Goal: Complete application form: Complete application form

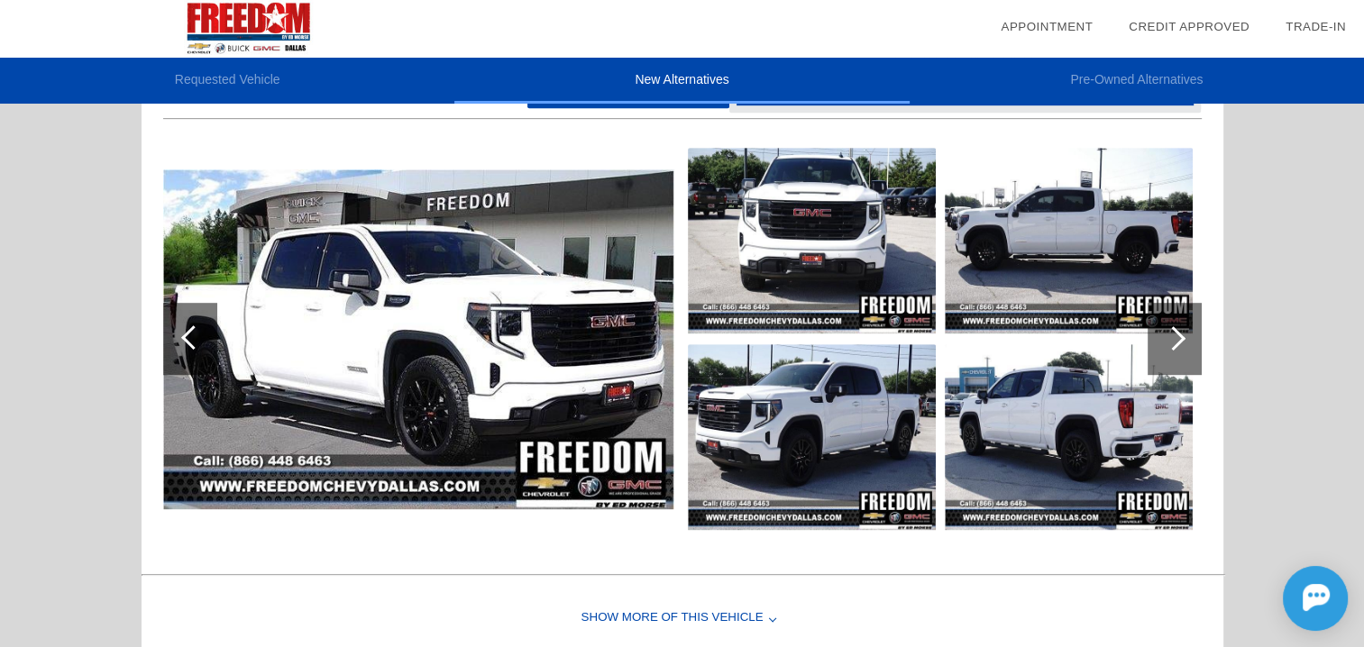
click at [440, 355] on img at bounding box center [418, 339] width 511 height 340
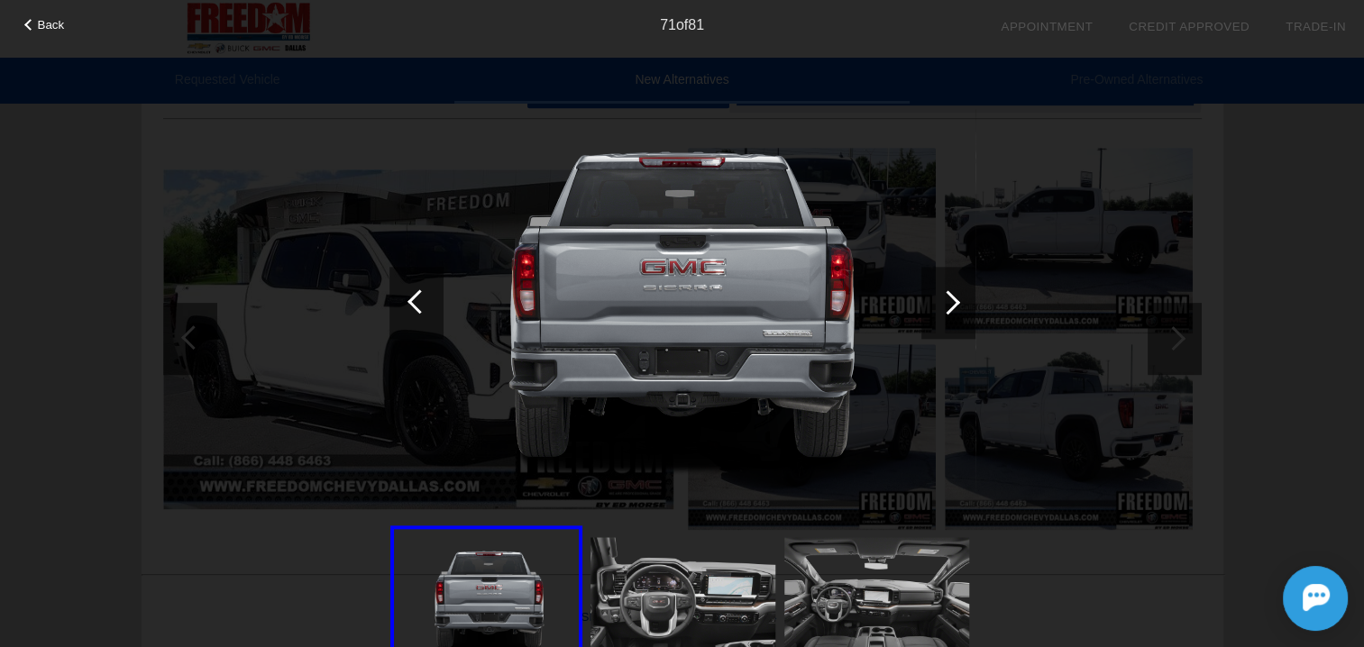
click at [947, 304] on div at bounding box center [948, 302] width 24 height 24
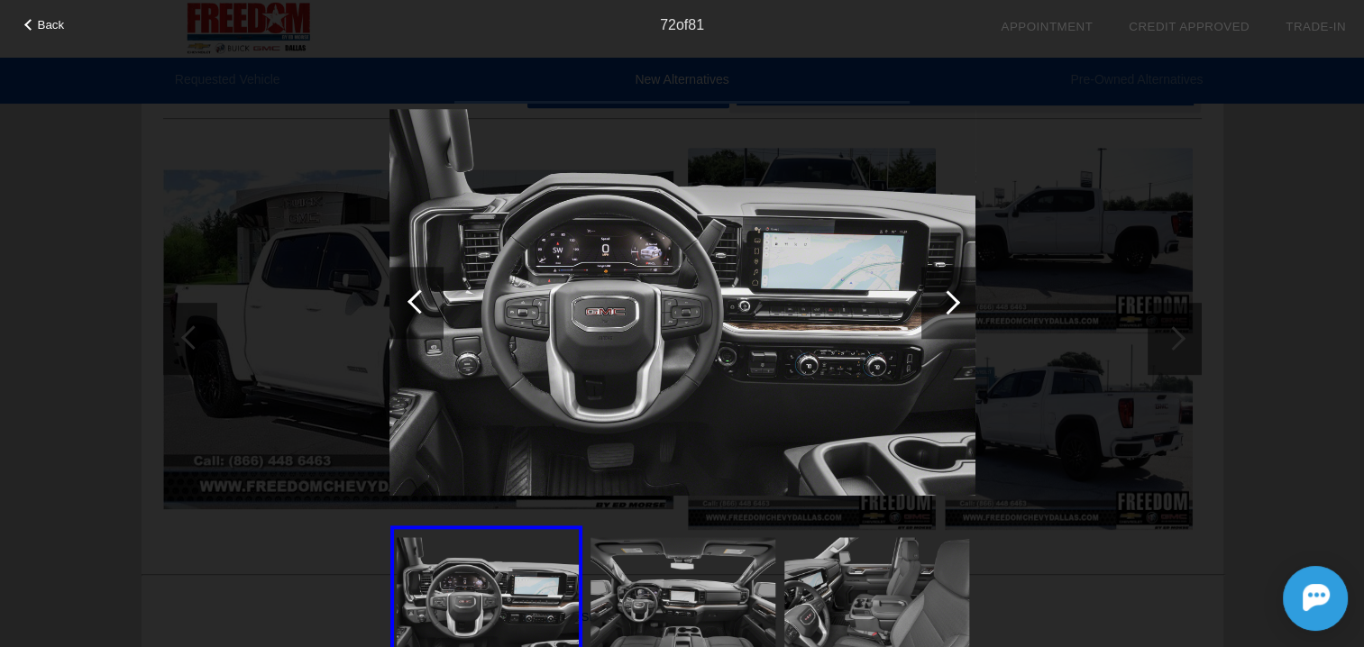
click at [947, 304] on div at bounding box center [948, 302] width 24 height 24
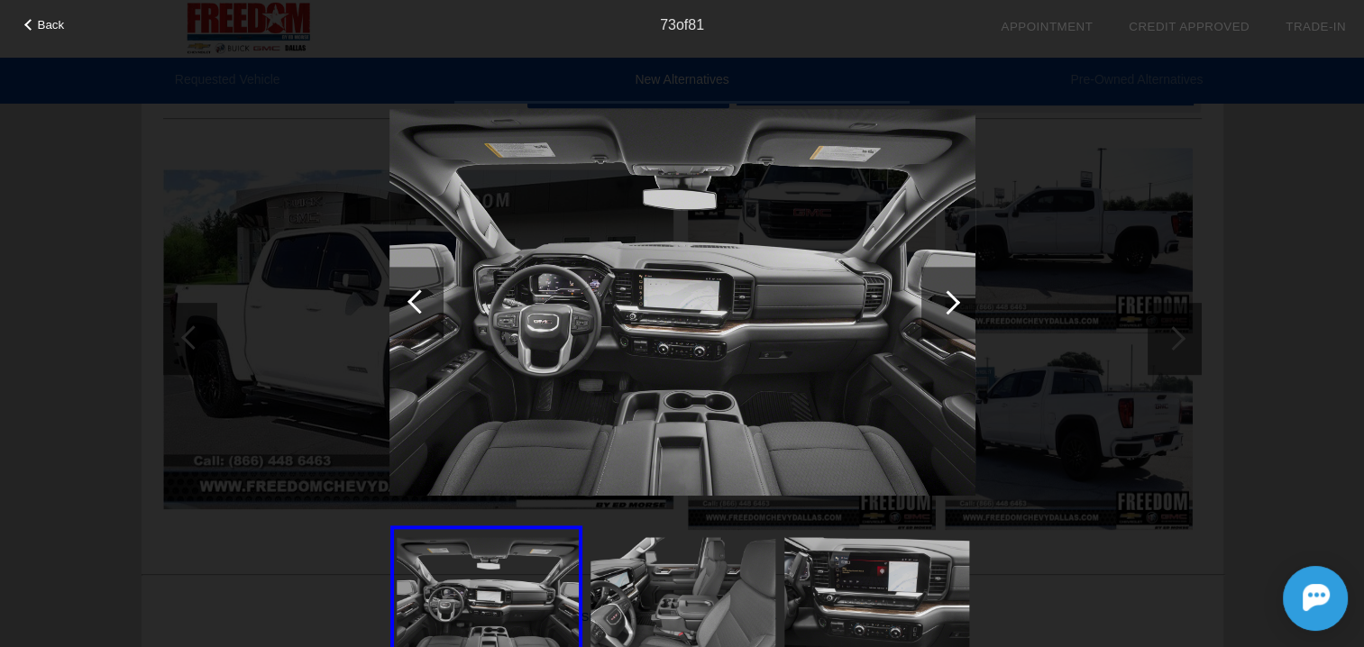
click at [947, 304] on div at bounding box center [948, 302] width 24 height 24
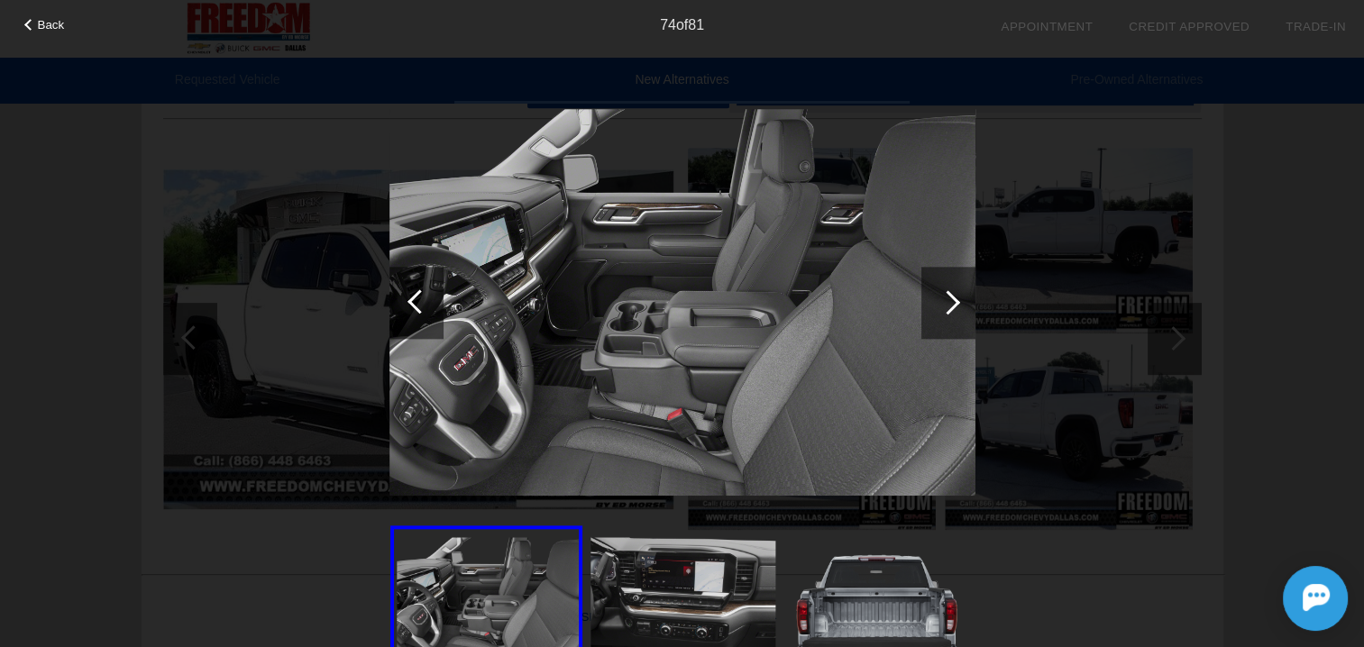
click at [947, 304] on div at bounding box center [948, 302] width 24 height 24
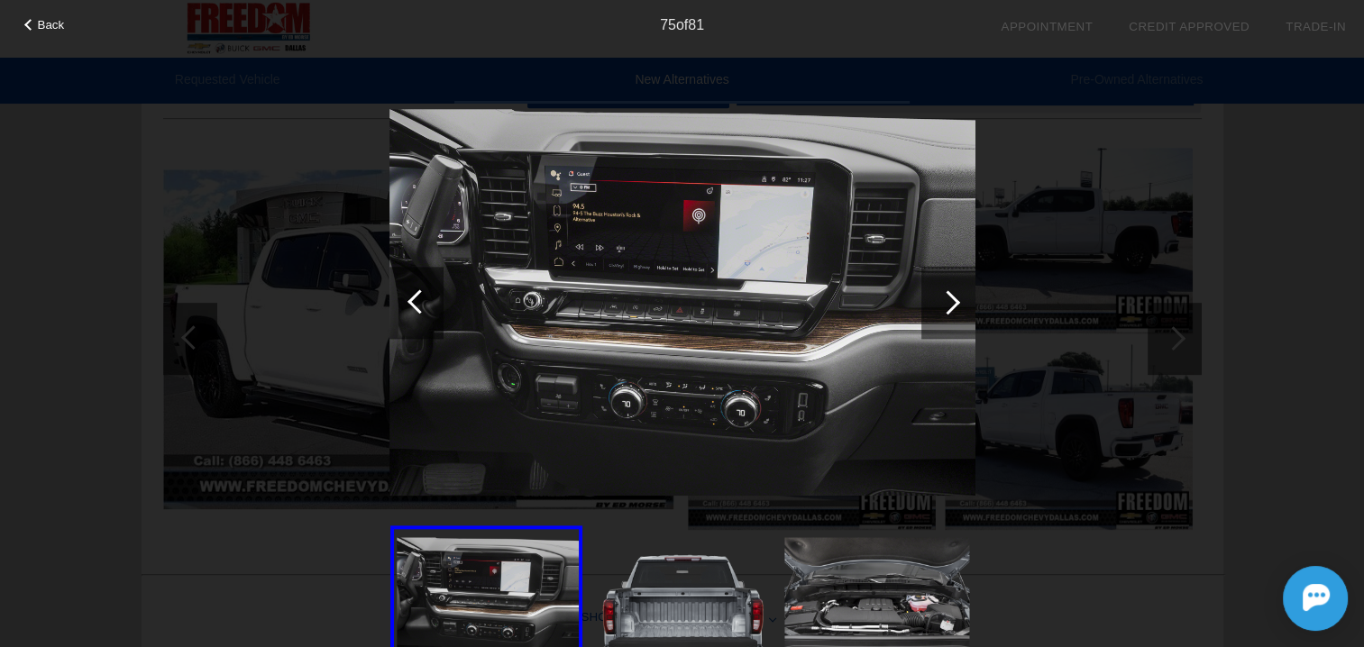
click at [422, 306] on div at bounding box center [419, 301] width 24 height 24
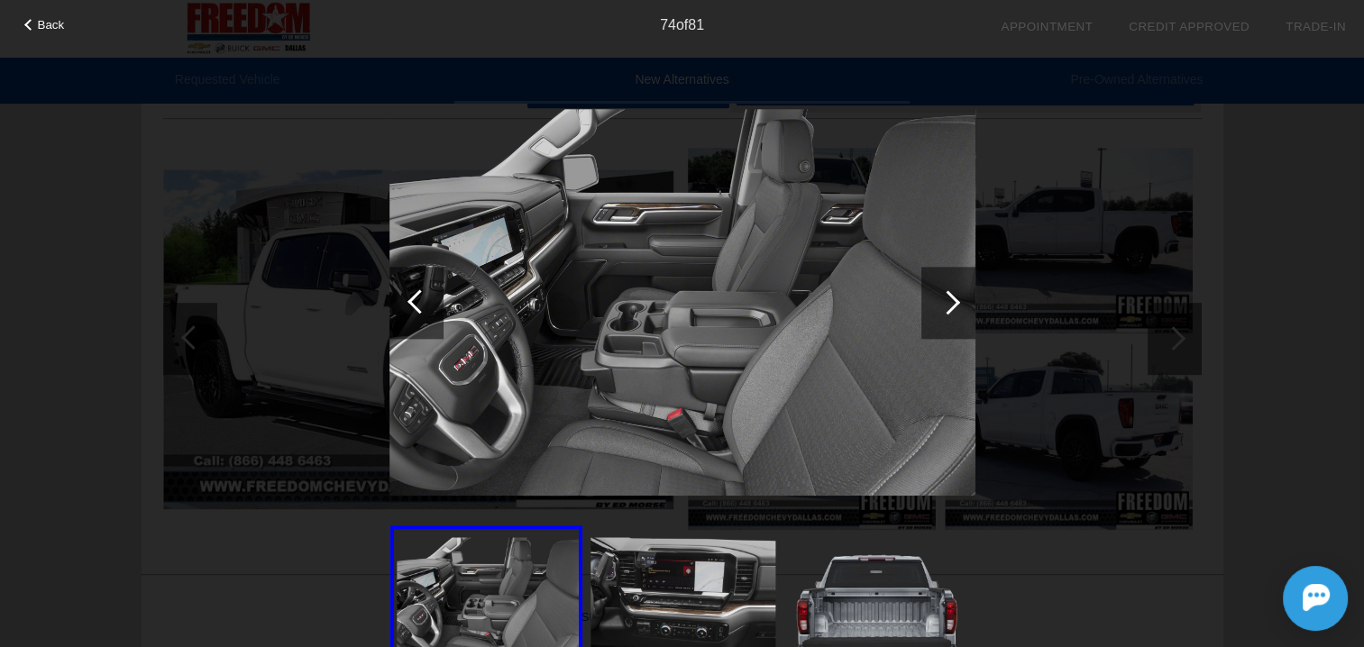
click at [950, 300] on div at bounding box center [948, 302] width 24 height 24
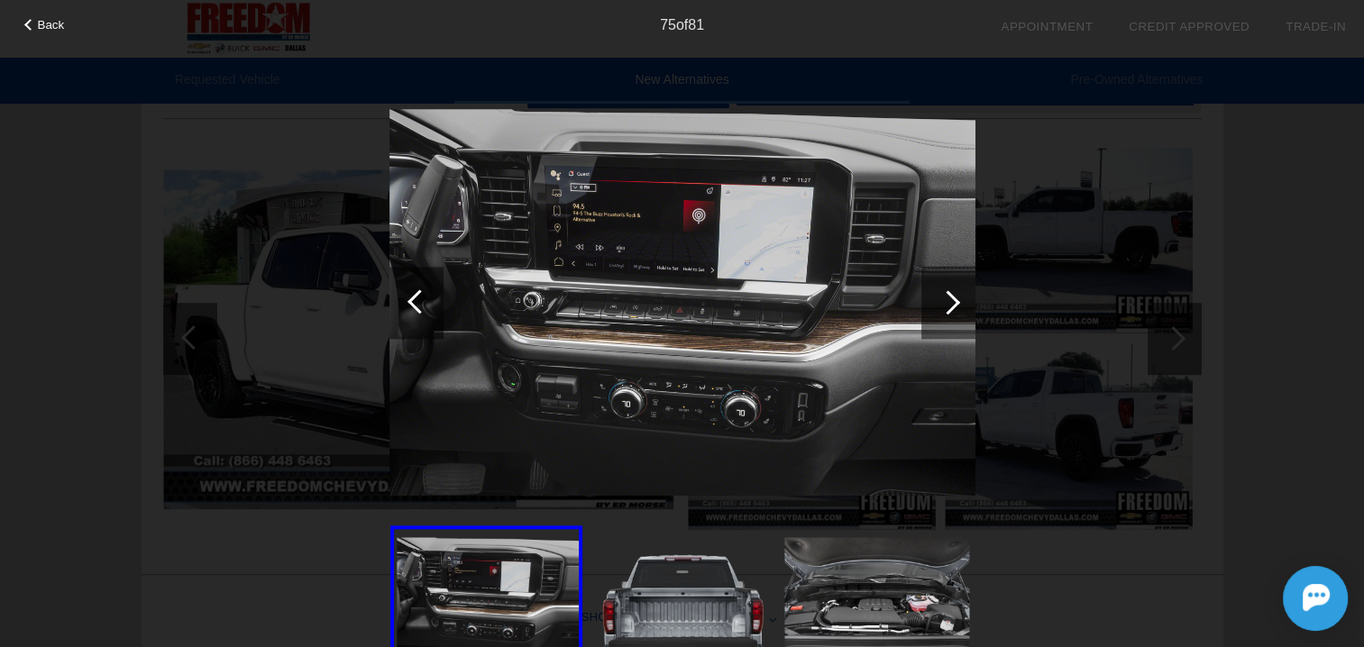
click at [950, 300] on div at bounding box center [948, 302] width 24 height 24
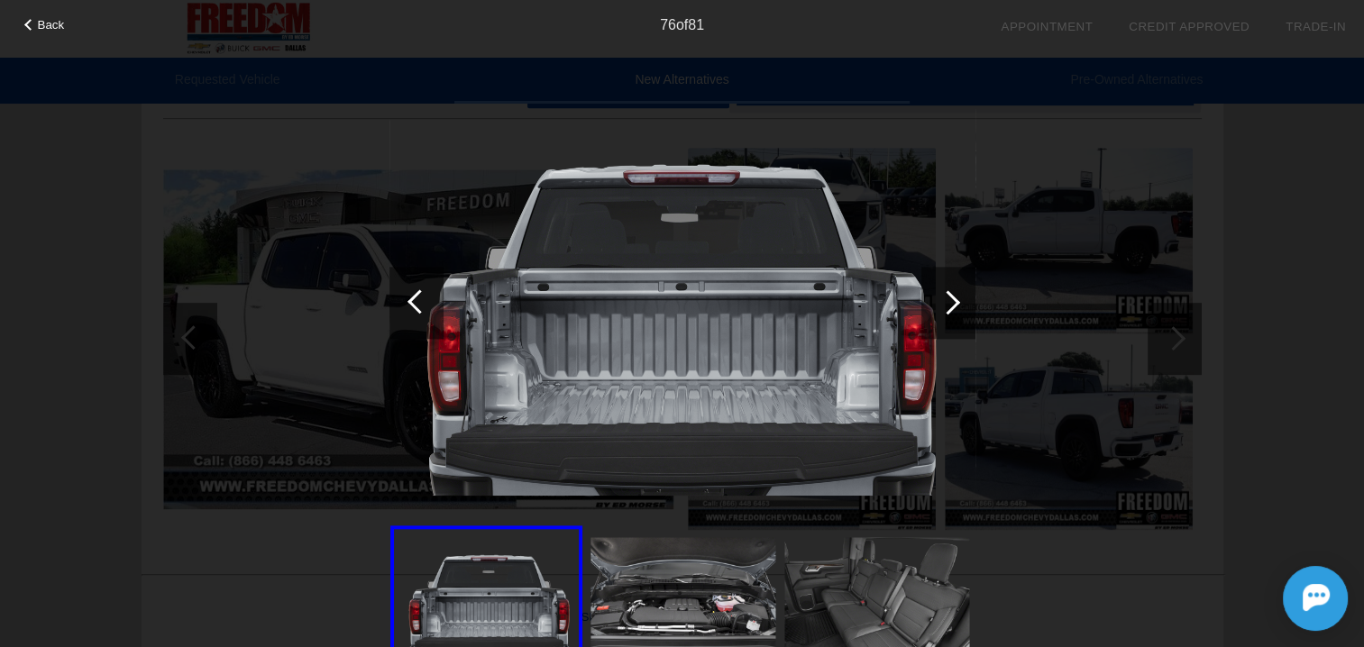
click at [950, 300] on div at bounding box center [948, 302] width 24 height 24
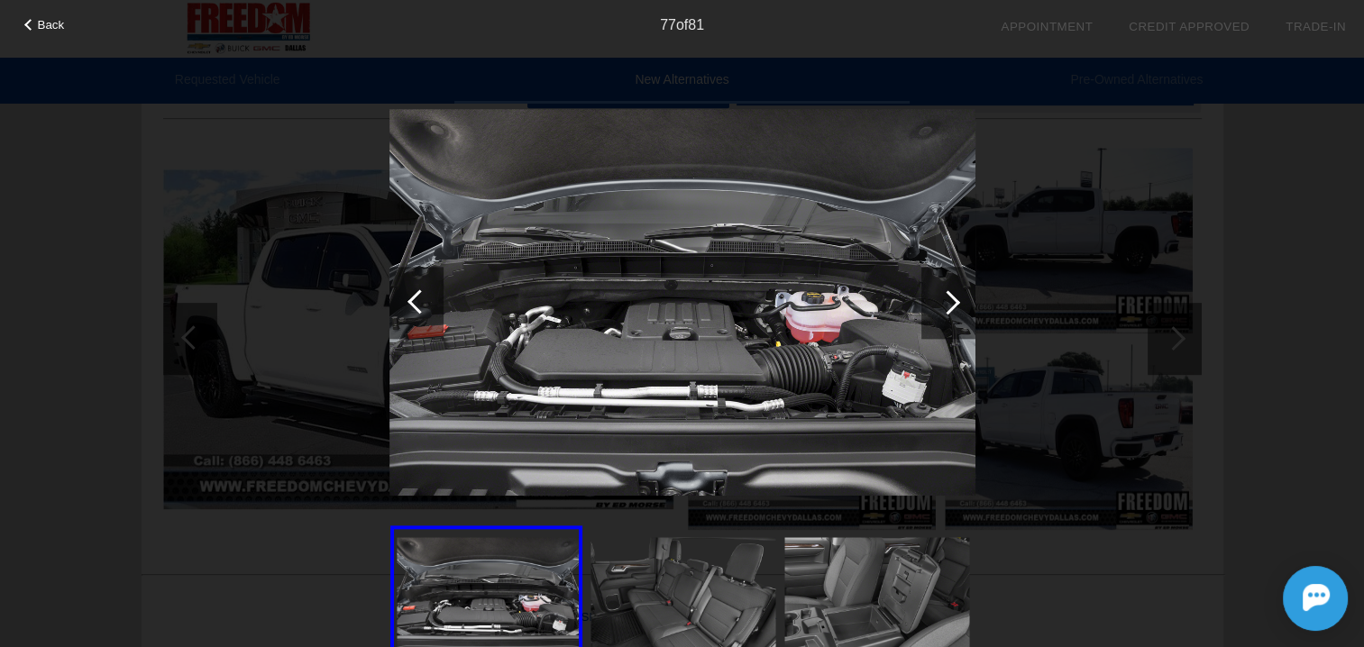
click at [950, 300] on div at bounding box center [948, 302] width 24 height 24
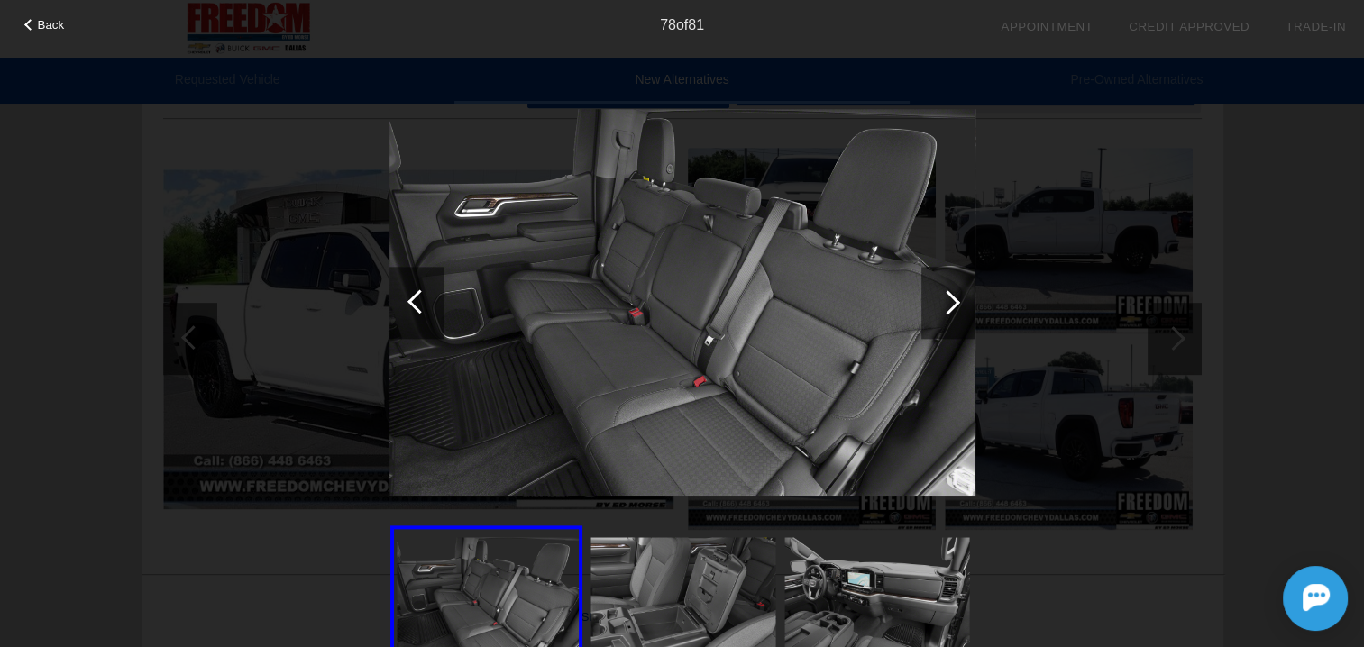
click at [950, 300] on div at bounding box center [948, 302] width 24 height 24
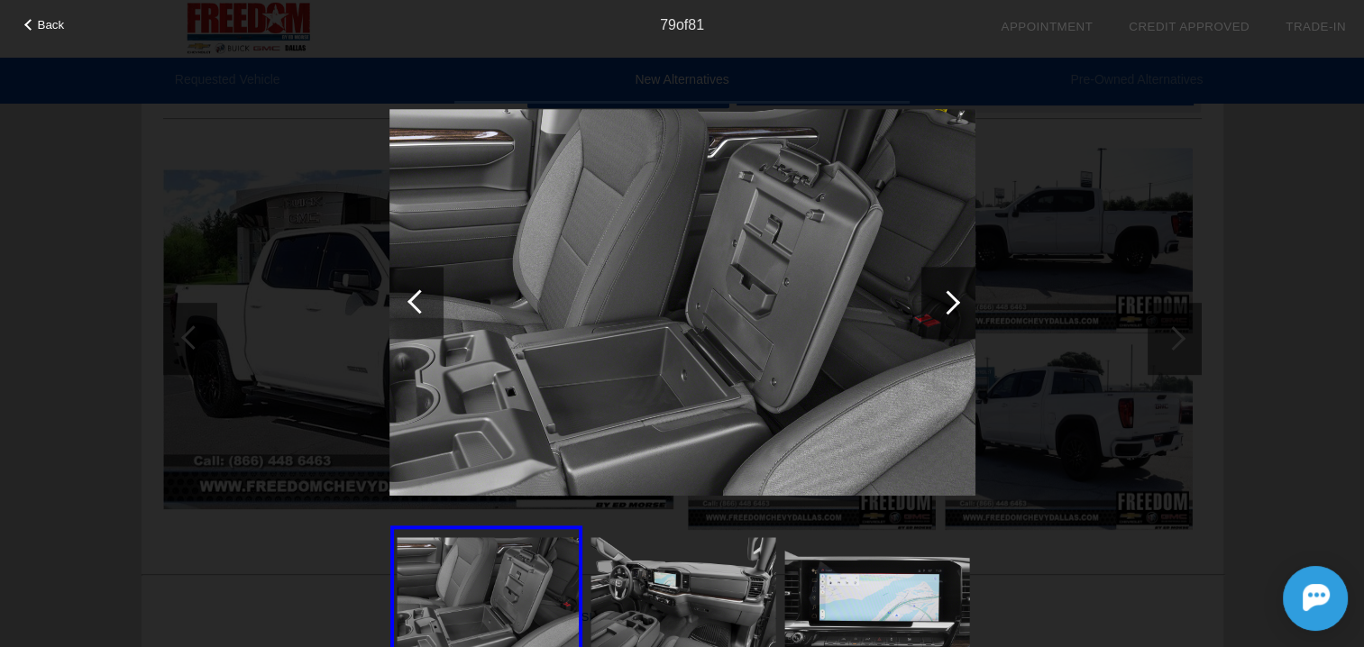
click at [425, 313] on div at bounding box center [416, 303] width 54 height 72
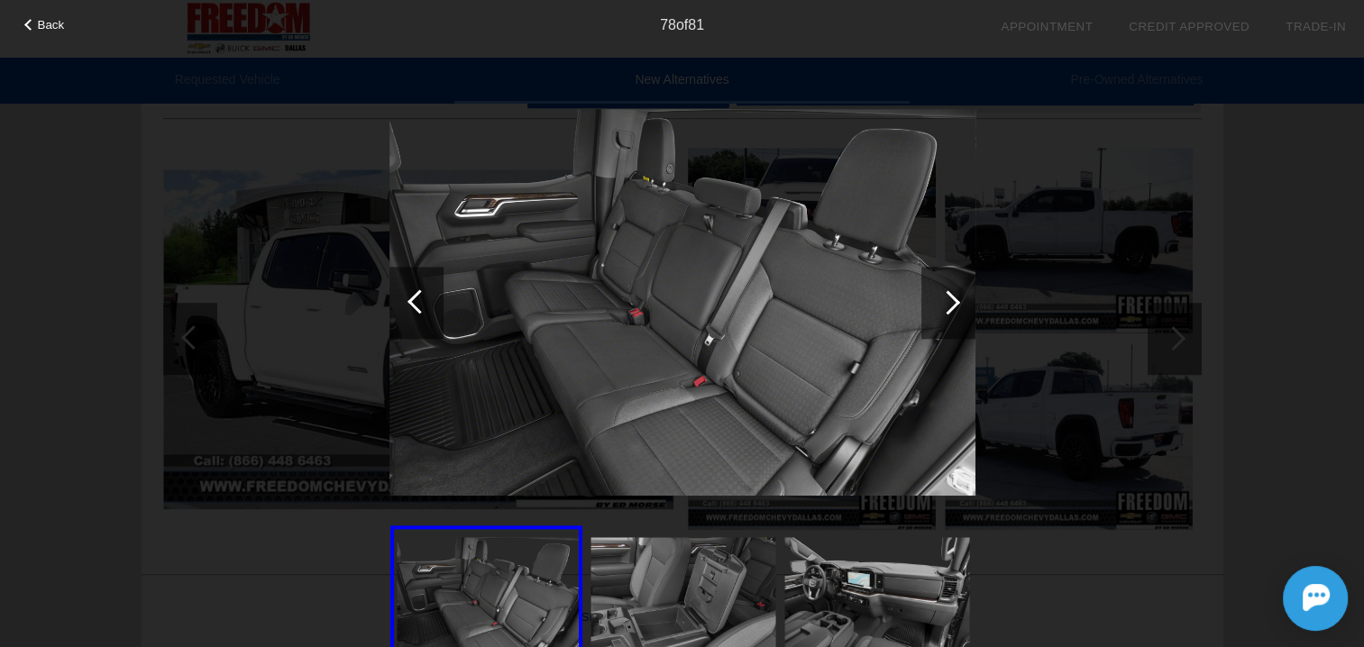
click at [955, 310] on div at bounding box center [948, 303] width 54 height 72
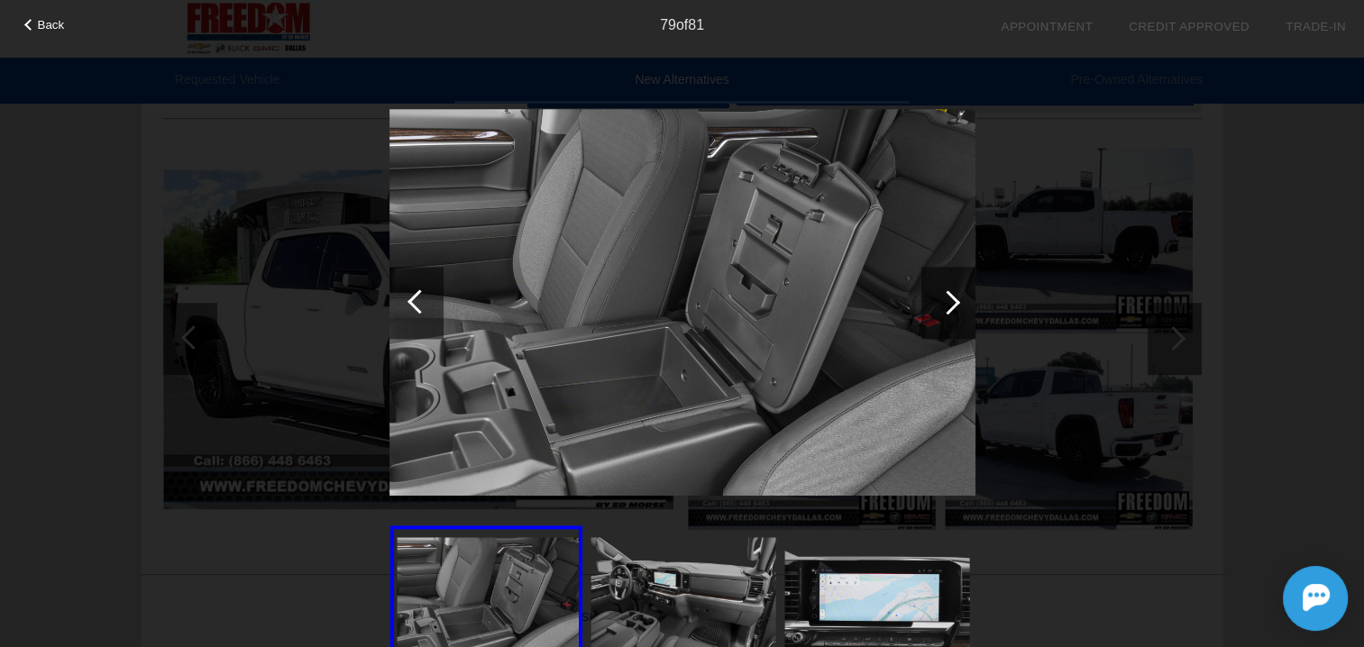
click at [955, 310] on div at bounding box center [948, 303] width 54 height 72
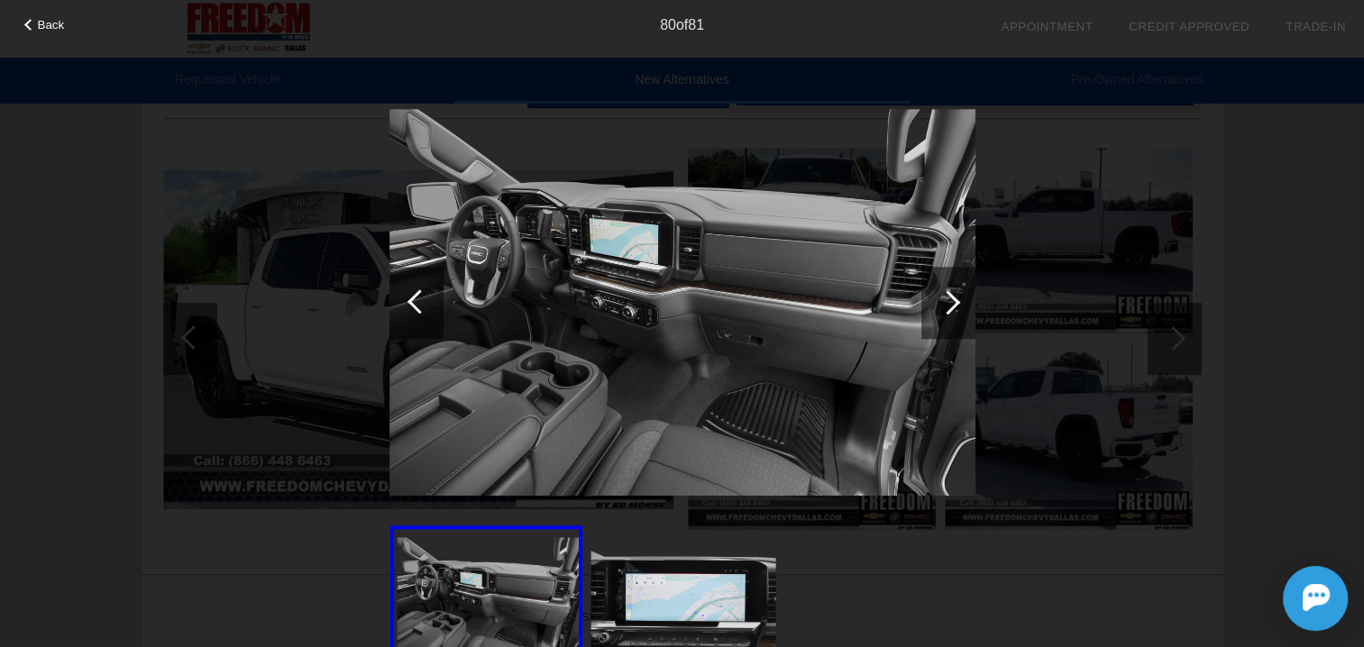
click at [955, 310] on div at bounding box center [948, 303] width 54 height 72
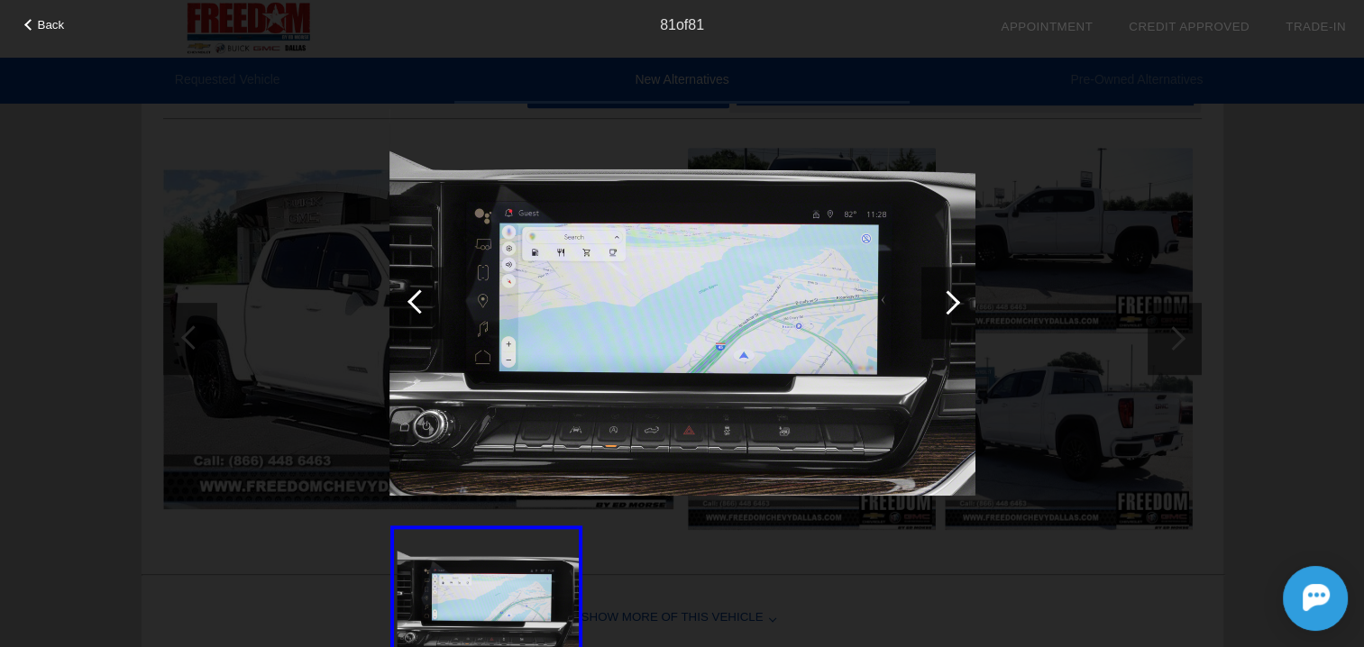
click at [955, 310] on div at bounding box center [948, 303] width 54 height 72
click at [955, 306] on div at bounding box center [948, 303] width 54 height 72
click at [953, 306] on div at bounding box center [948, 302] width 24 height 24
click at [57, 28] on span "Back" at bounding box center [51, 25] width 27 height 14
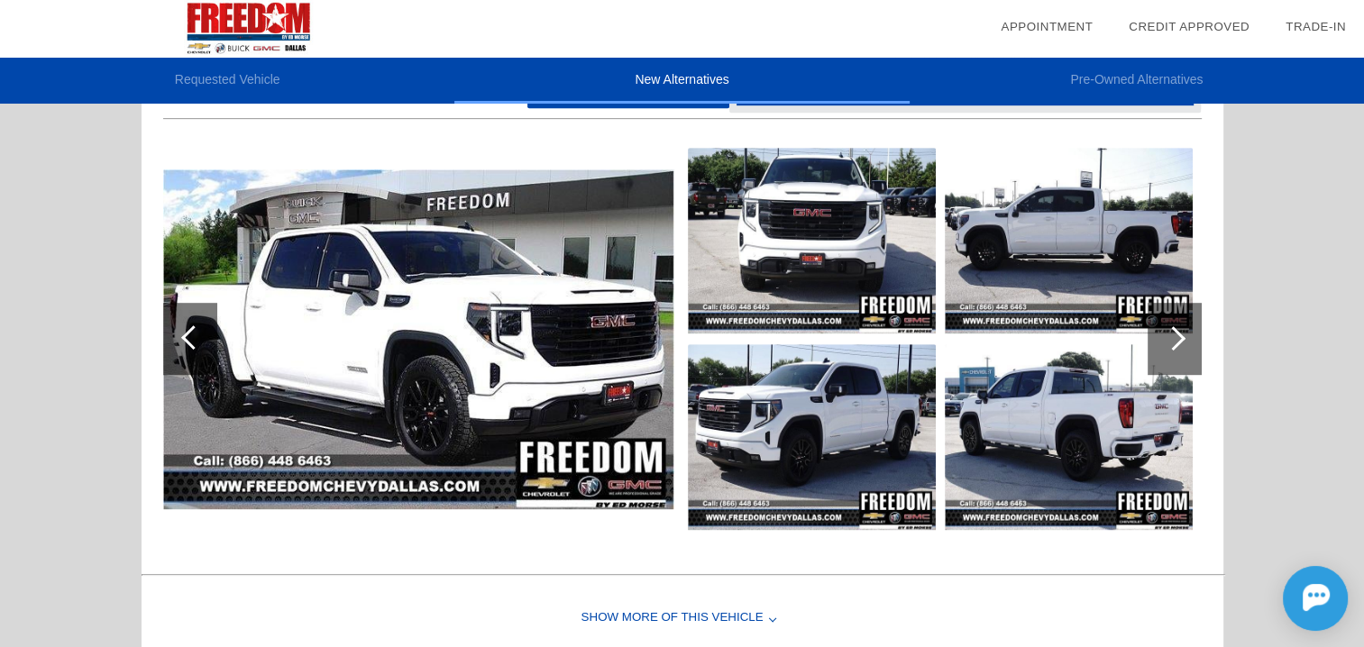
click at [548, 295] on img at bounding box center [418, 339] width 511 height 340
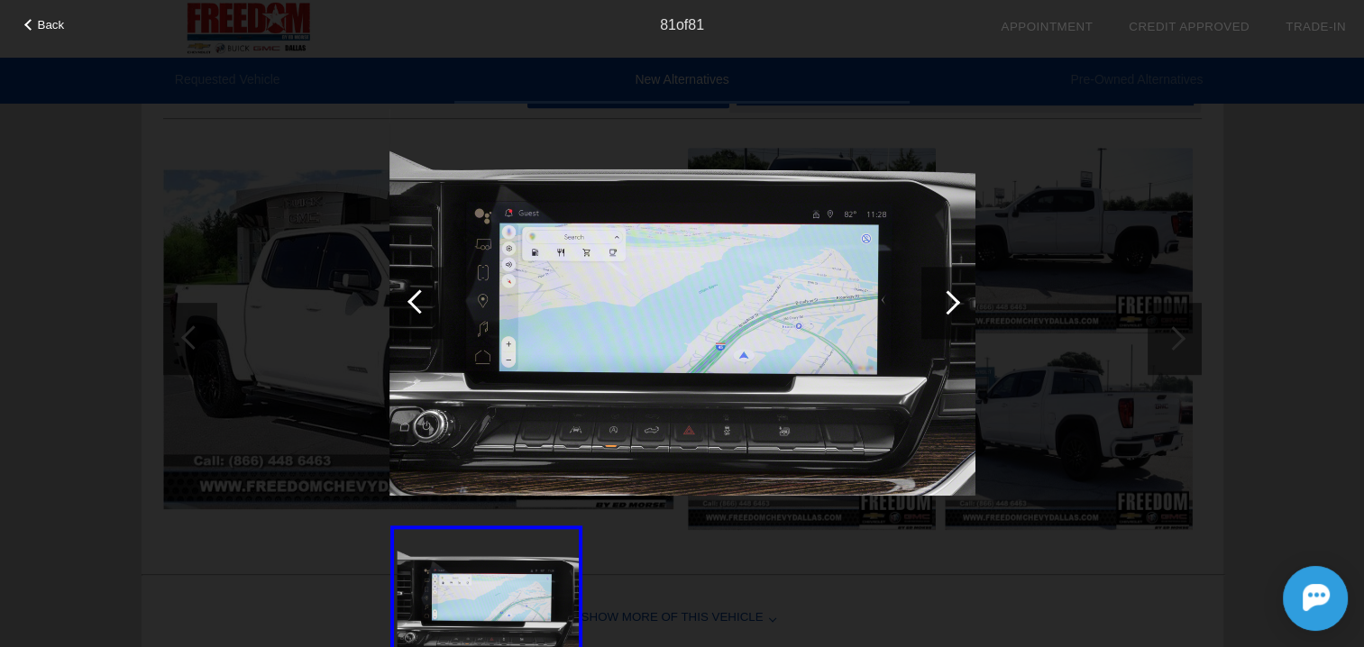
click at [443, 296] on img at bounding box center [682, 303] width 586 height 440
click at [950, 304] on div at bounding box center [948, 302] width 24 height 24
click at [949, 304] on div at bounding box center [948, 302] width 24 height 24
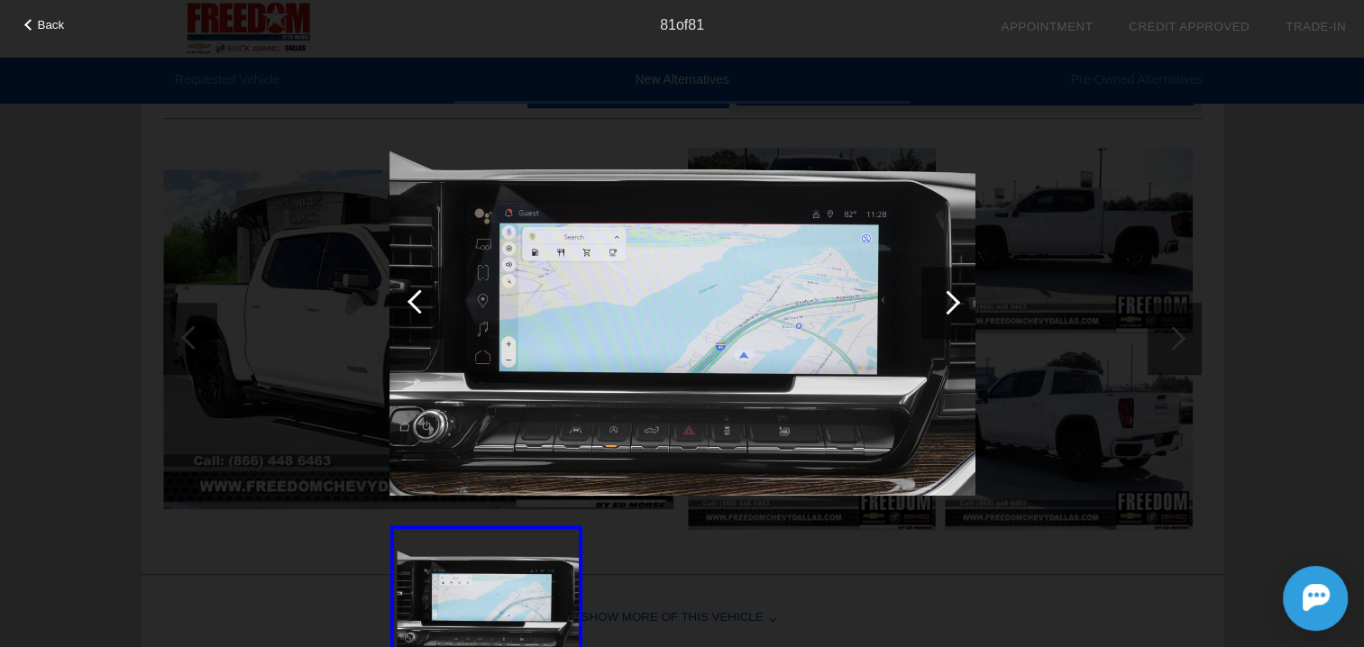
click at [949, 304] on div at bounding box center [948, 302] width 24 height 24
click at [425, 307] on div at bounding box center [416, 303] width 54 height 72
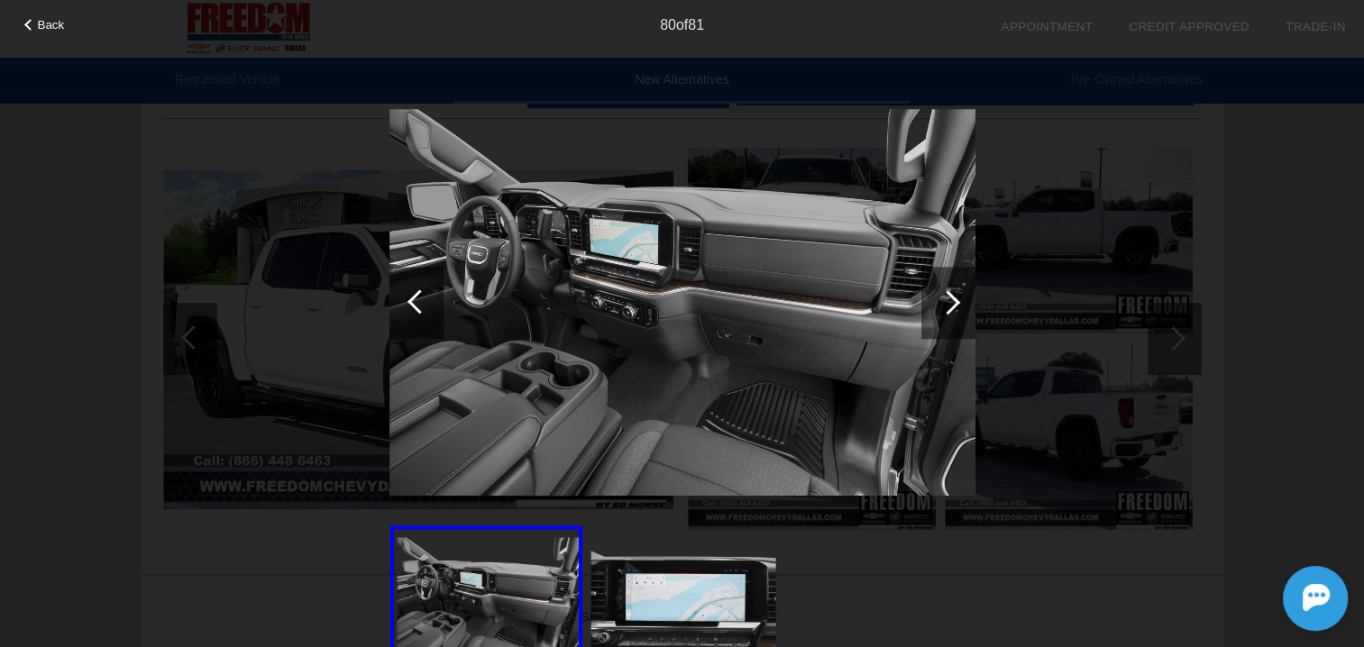
click at [425, 306] on div at bounding box center [419, 301] width 24 height 24
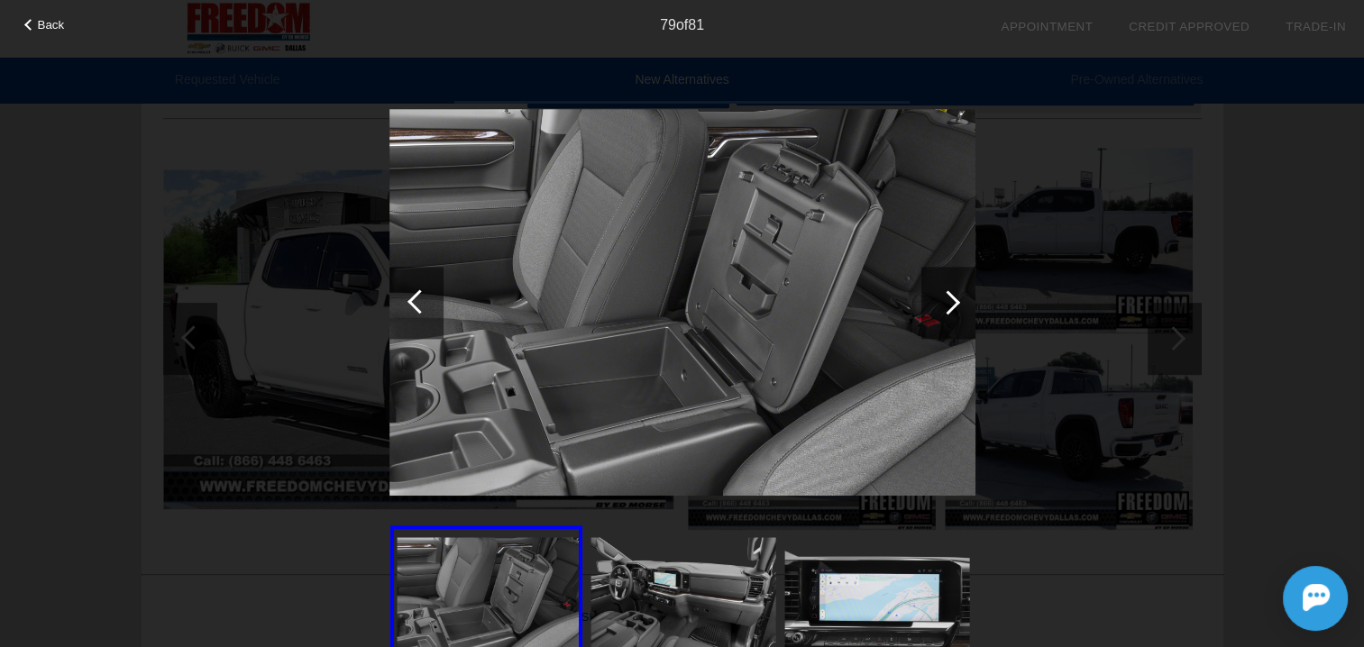
click at [425, 306] on div at bounding box center [419, 301] width 24 height 24
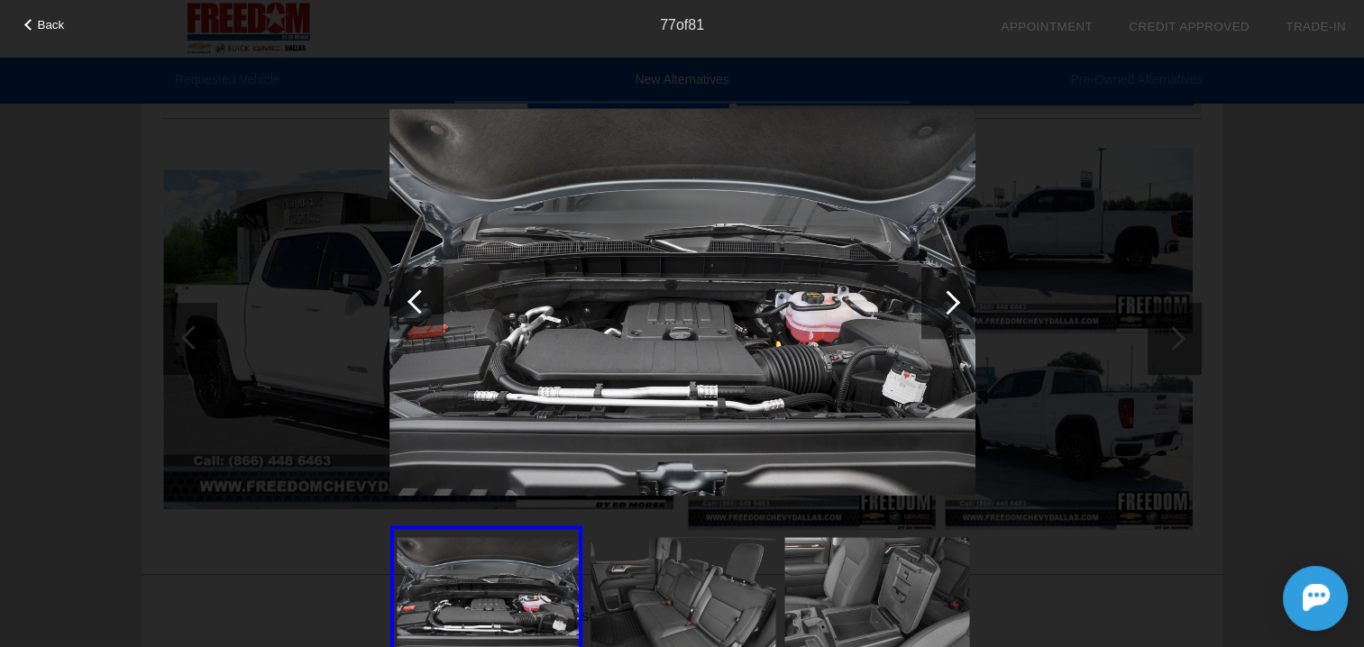
click at [425, 306] on div at bounding box center [419, 301] width 24 height 24
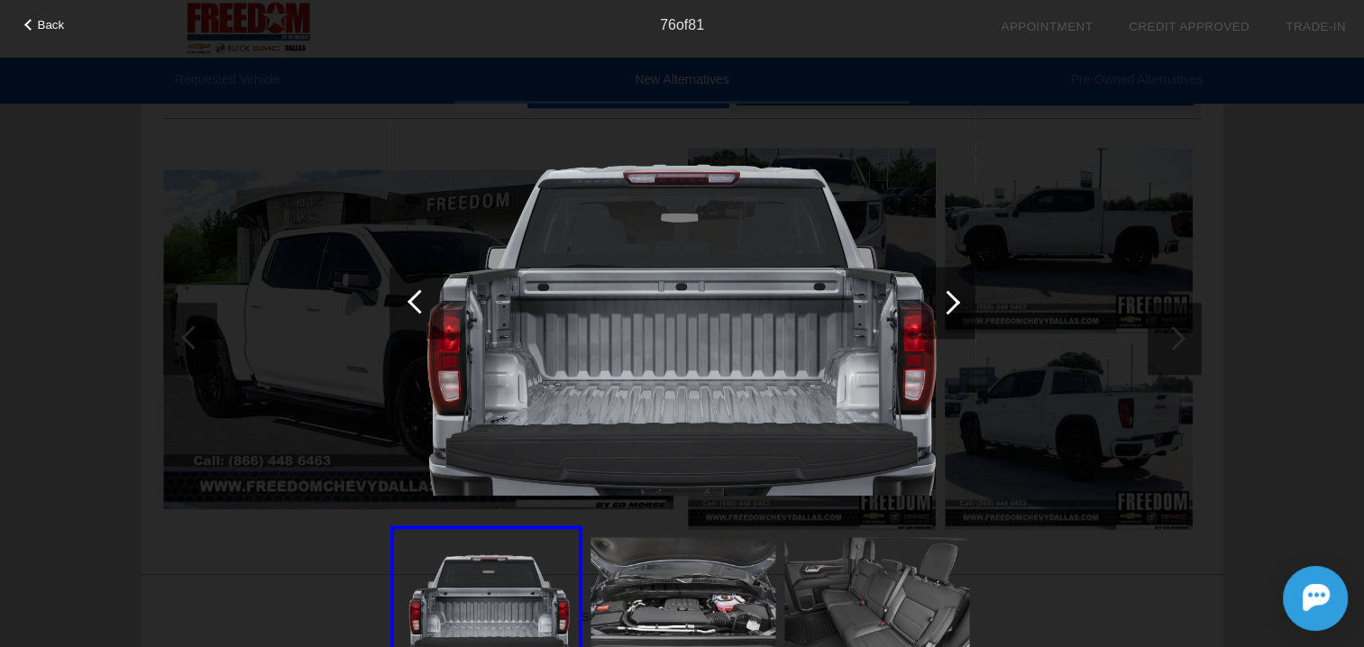
click at [425, 306] on div at bounding box center [419, 301] width 24 height 24
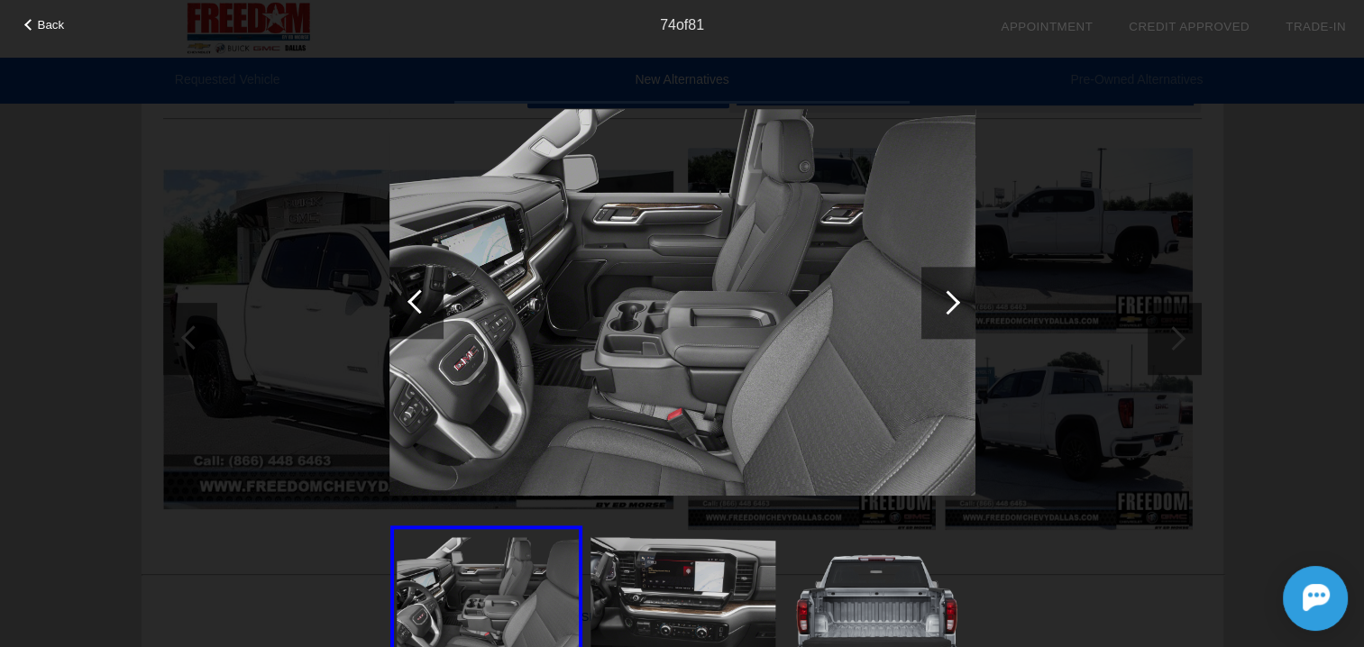
click at [425, 306] on div at bounding box center [419, 301] width 24 height 24
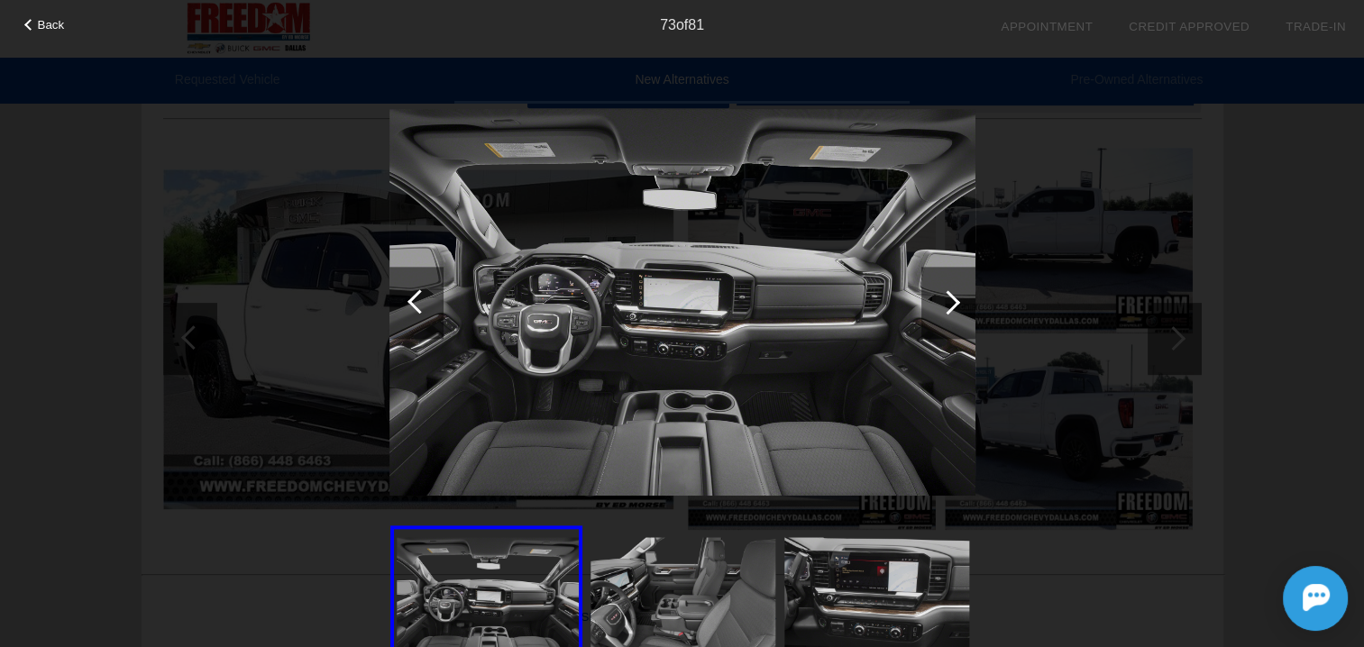
click at [425, 306] on div at bounding box center [419, 301] width 24 height 24
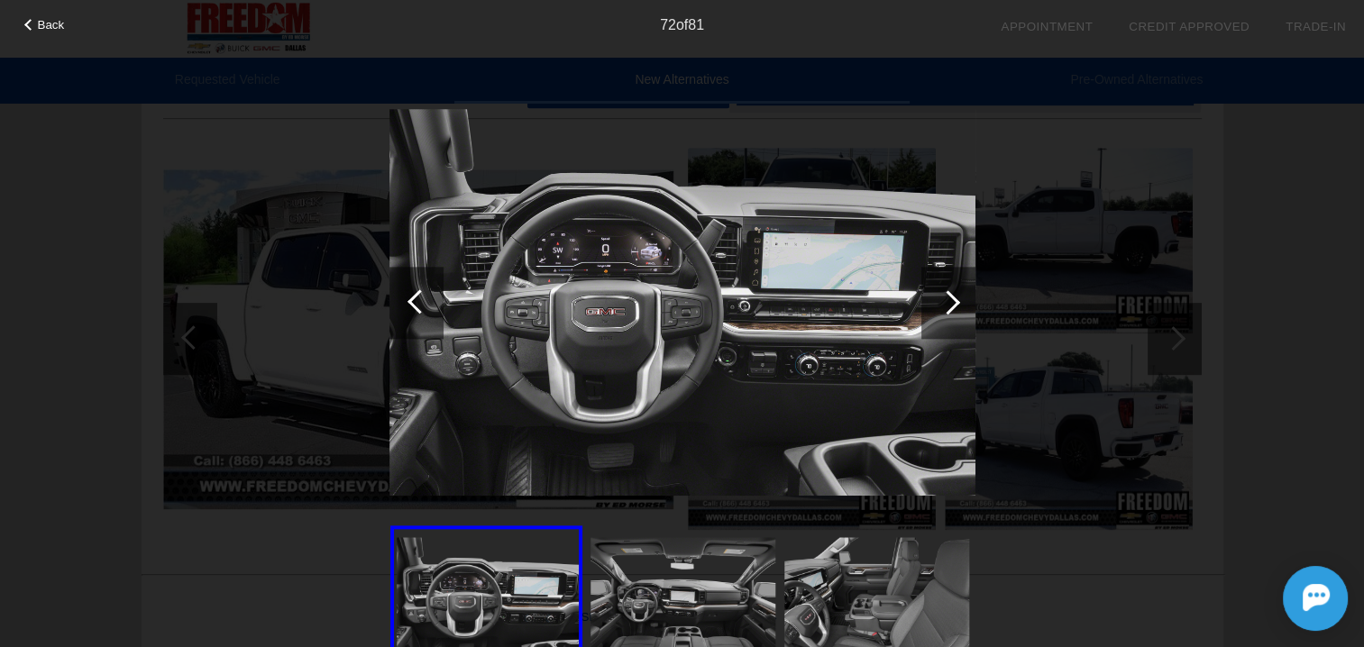
click at [425, 306] on div at bounding box center [419, 301] width 24 height 24
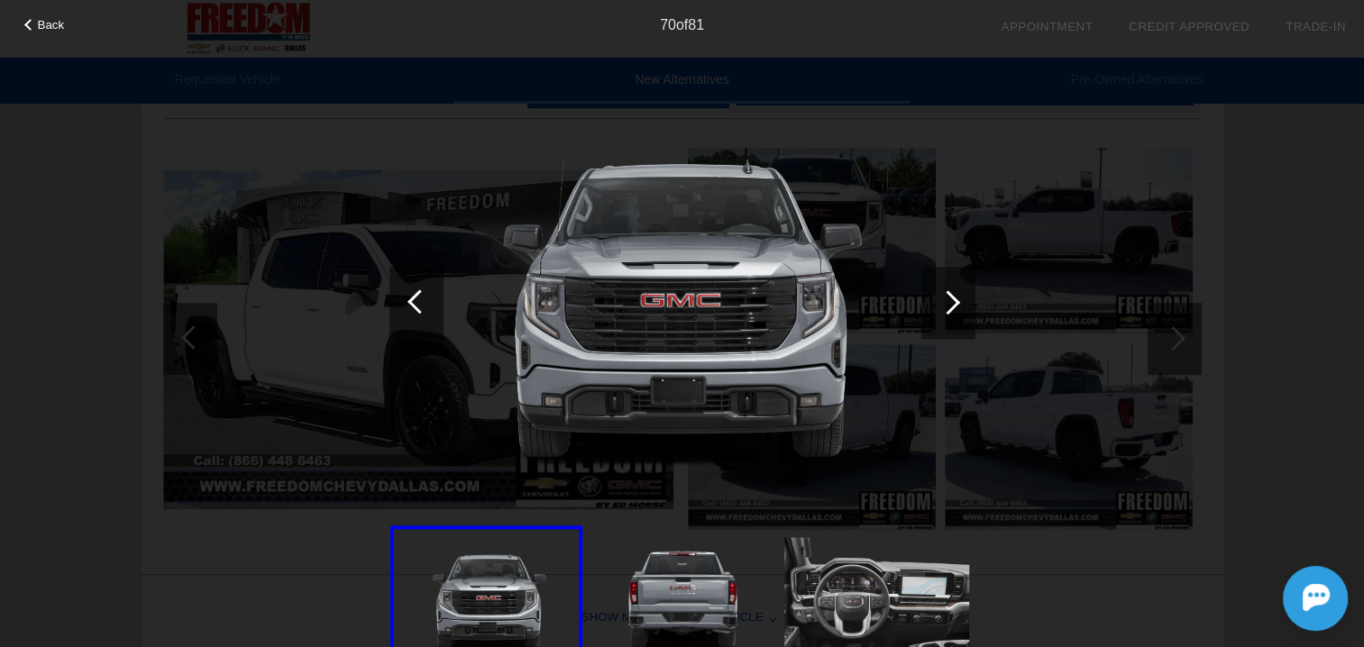
click at [425, 306] on div at bounding box center [419, 301] width 24 height 24
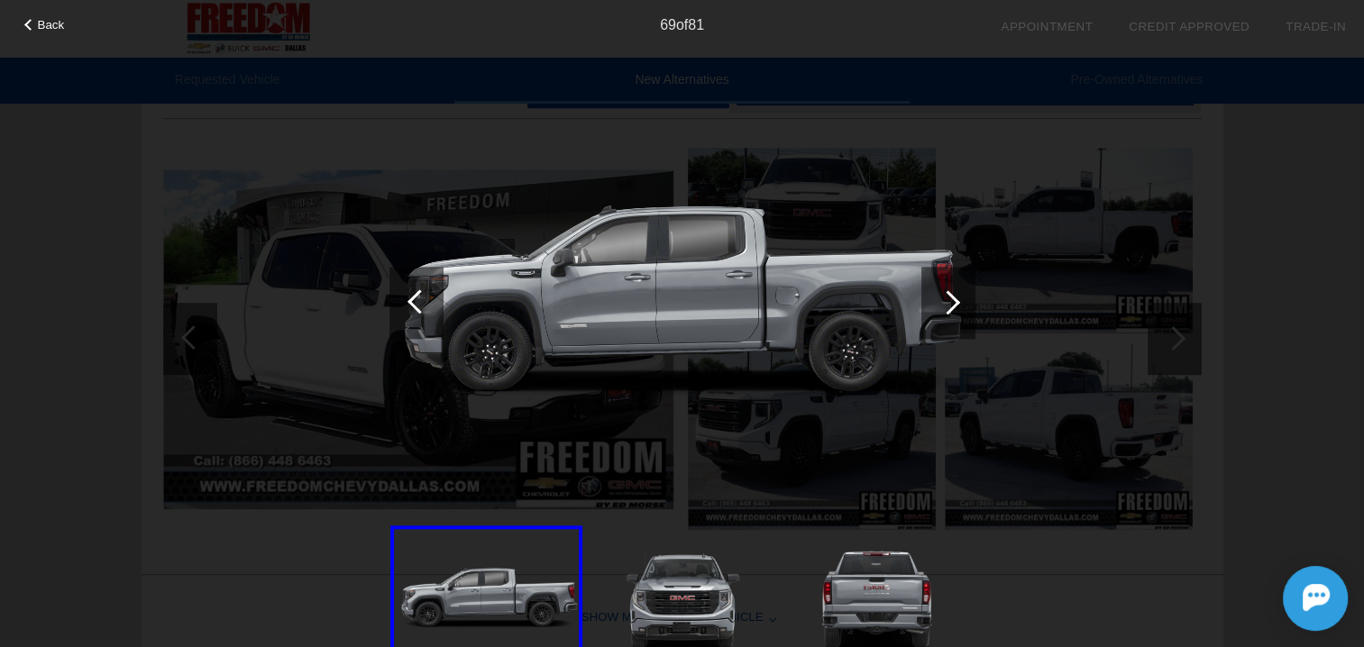
click at [425, 306] on div at bounding box center [419, 301] width 24 height 24
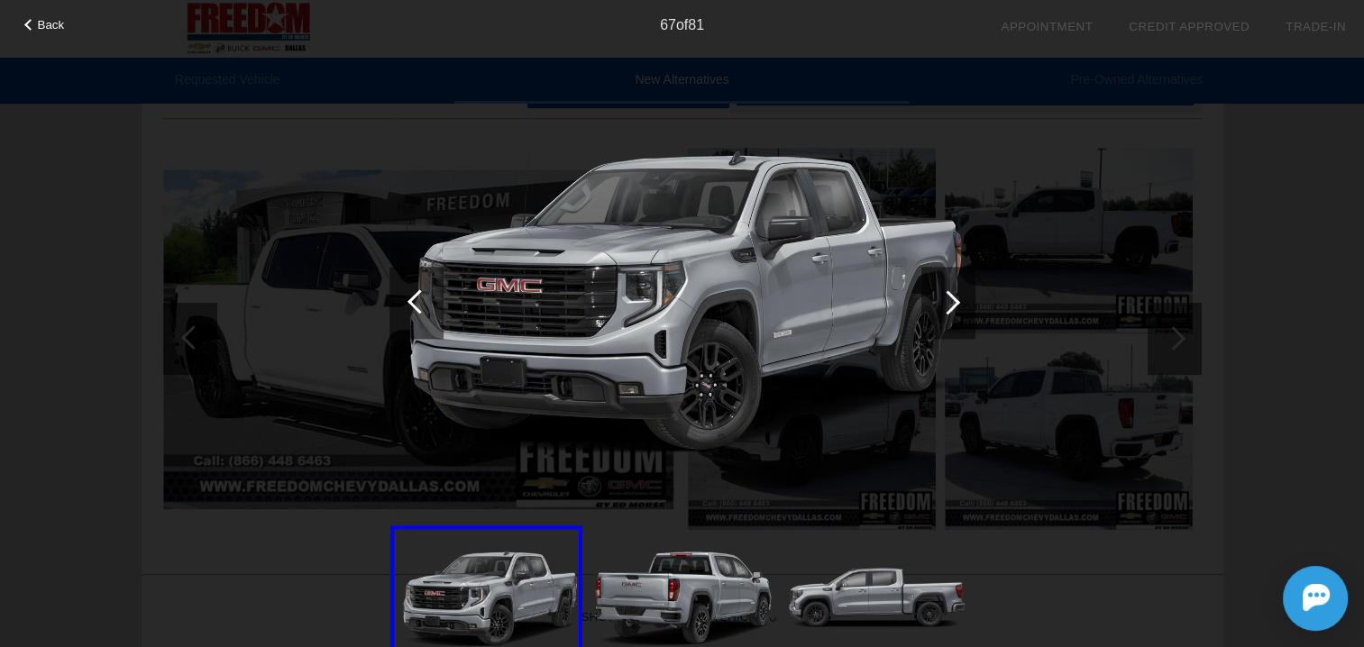
click at [425, 306] on div at bounding box center [419, 301] width 24 height 24
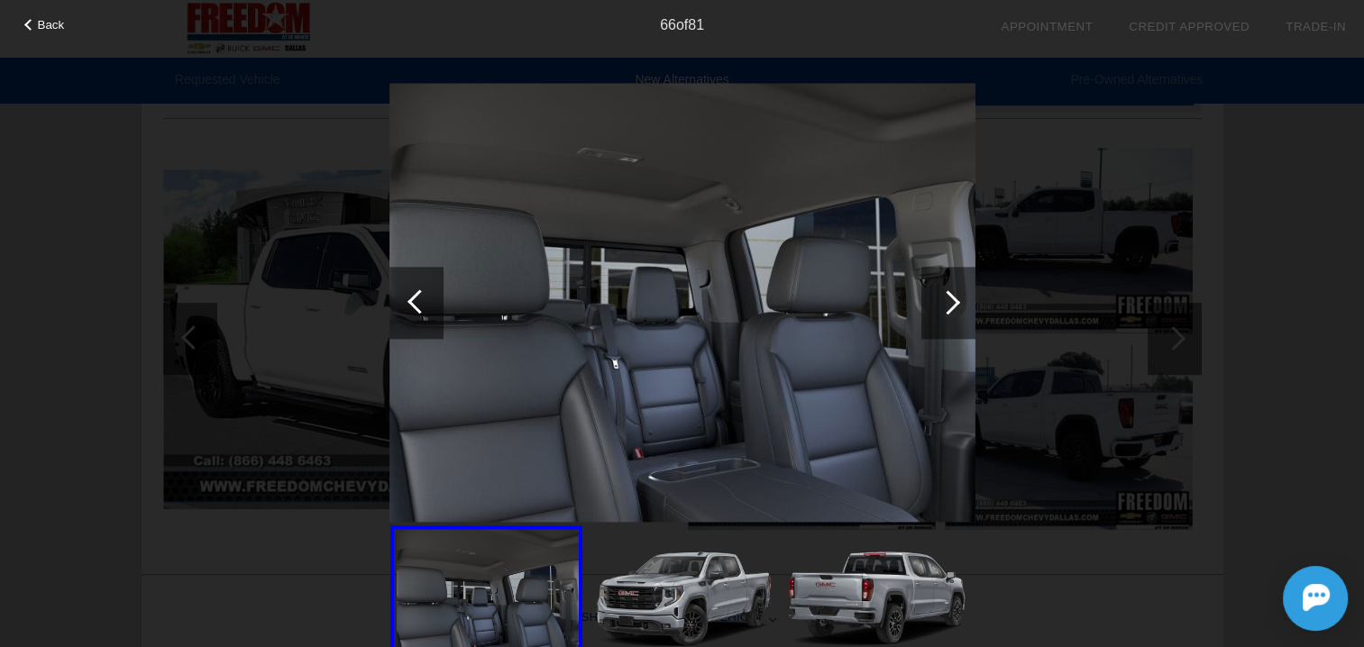
click at [425, 306] on div at bounding box center [419, 301] width 24 height 24
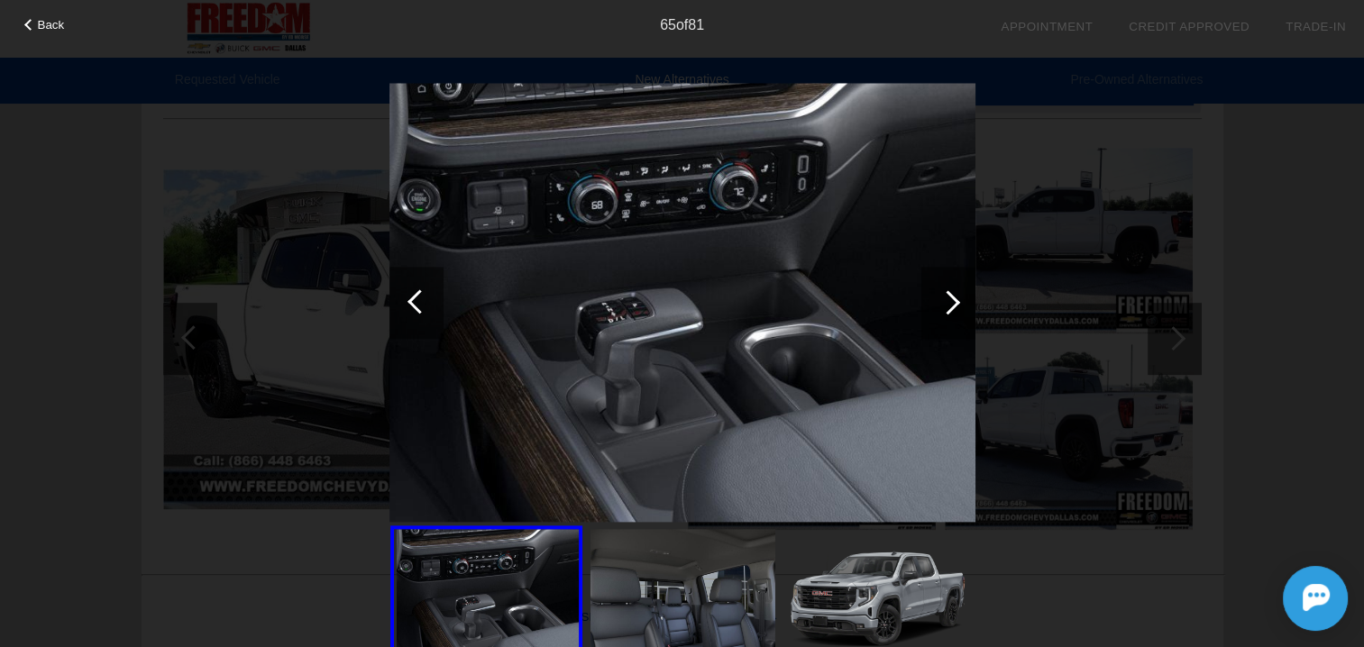
click at [425, 306] on div at bounding box center [419, 301] width 24 height 24
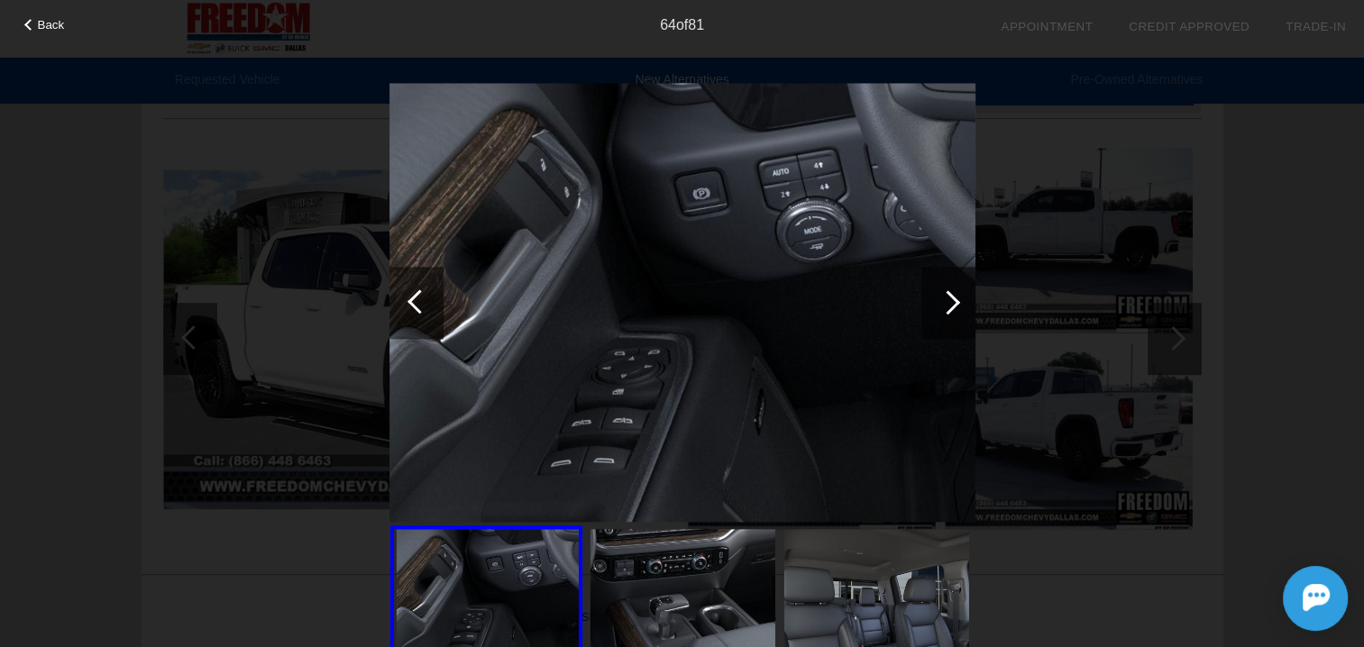
click at [425, 306] on div at bounding box center [419, 301] width 24 height 24
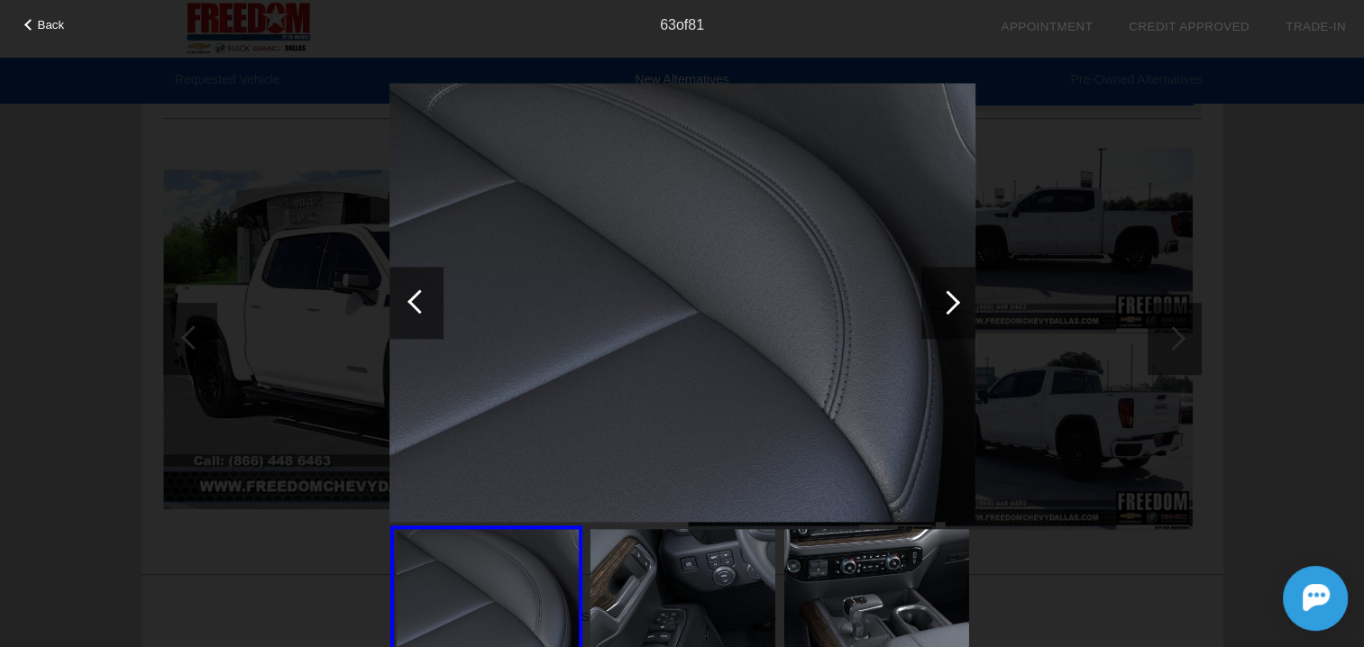
click at [425, 306] on div at bounding box center [419, 301] width 24 height 24
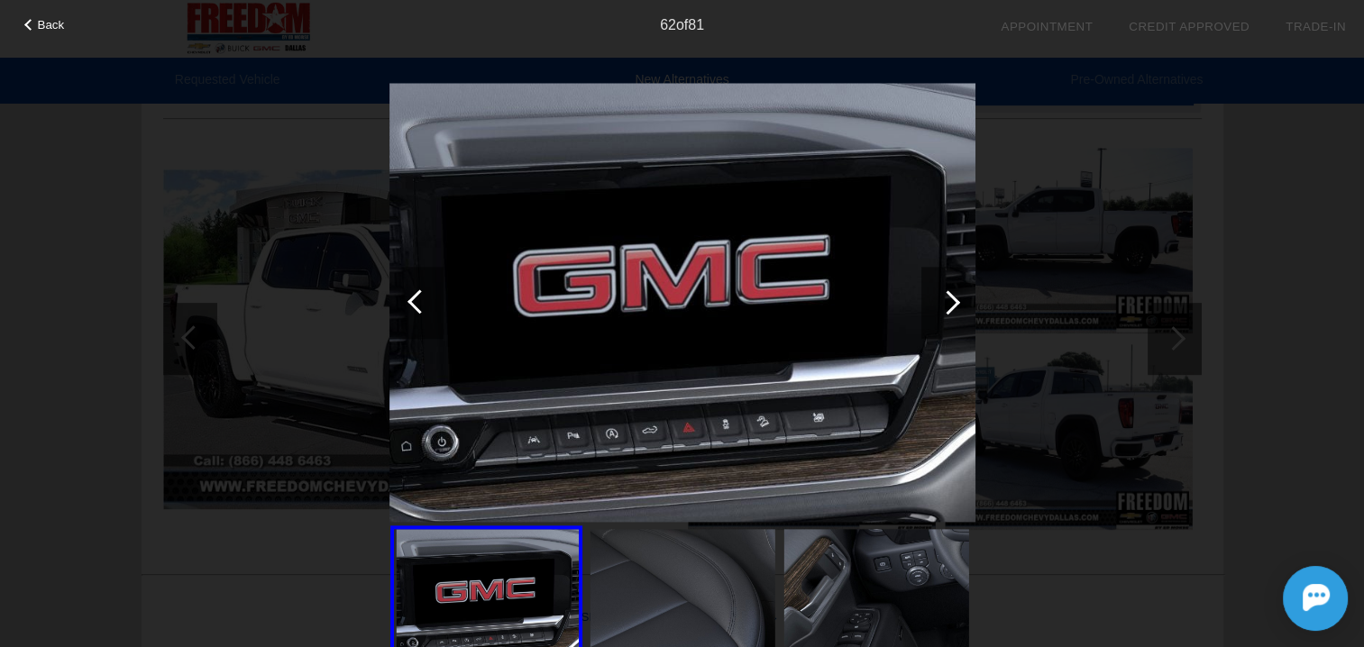
click at [425, 306] on div at bounding box center [419, 301] width 24 height 24
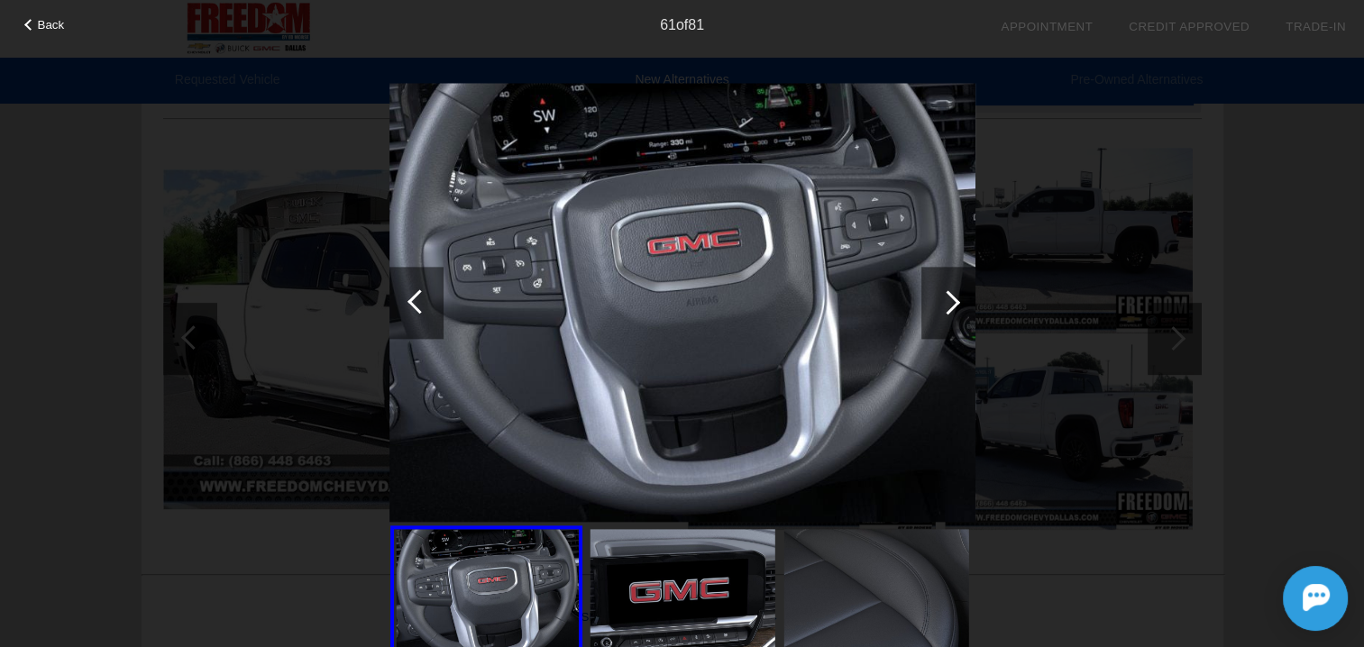
click at [425, 306] on div at bounding box center [419, 301] width 24 height 24
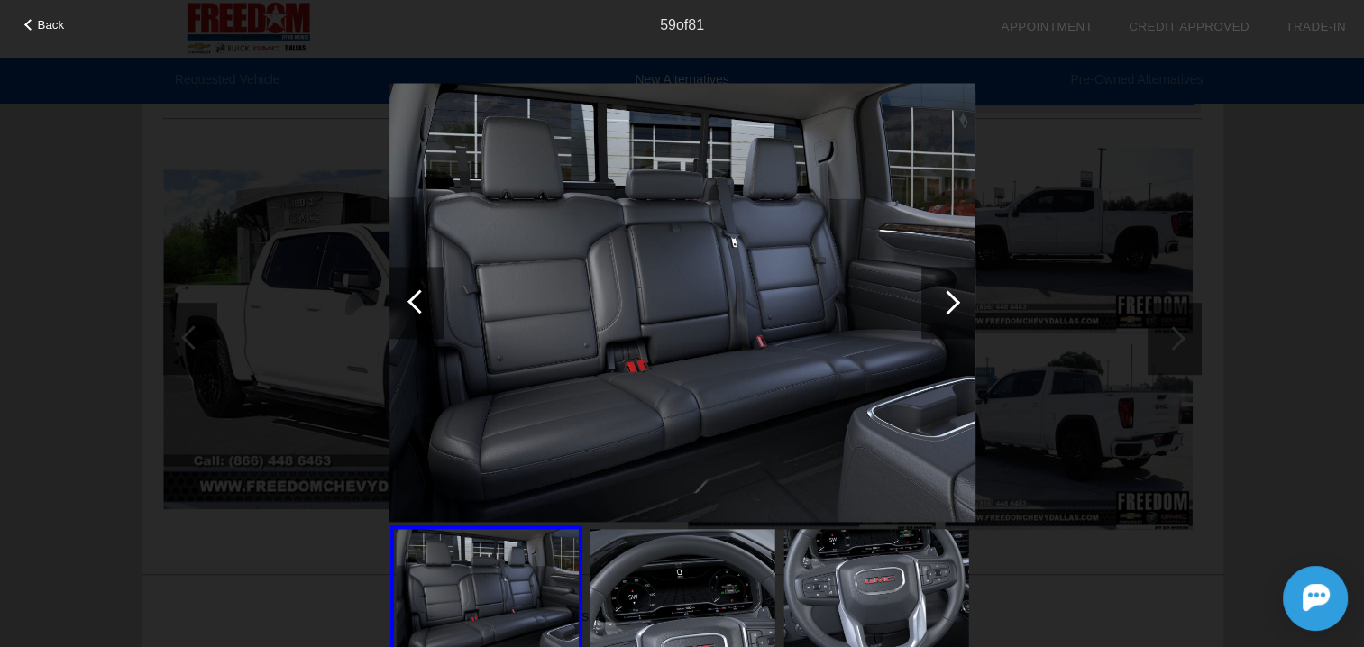
click at [425, 306] on div at bounding box center [419, 301] width 24 height 24
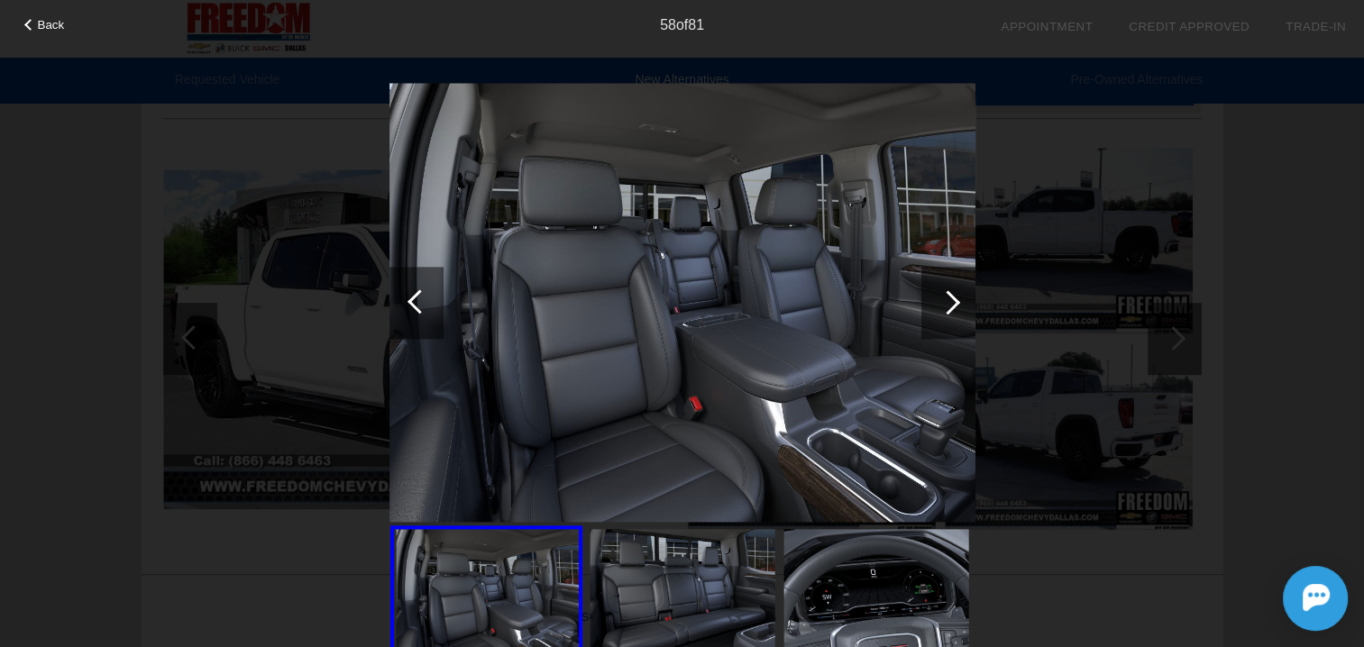
click at [425, 306] on div at bounding box center [419, 301] width 24 height 24
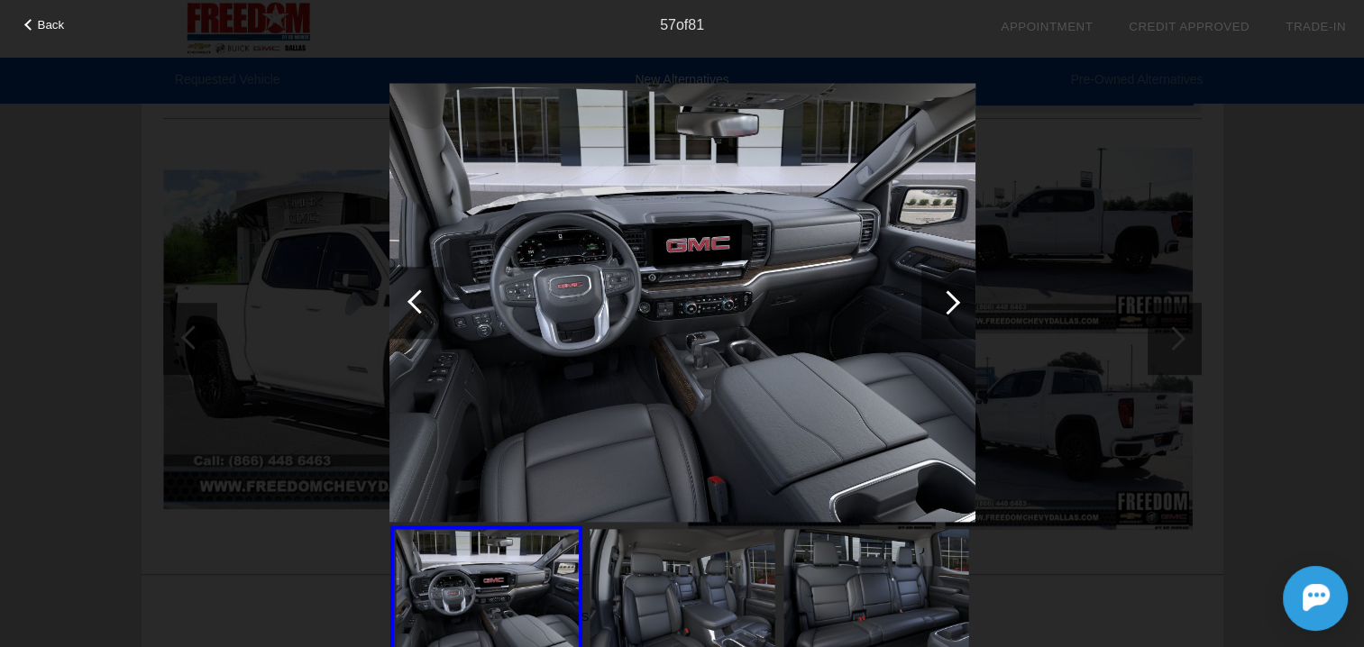
click at [425, 306] on div at bounding box center [419, 301] width 24 height 24
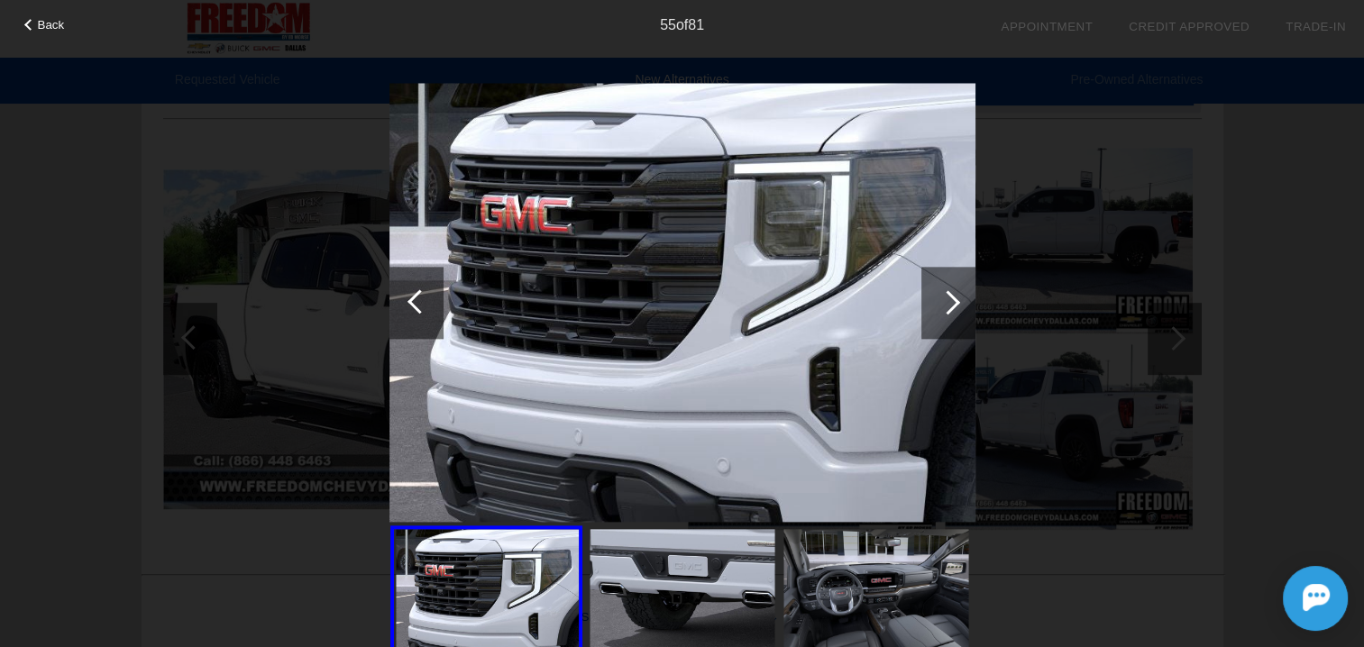
click at [425, 306] on div at bounding box center [419, 301] width 24 height 24
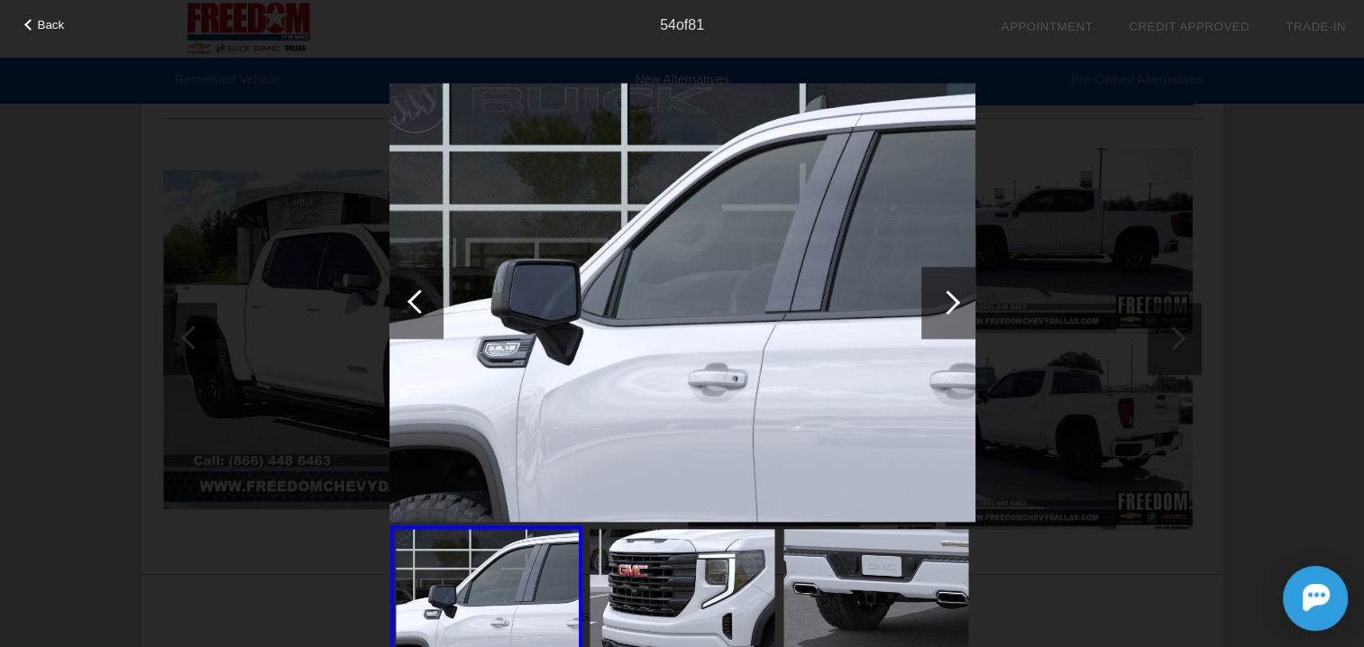
click at [425, 306] on div at bounding box center [419, 301] width 24 height 24
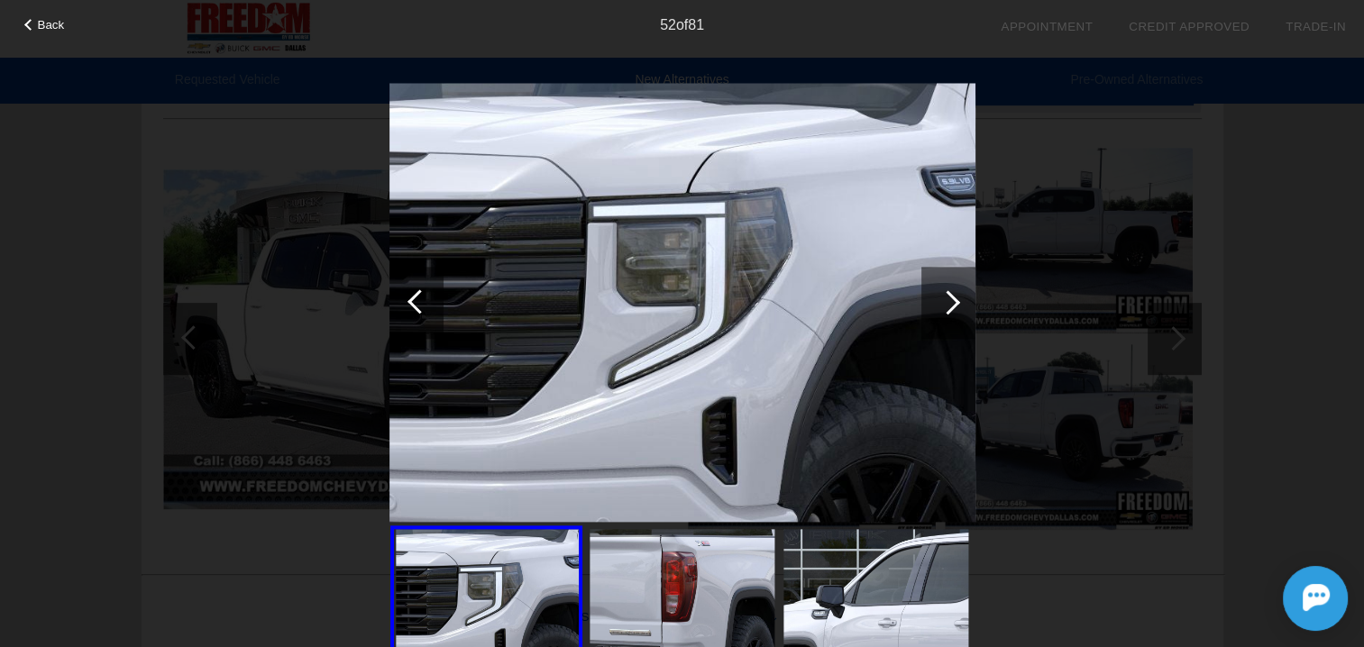
click at [425, 307] on div at bounding box center [416, 303] width 54 height 72
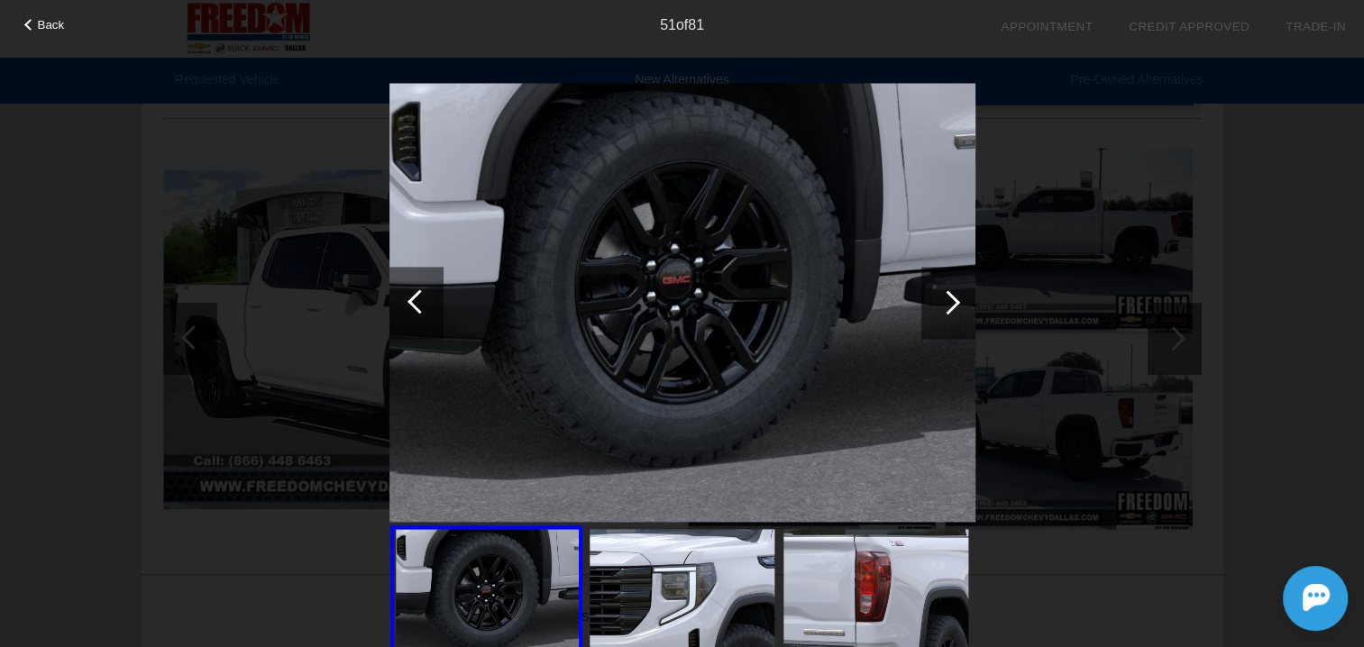
click at [425, 307] on div at bounding box center [416, 303] width 54 height 72
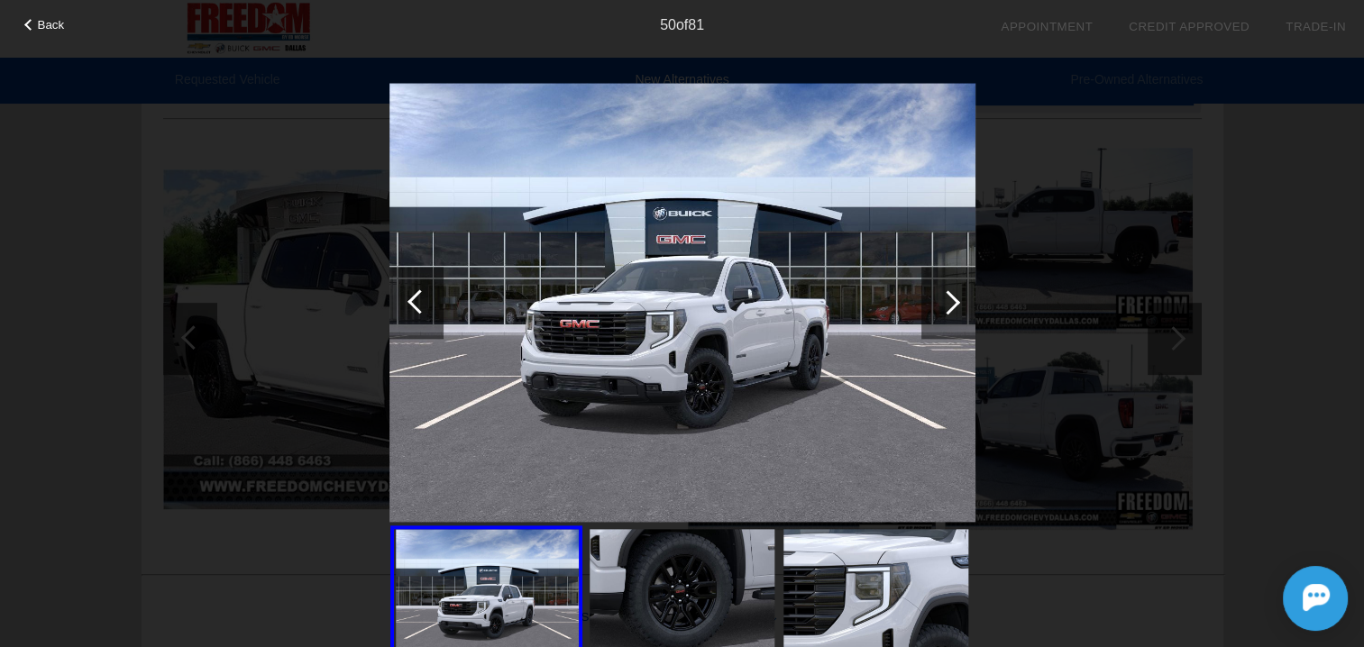
click at [949, 302] on div at bounding box center [948, 302] width 24 height 24
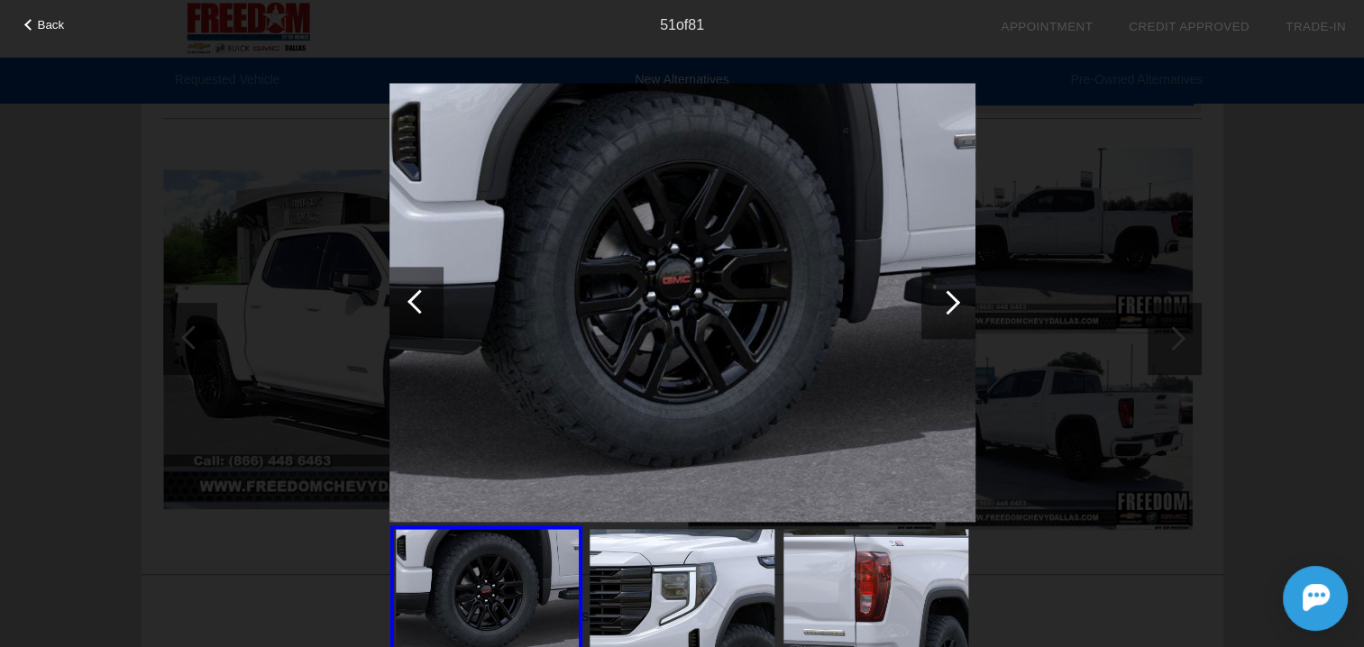
click at [951, 305] on div at bounding box center [948, 302] width 24 height 24
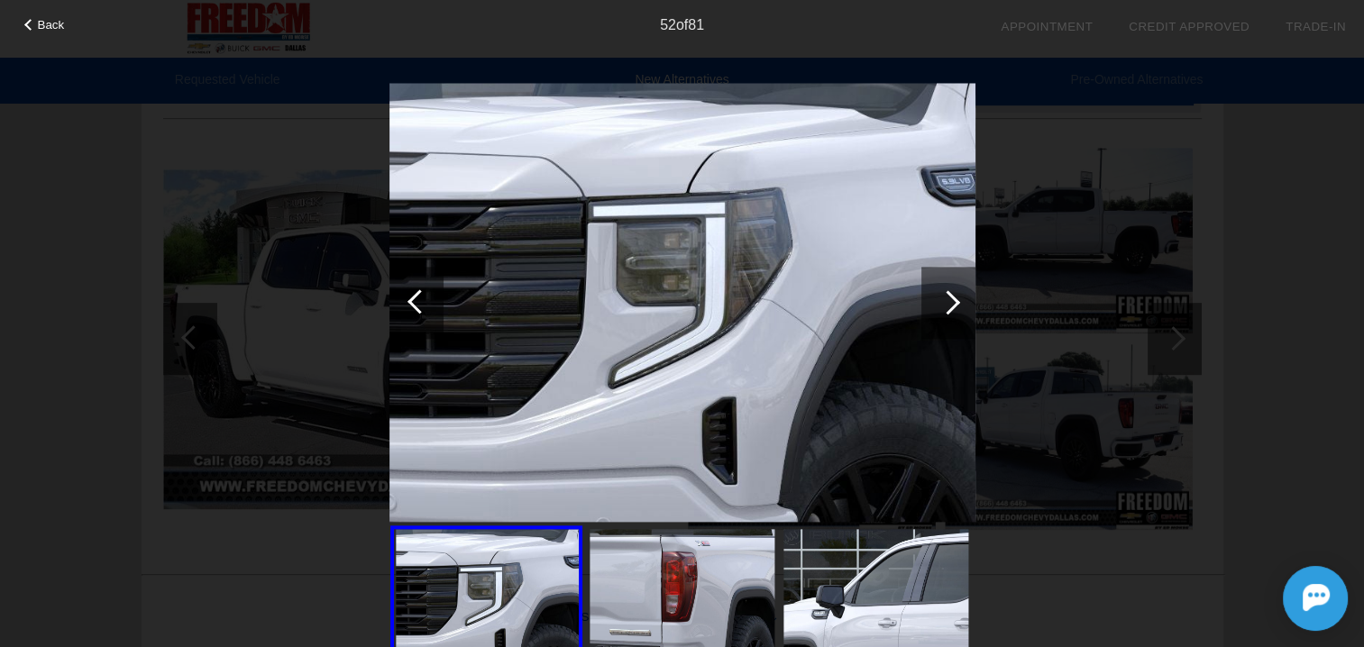
click at [951, 305] on div at bounding box center [948, 302] width 24 height 24
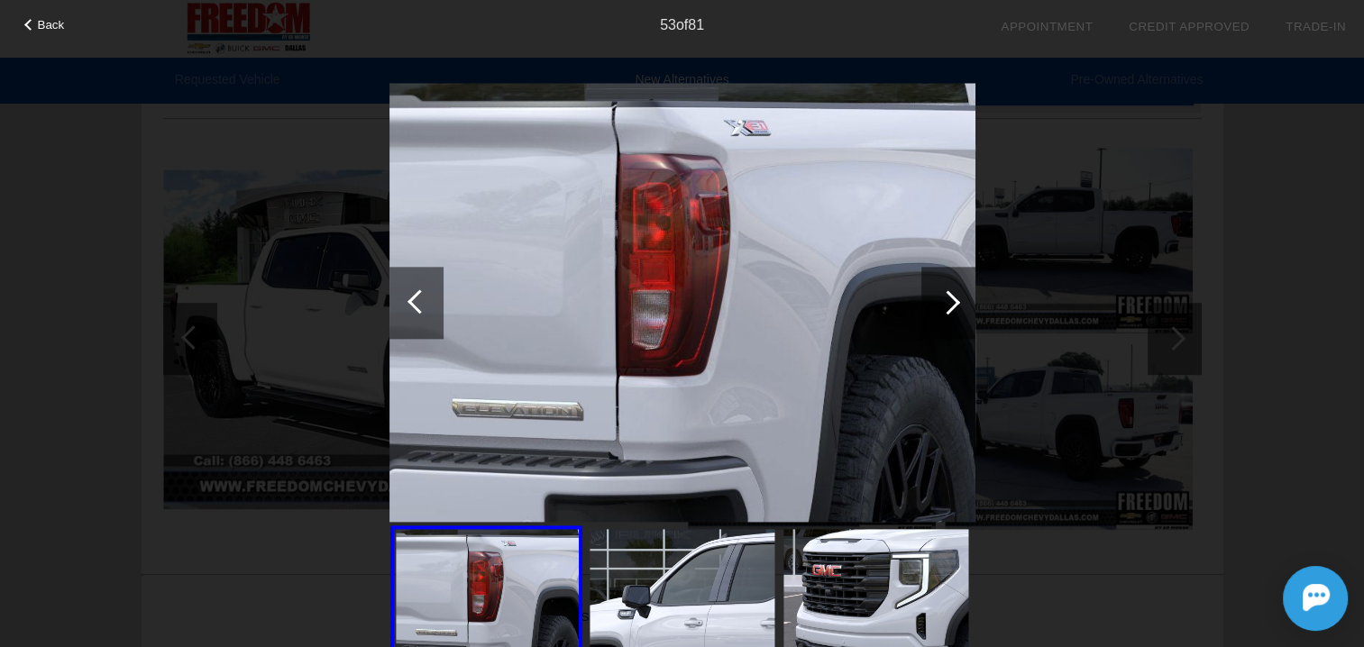
click at [951, 305] on div at bounding box center [948, 302] width 24 height 24
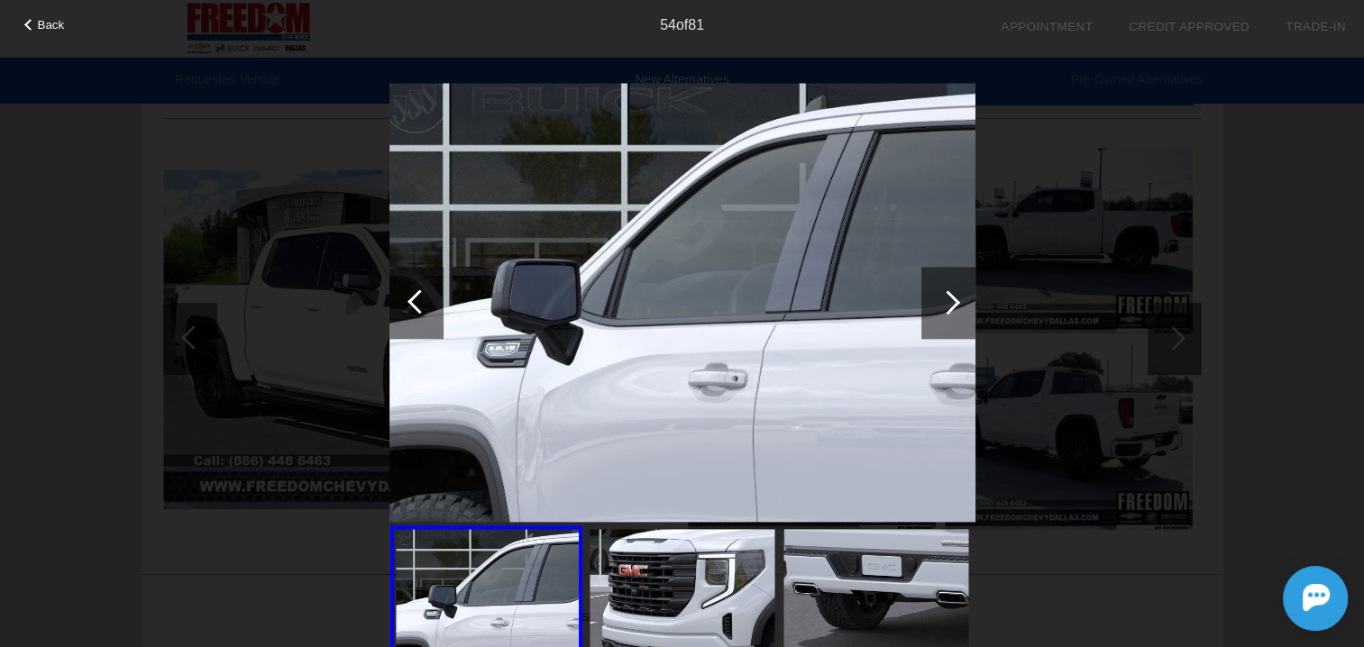
click at [951, 305] on div at bounding box center [948, 302] width 24 height 24
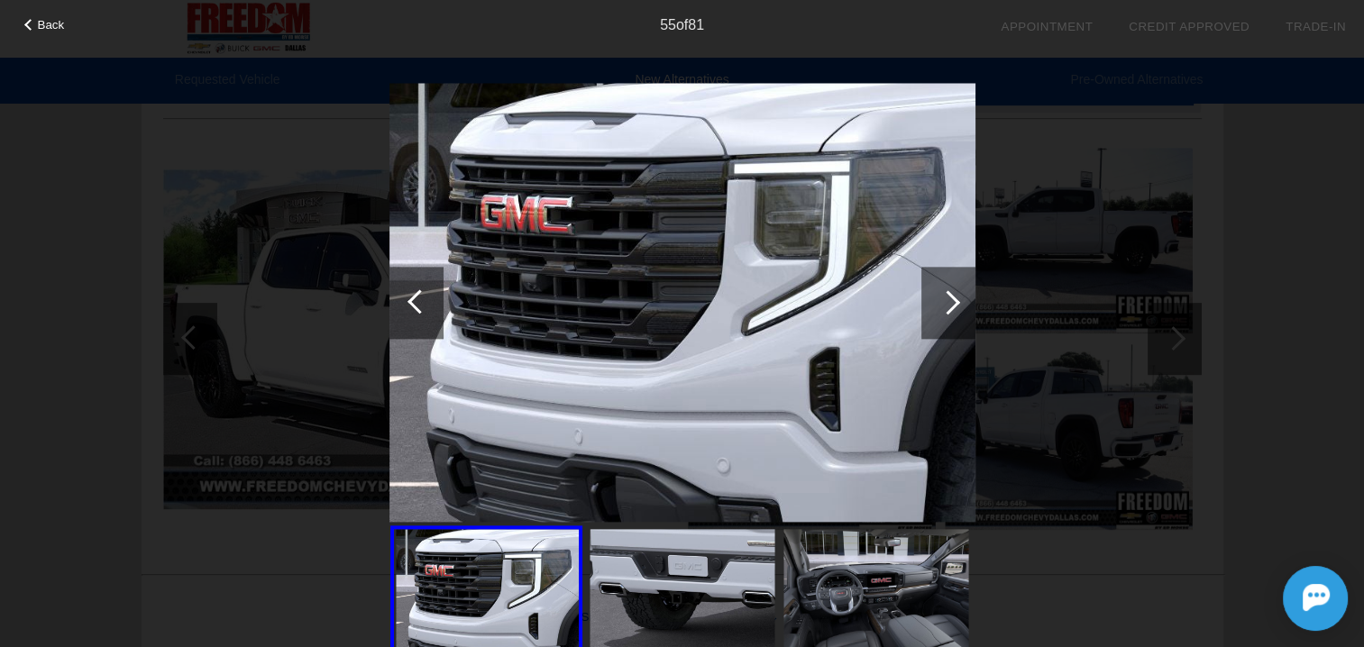
click at [951, 305] on div at bounding box center [948, 302] width 24 height 24
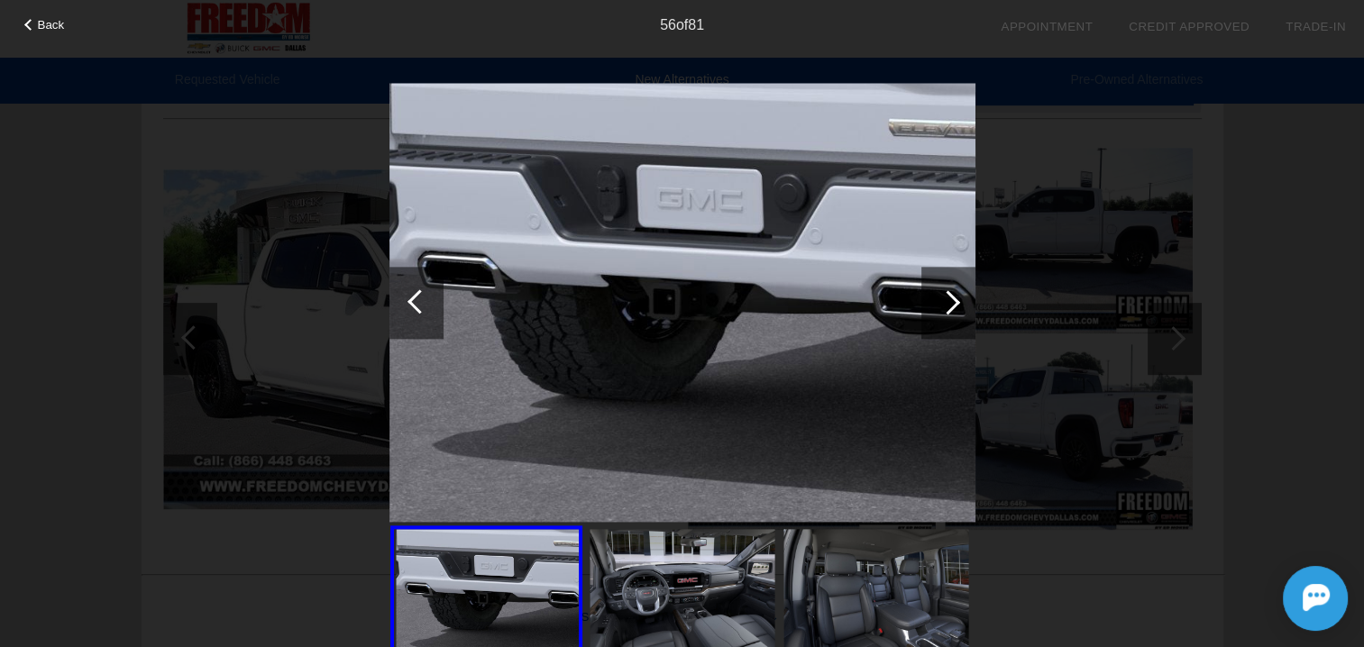
click at [951, 305] on div at bounding box center [948, 302] width 24 height 24
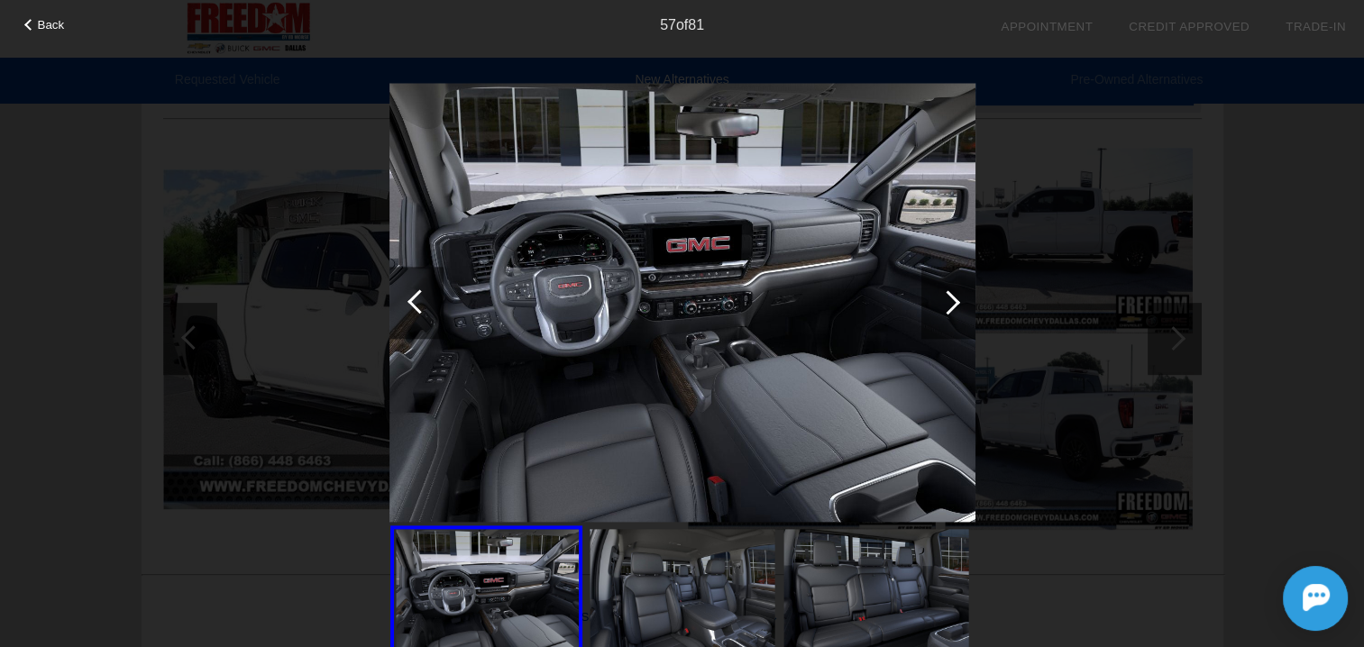
click at [951, 305] on div at bounding box center [948, 302] width 24 height 24
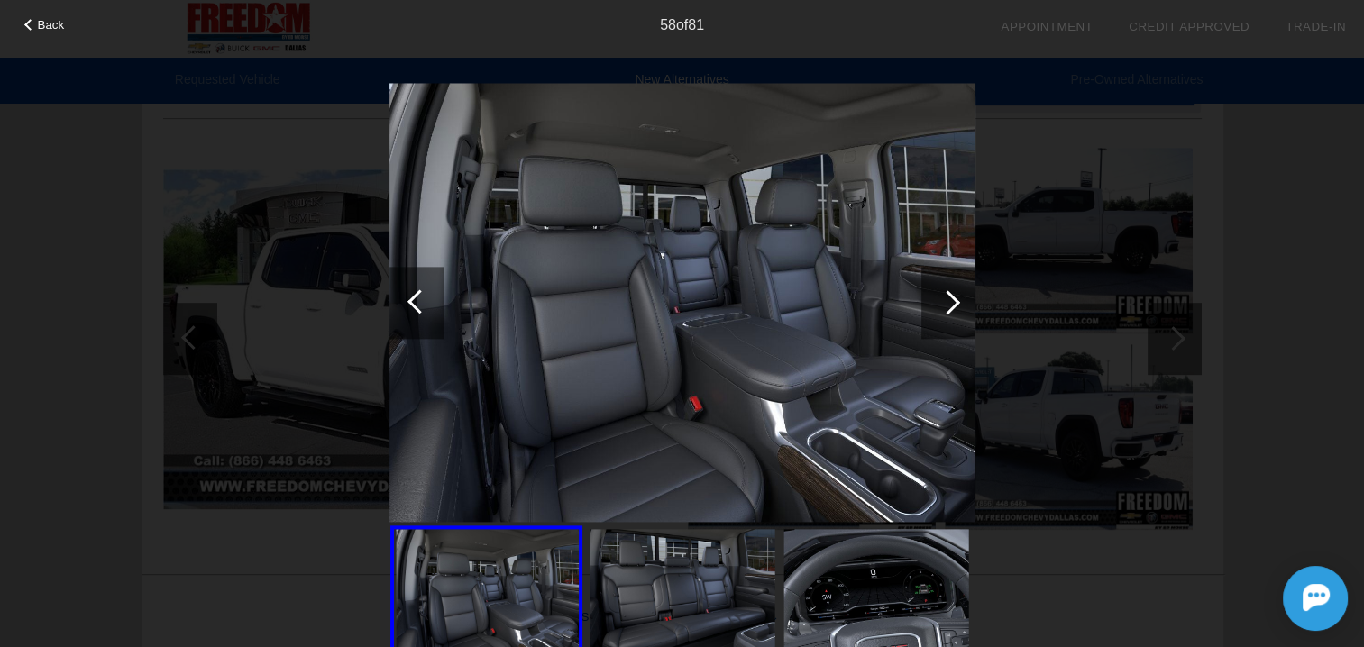
click at [950, 306] on div at bounding box center [948, 302] width 24 height 24
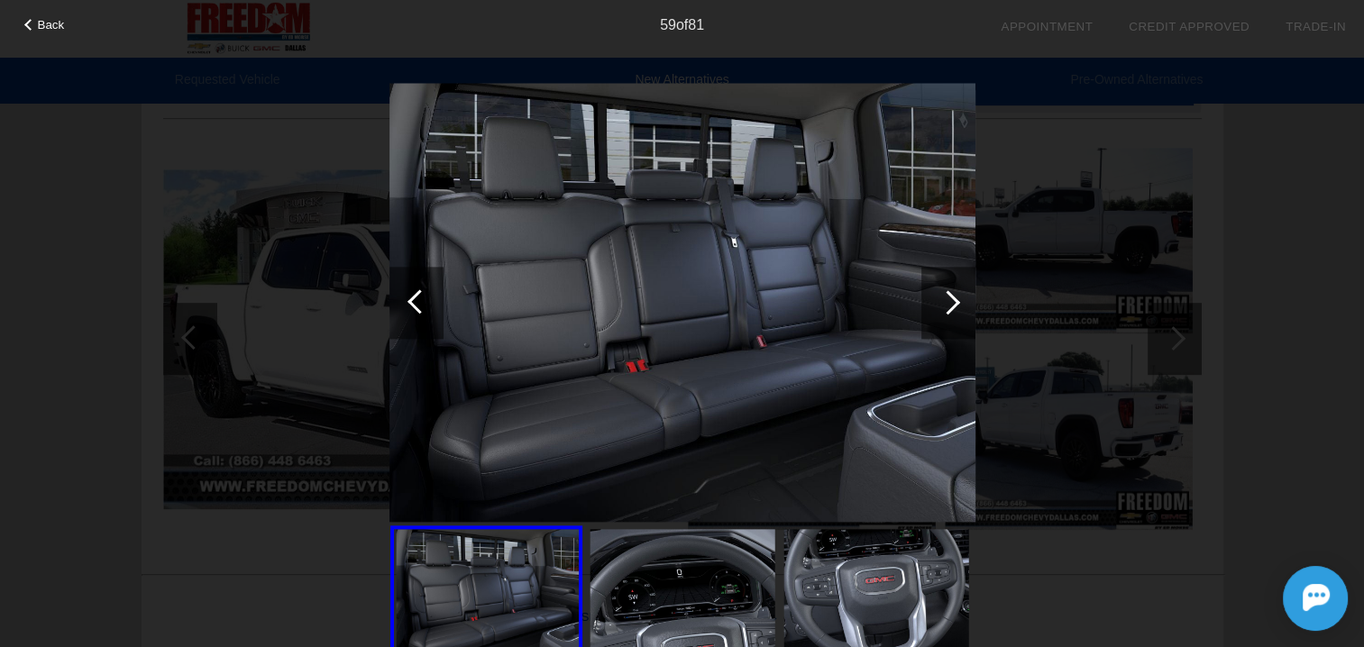
click at [950, 306] on div at bounding box center [948, 302] width 24 height 24
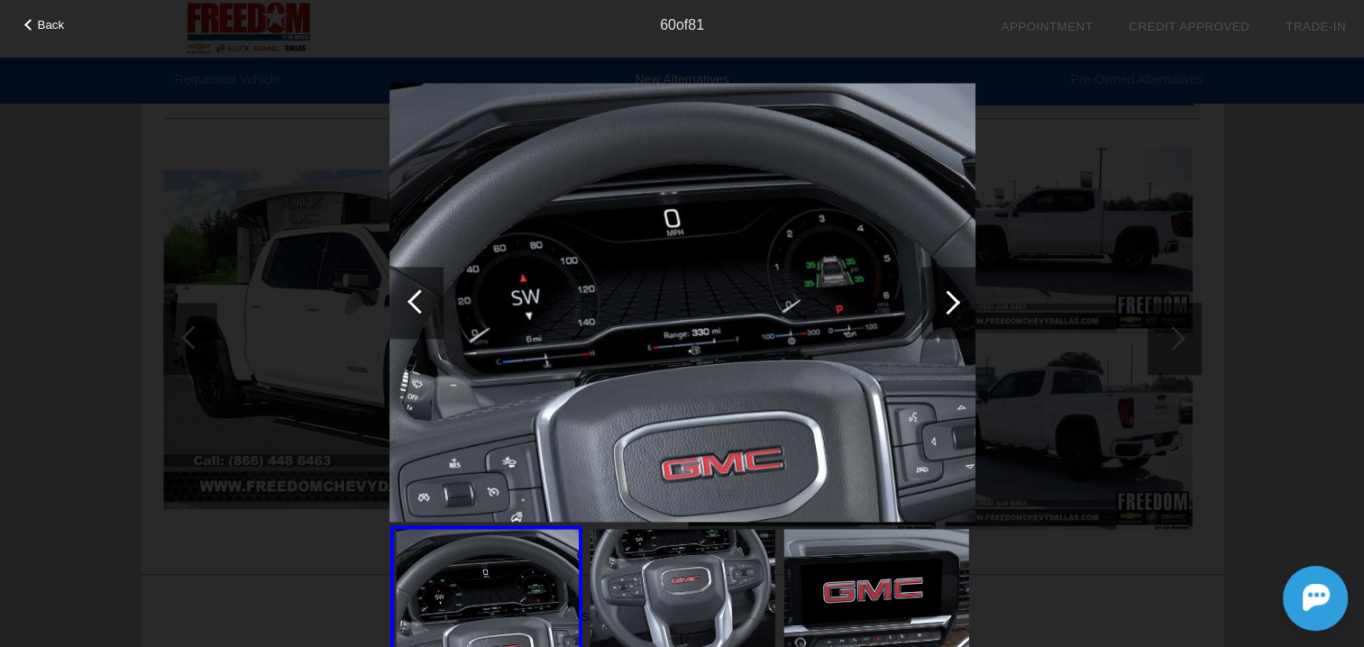
click at [950, 306] on div at bounding box center [948, 302] width 24 height 24
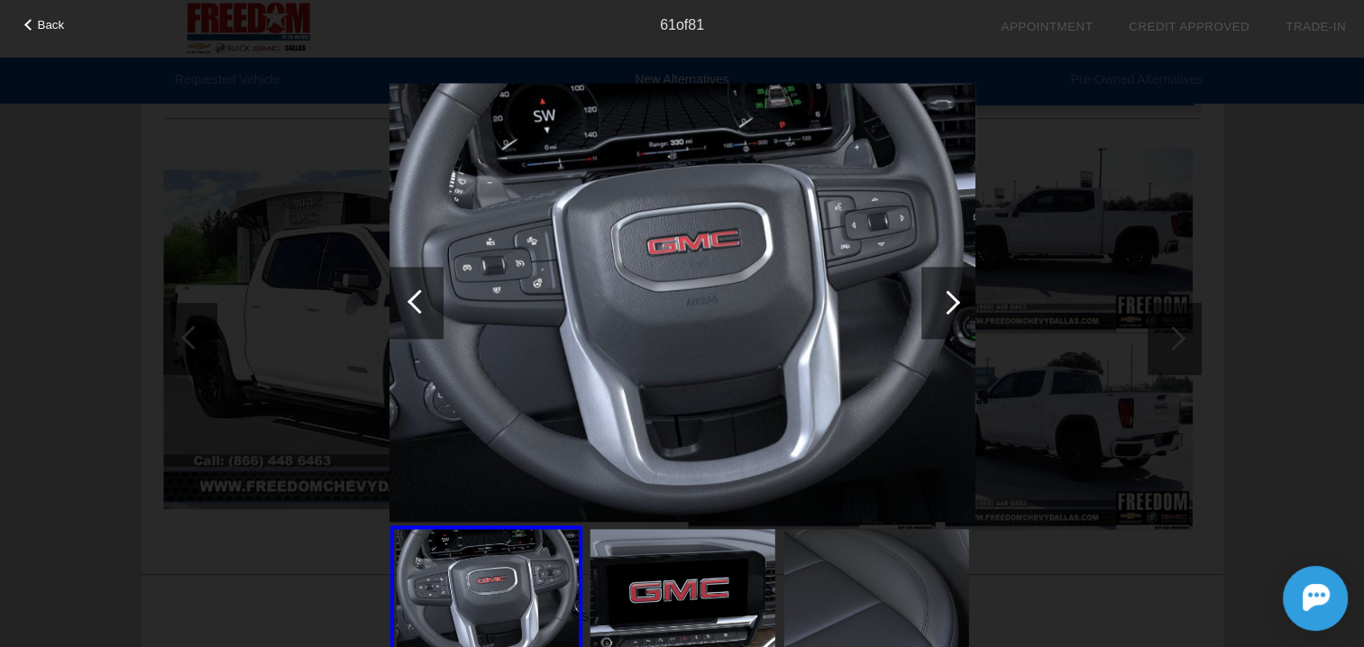
click at [425, 296] on div at bounding box center [419, 301] width 24 height 24
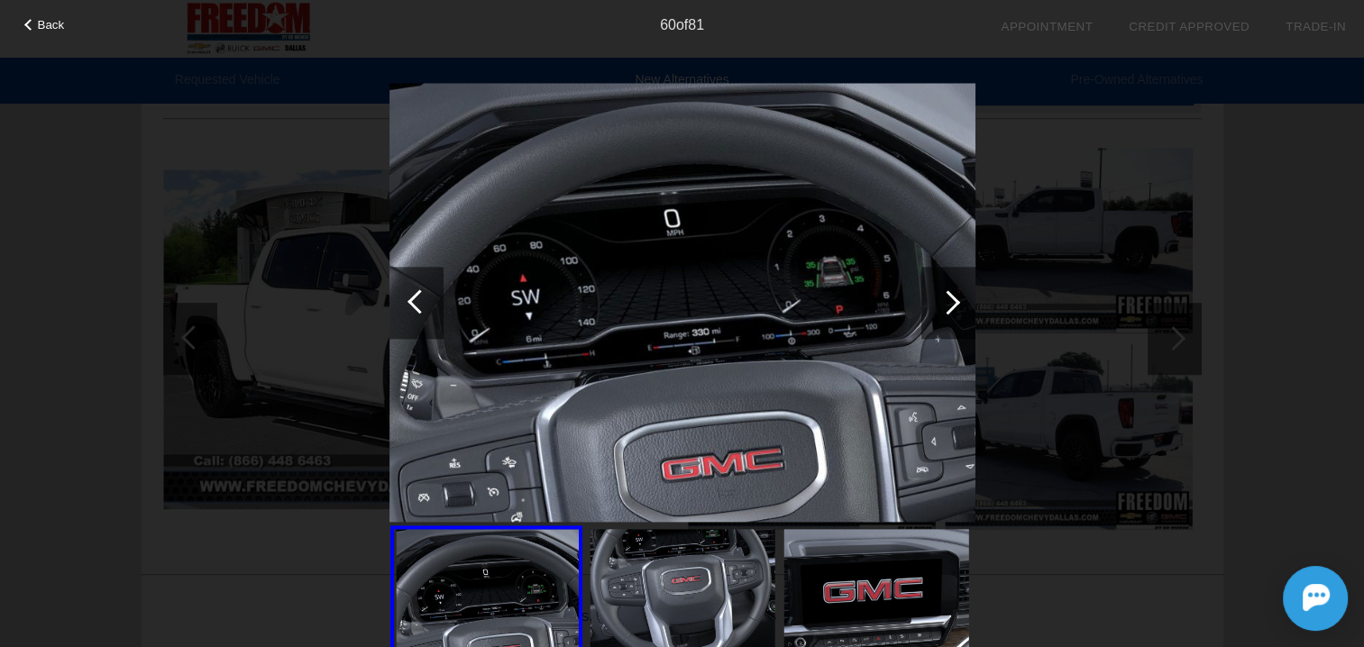
click at [425, 296] on div at bounding box center [419, 301] width 24 height 24
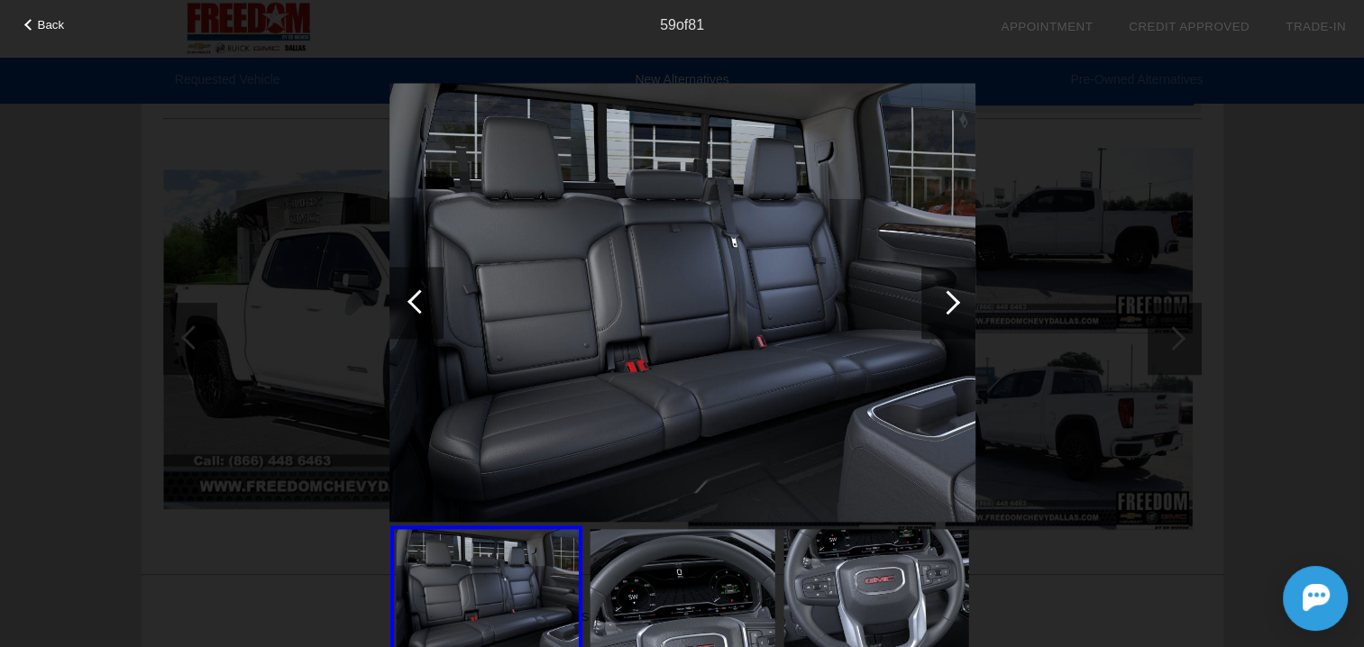
click at [425, 296] on div at bounding box center [419, 301] width 24 height 24
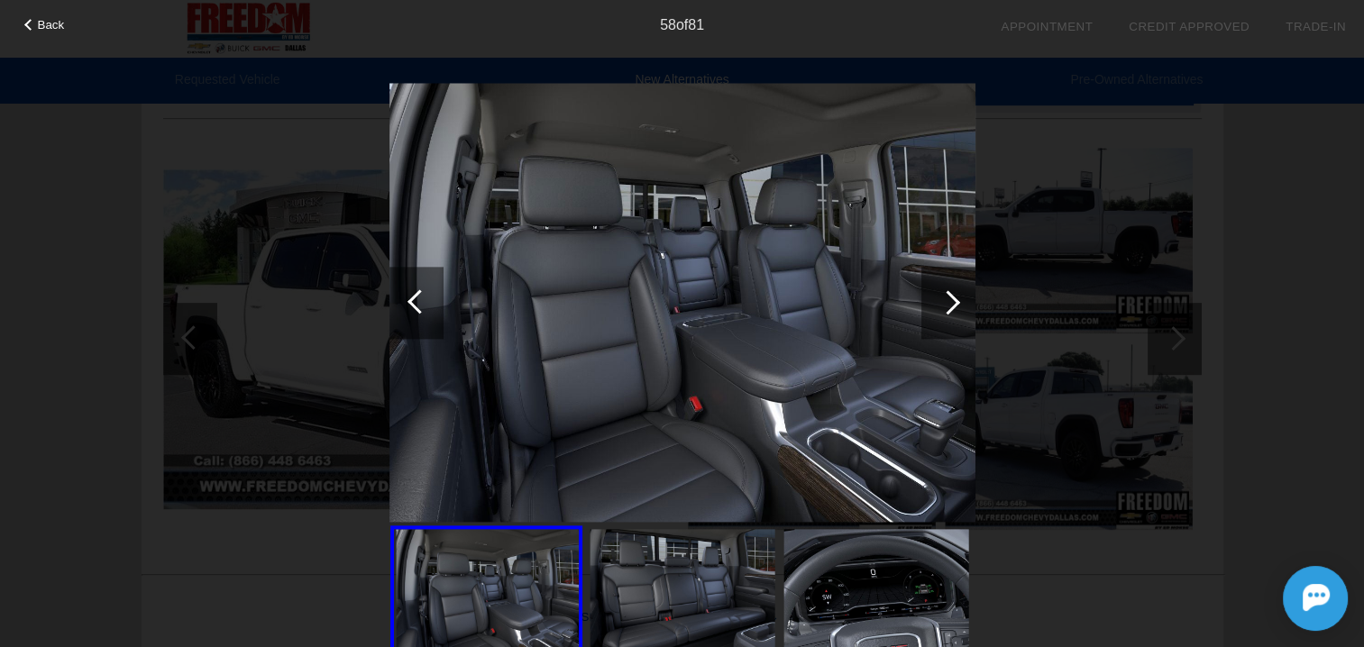
click at [425, 296] on div at bounding box center [419, 301] width 24 height 24
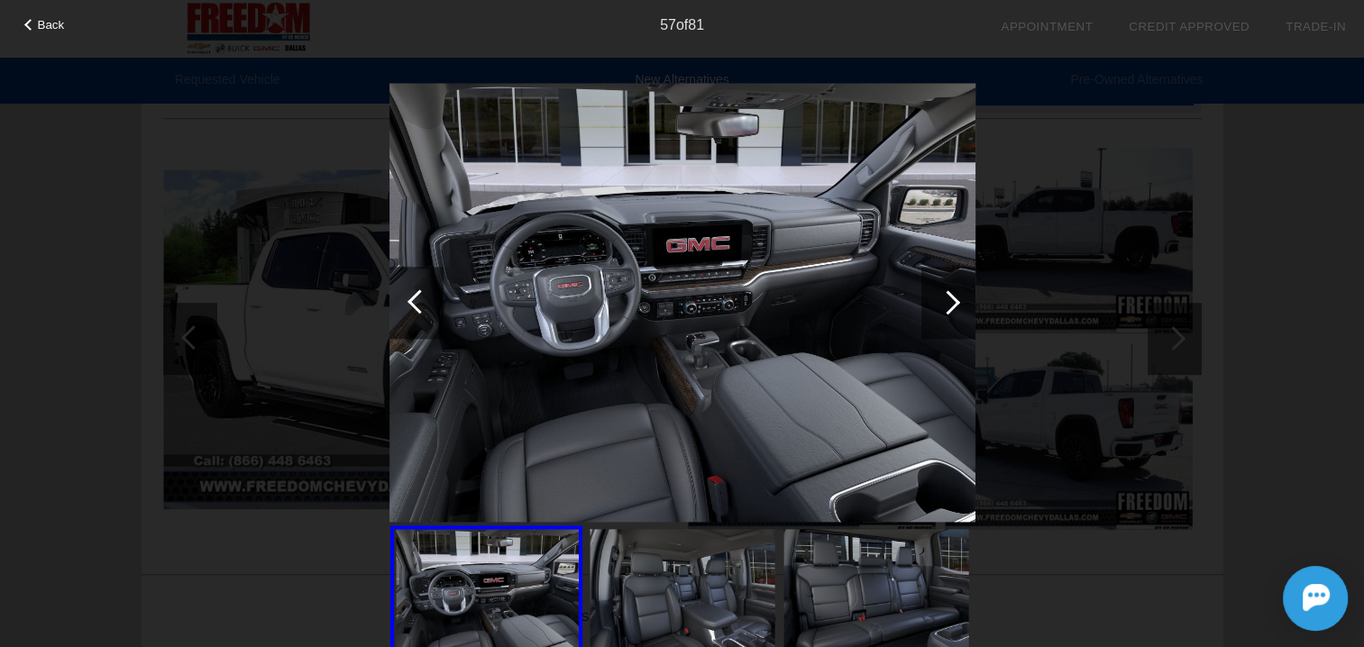
click at [425, 296] on div at bounding box center [419, 301] width 24 height 24
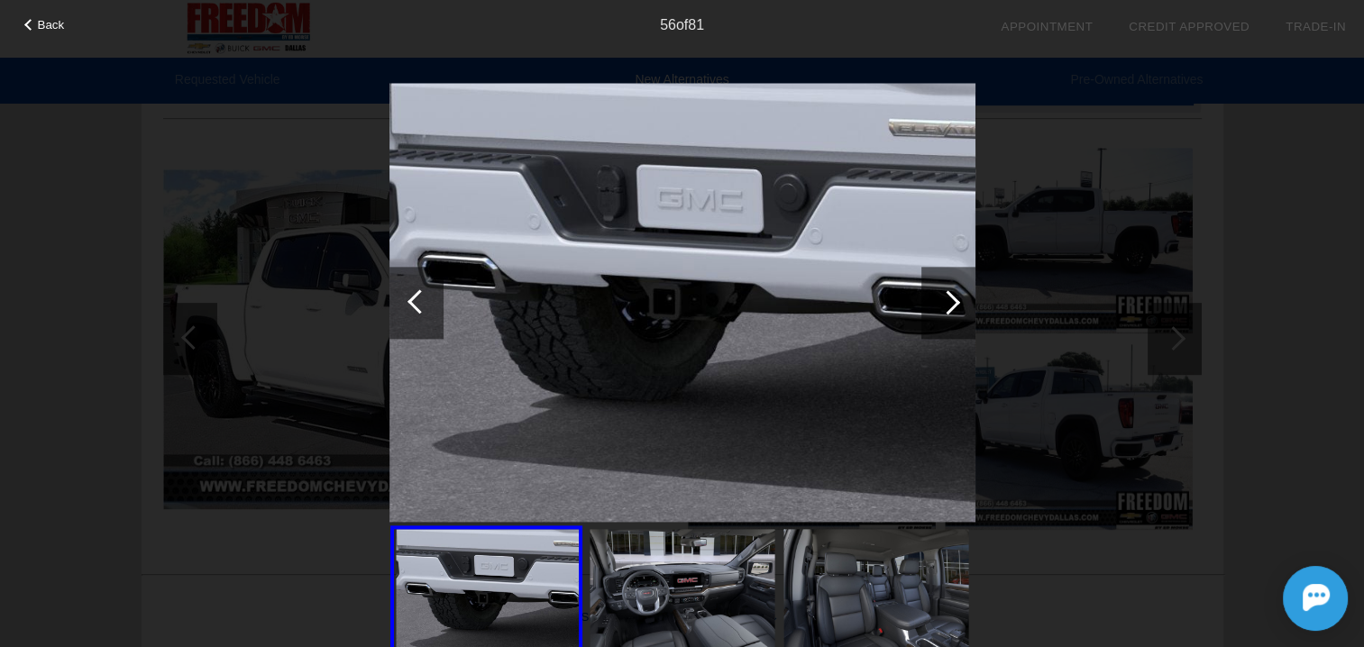
click at [425, 296] on div at bounding box center [419, 301] width 24 height 24
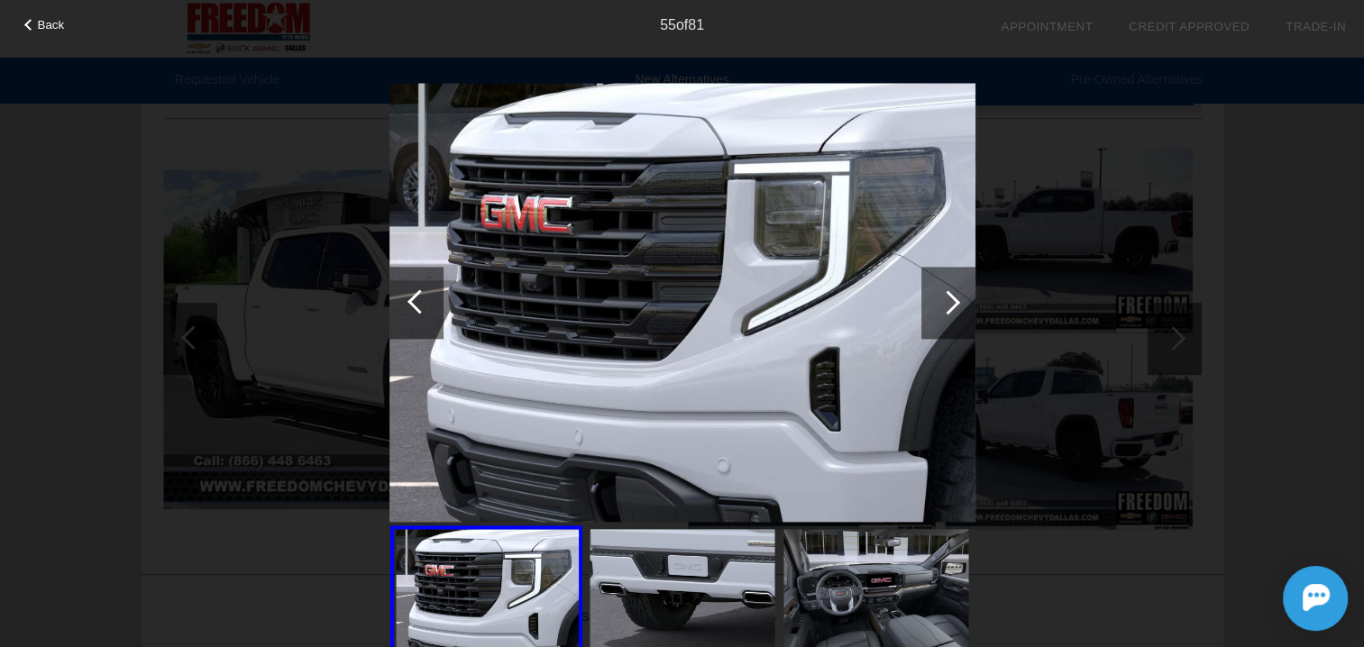
click at [425, 296] on div at bounding box center [419, 301] width 24 height 24
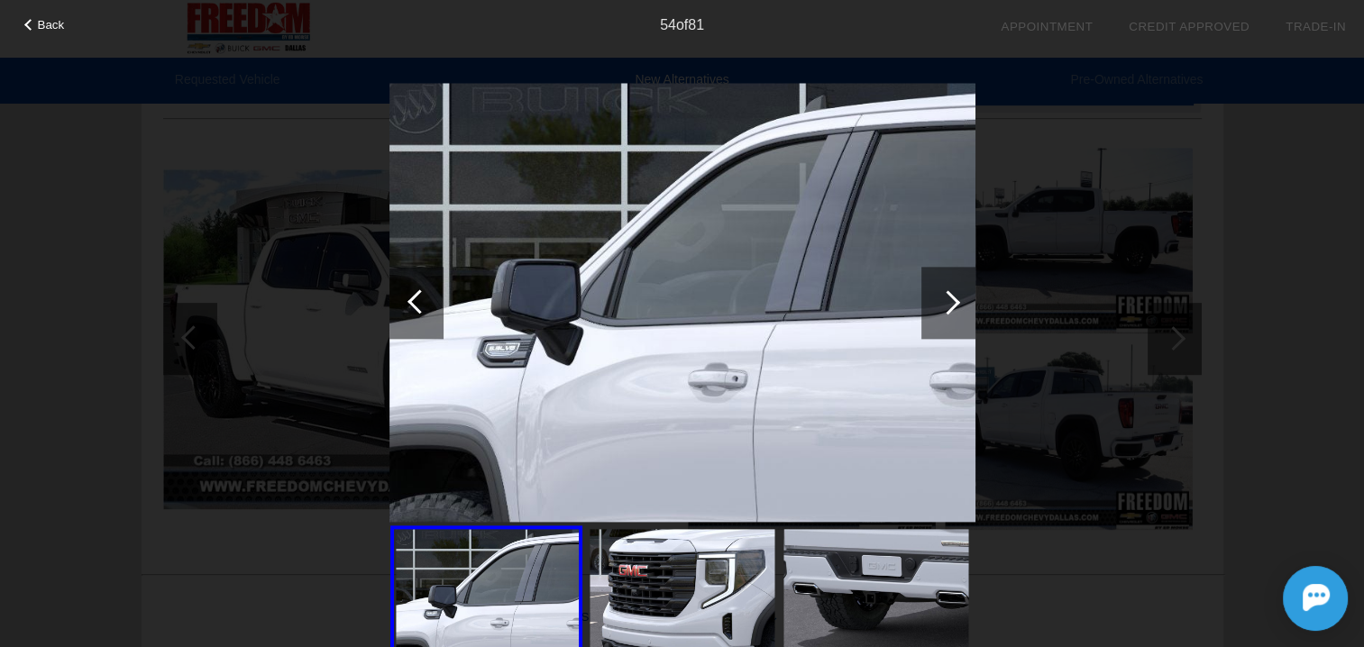
click at [425, 296] on div at bounding box center [419, 301] width 24 height 24
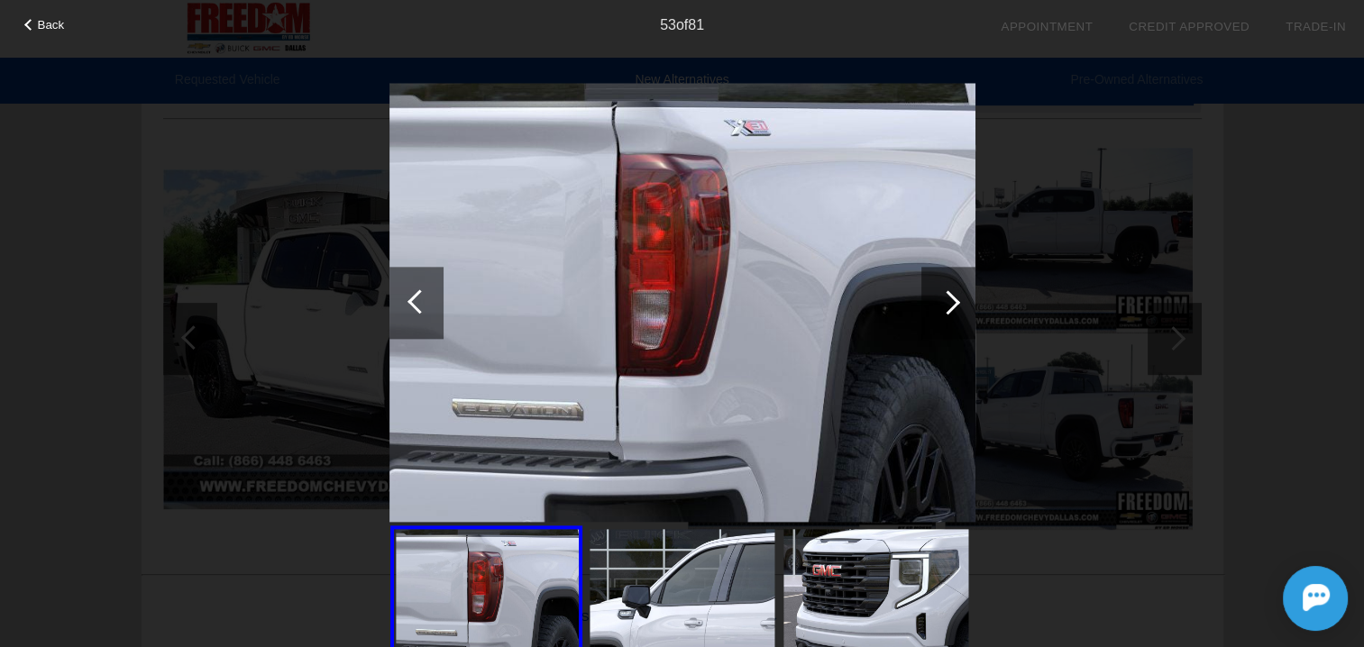
click at [425, 296] on div at bounding box center [419, 301] width 24 height 24
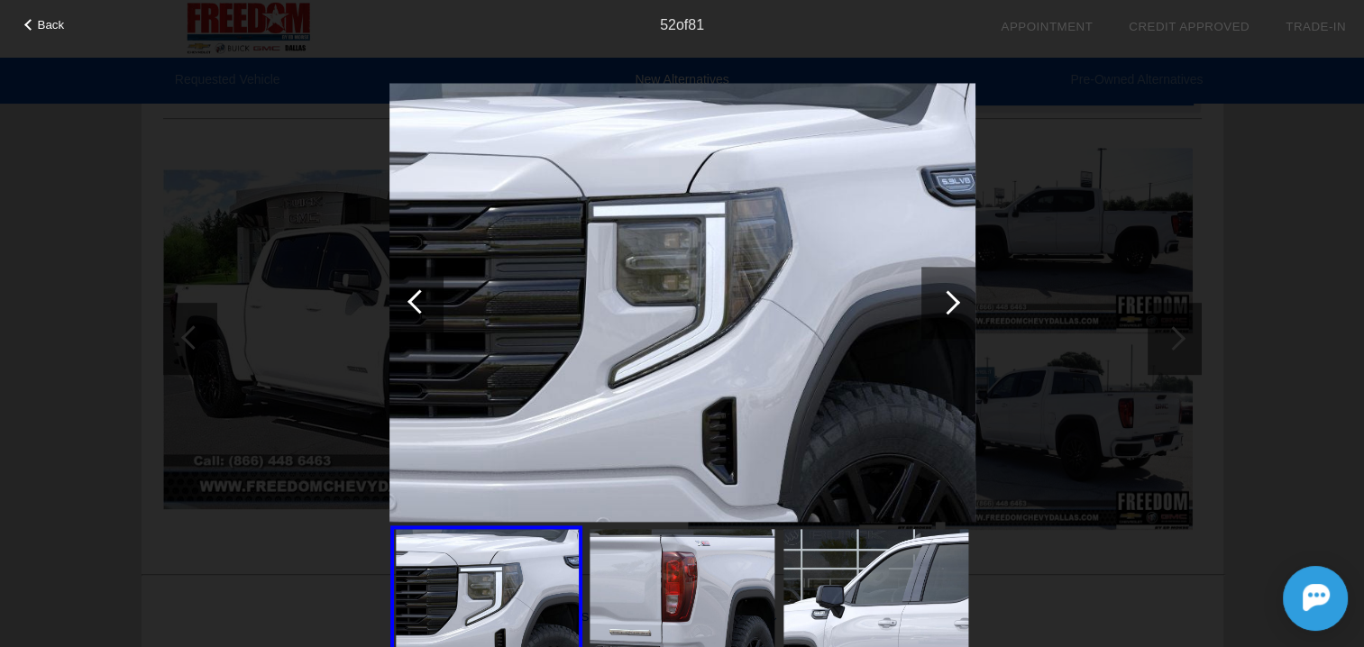
click at [425, 296] on div at bounding box center [419, 301] width 24 height 24
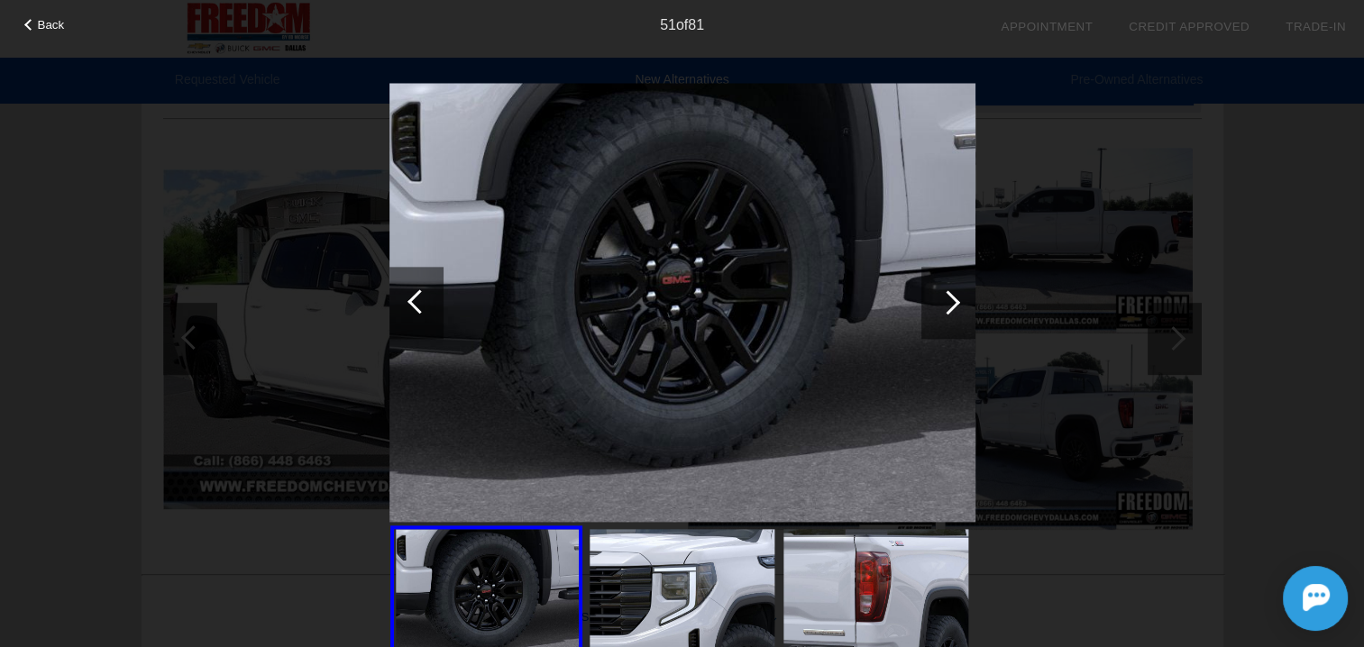
click at [426, 304] on div at bounding box center [419, 301] width 24 height 24
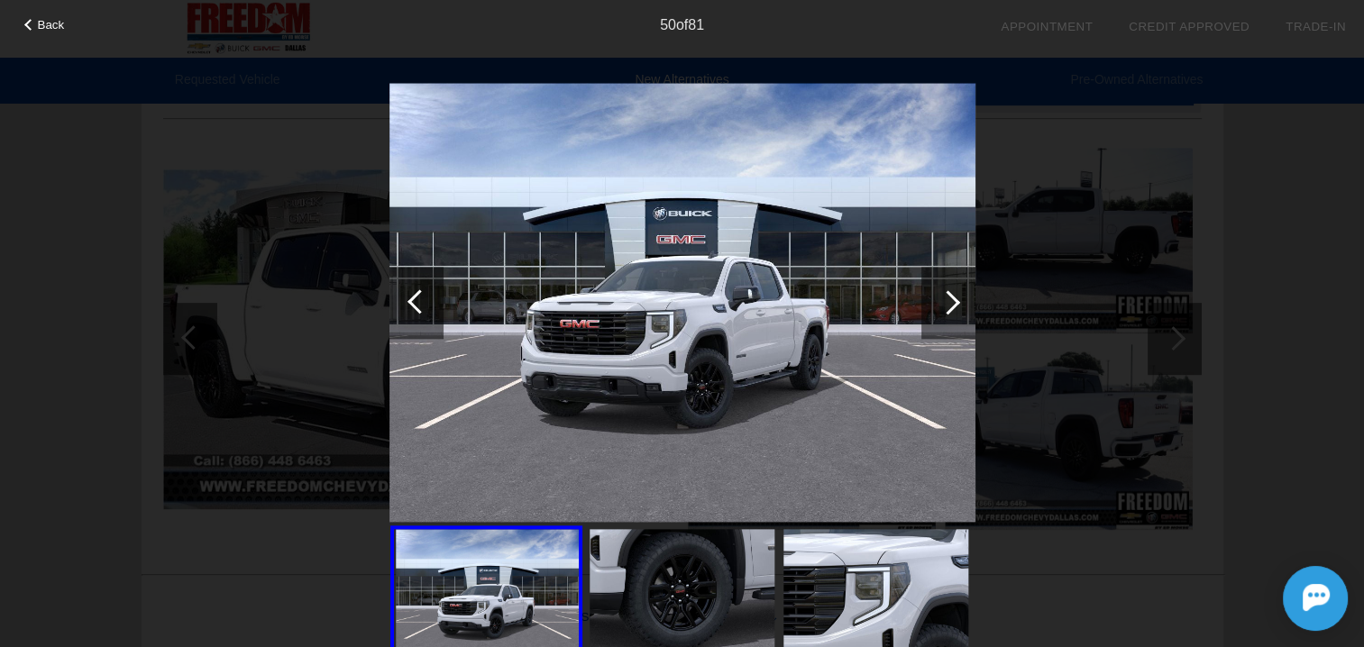
click at [426, 305] on div at bounding box center [416, 303] width 54 height 72
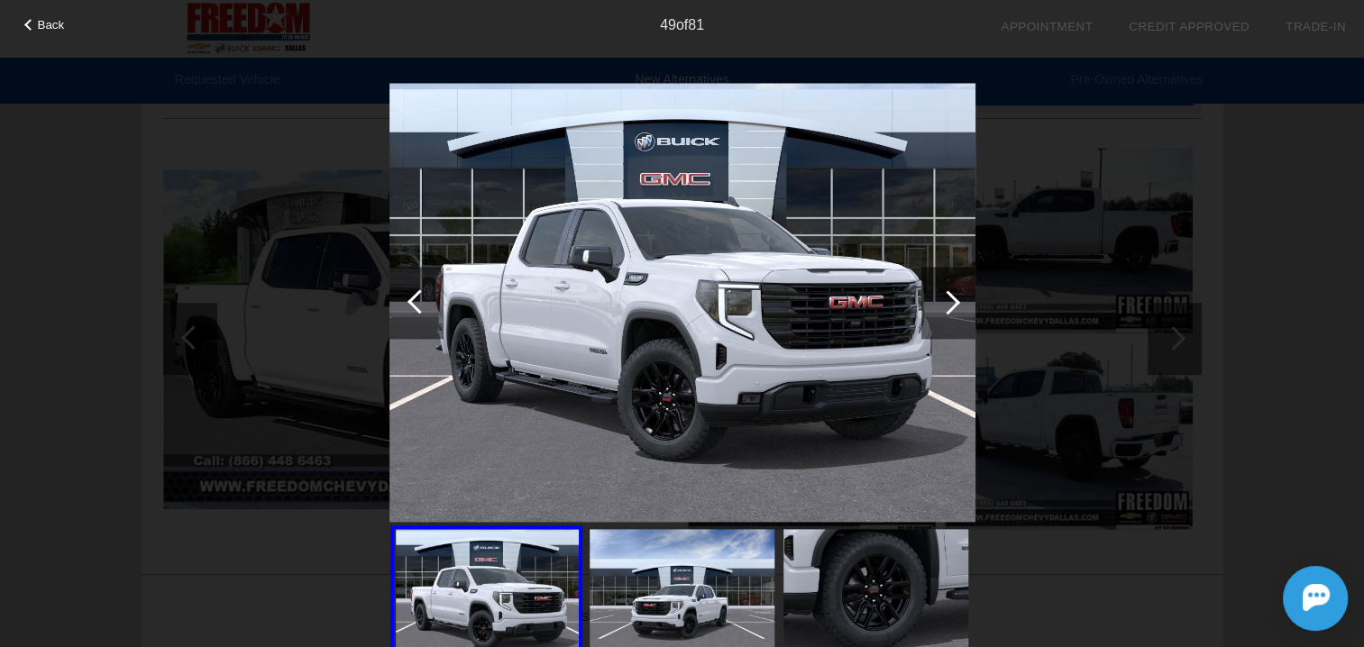
click at [426, 305] on div at bounding box center [416, 303] width 54 height 72
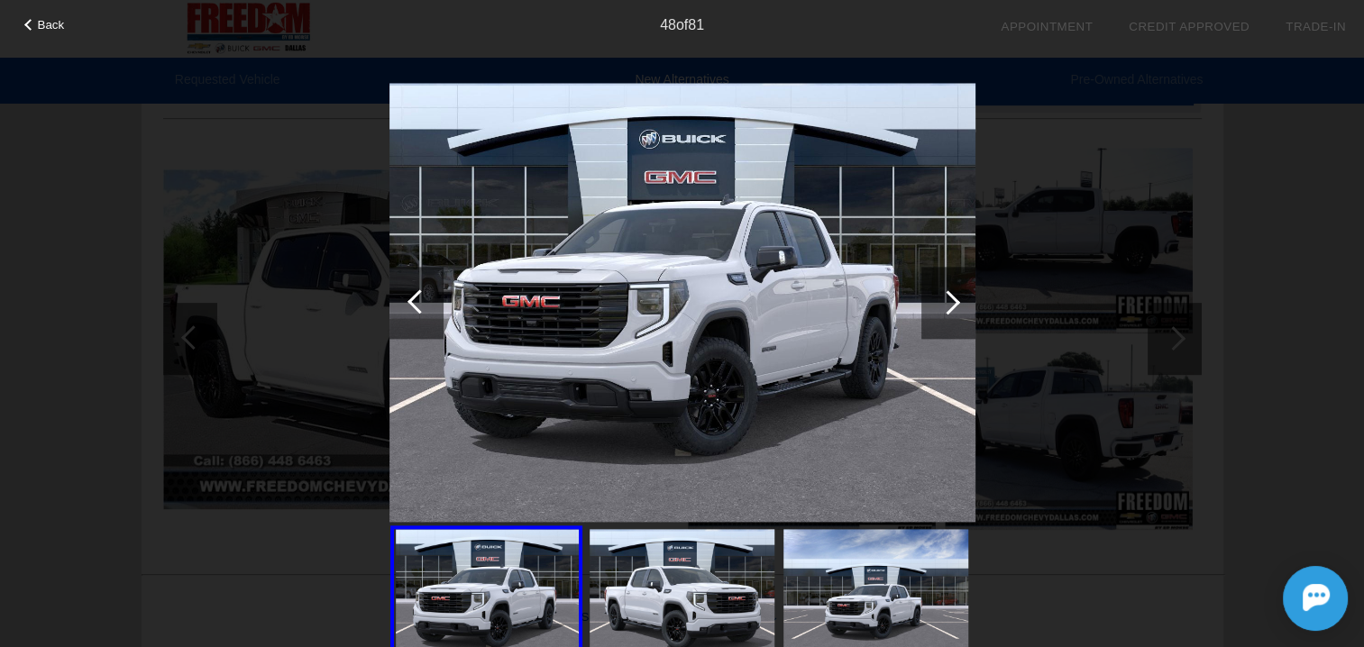
click at [427, 306] on div at bounding box center [416, 303] width 54 height 72
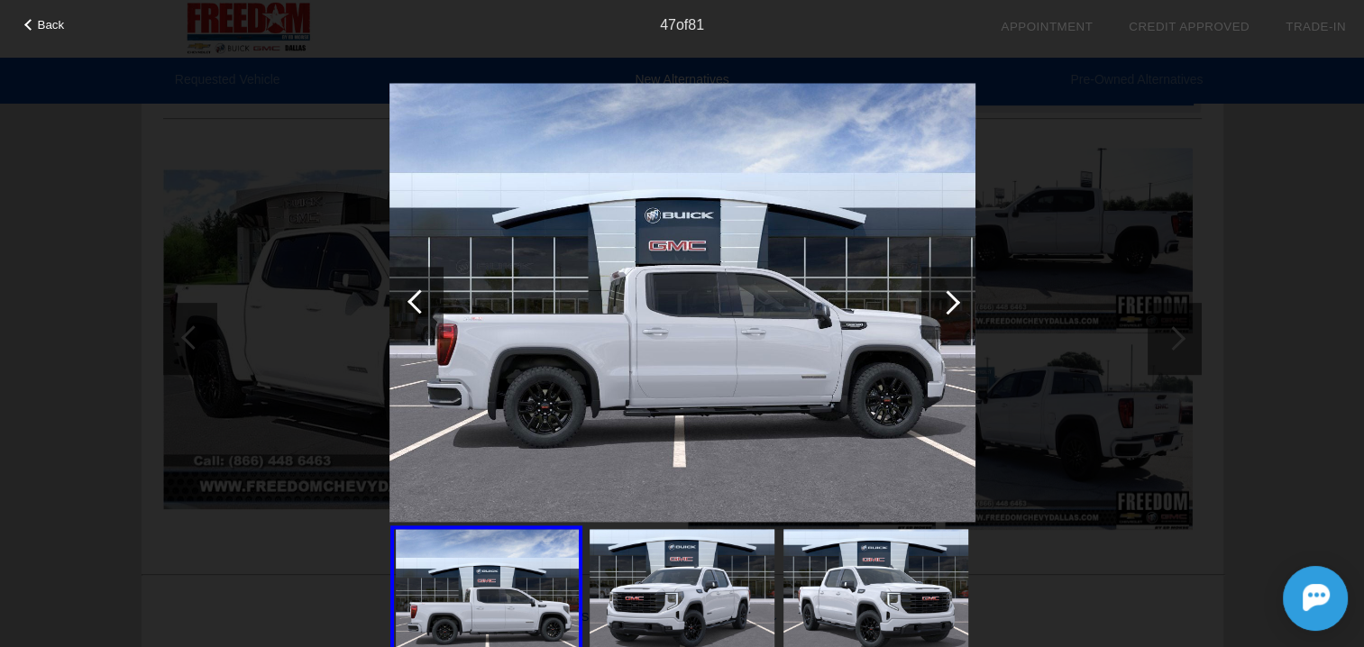
click at [427, 306] on div at bounding box center [416, 303] width 54 height 72
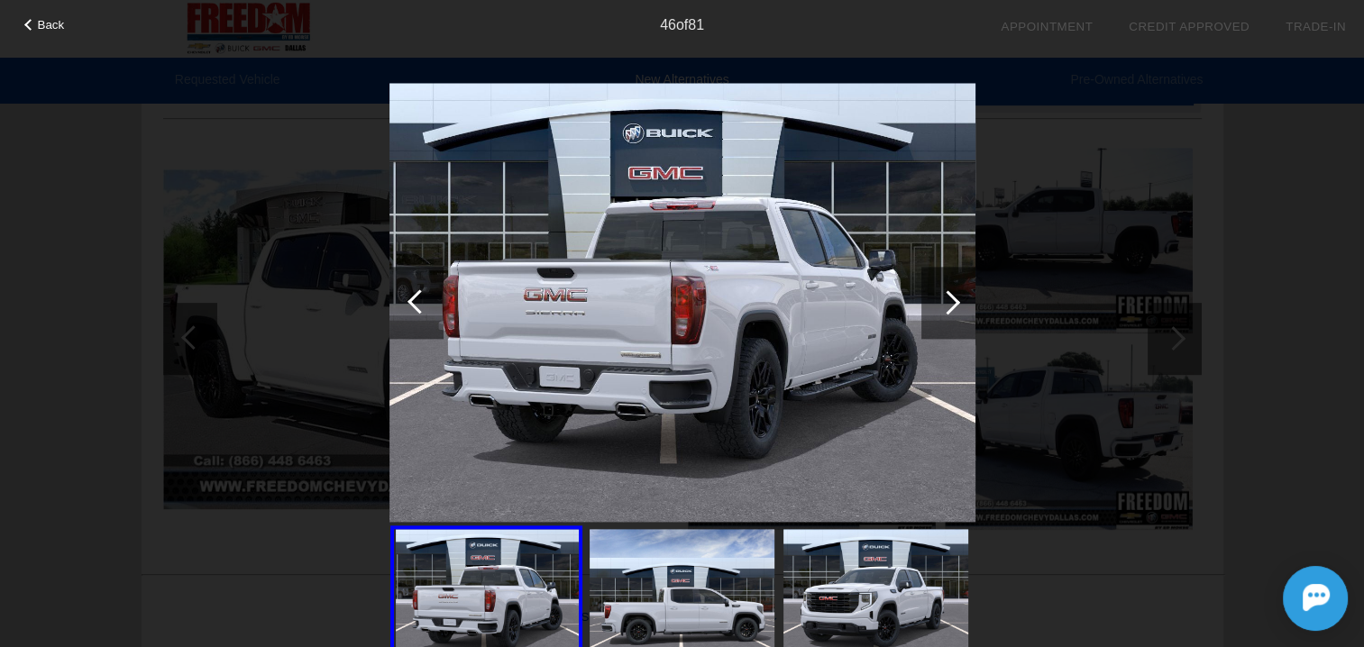
click at [427, 306] on div at bounding box center [416, 303] width 54 height 72
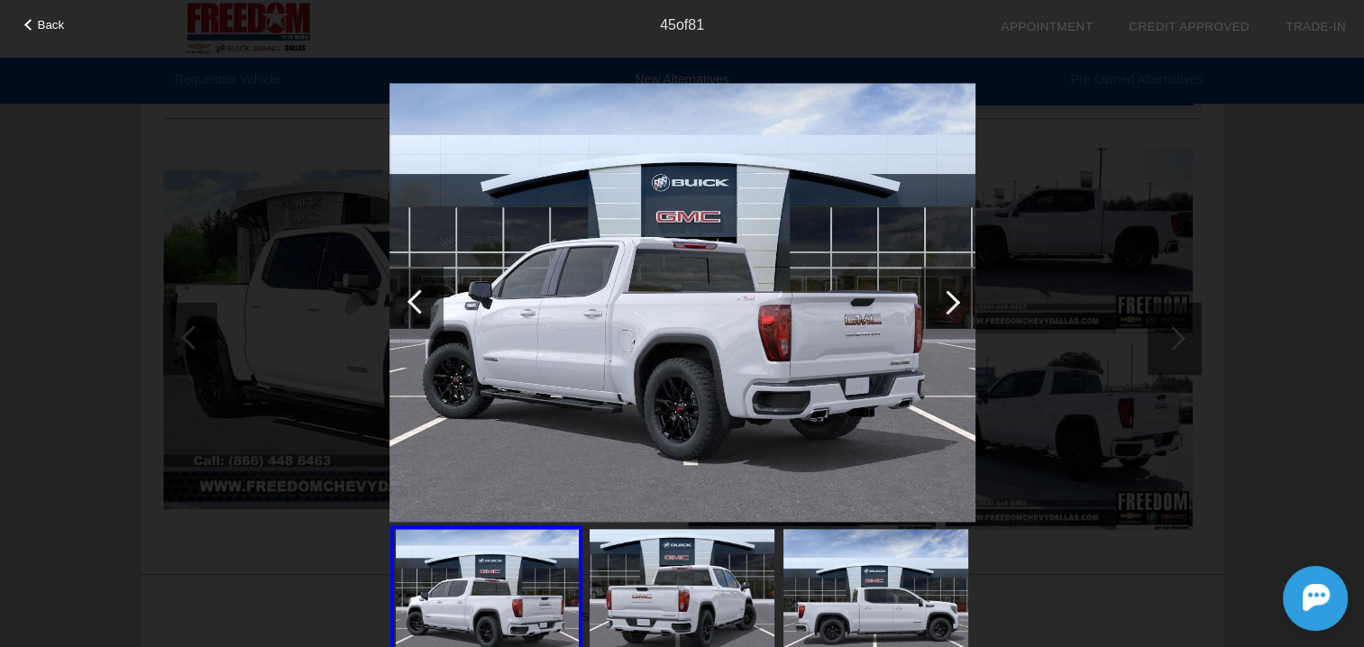
click at [427, 306] on div at bounding box center [416, 303] width 54 height 72
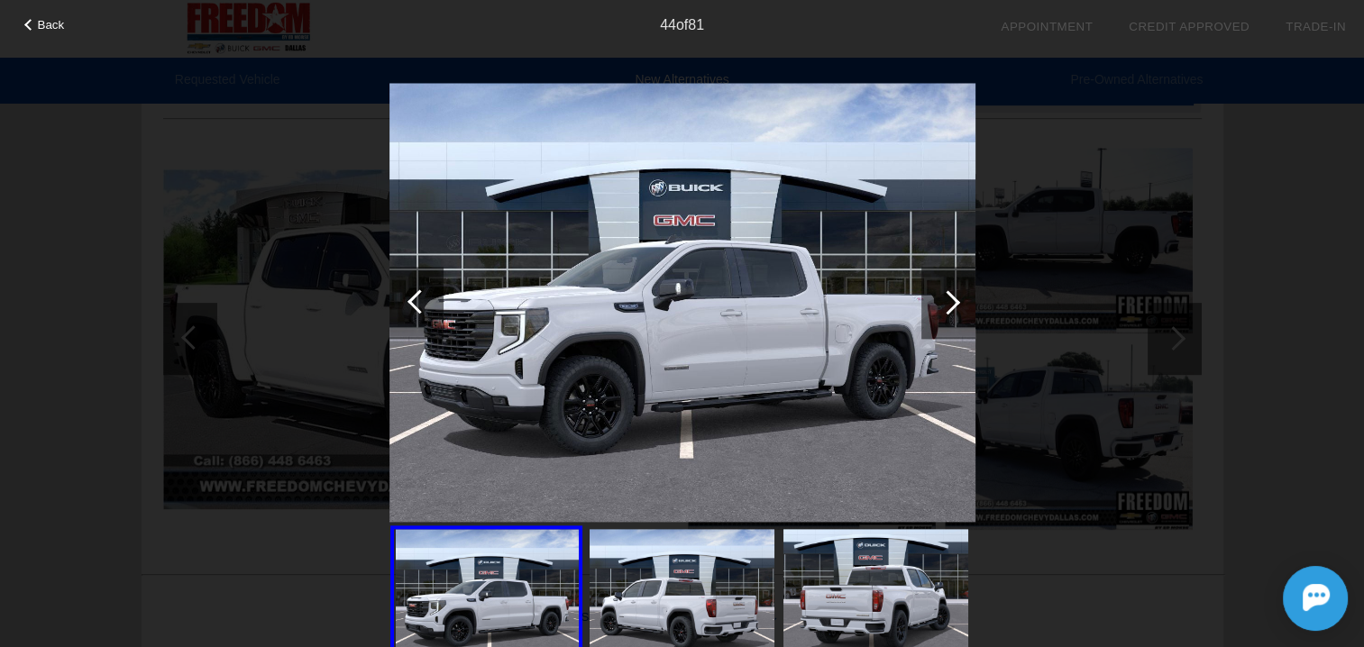
click at [427, 306] on div at bounding box center [416, 303] width 54 height 72
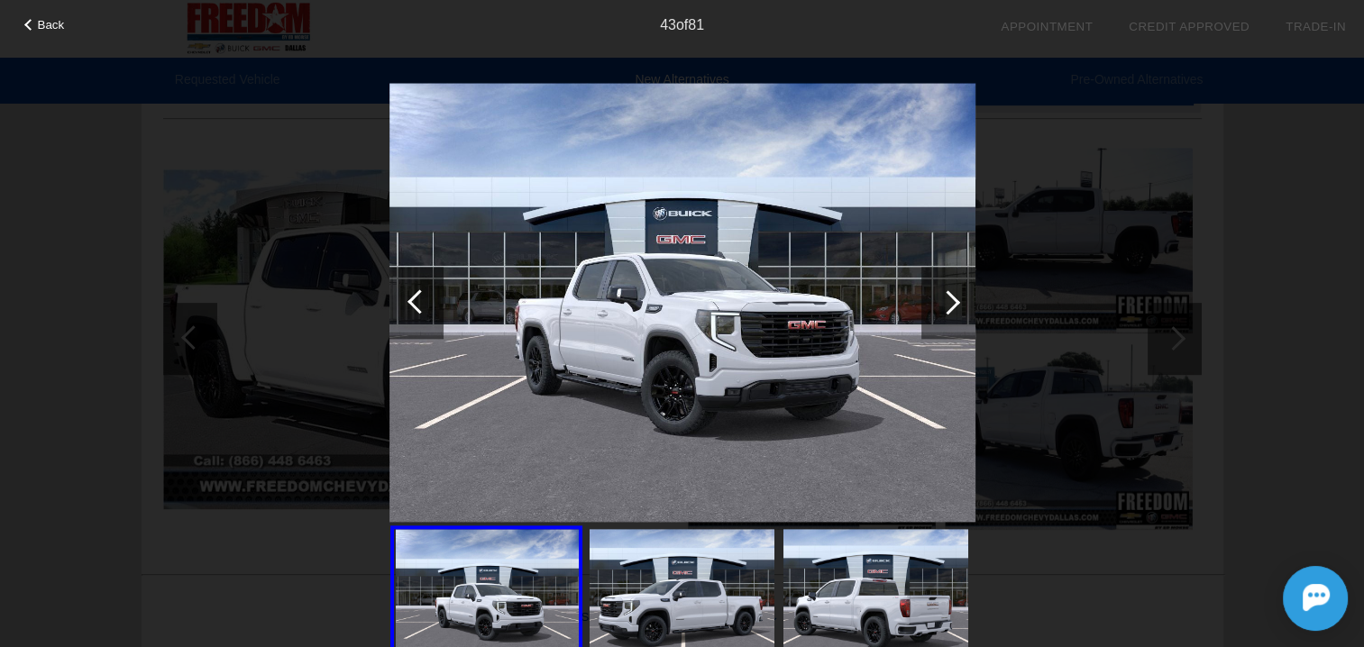
click at [427, 306] on div at bounding box center [416, 303] width 54 height 72
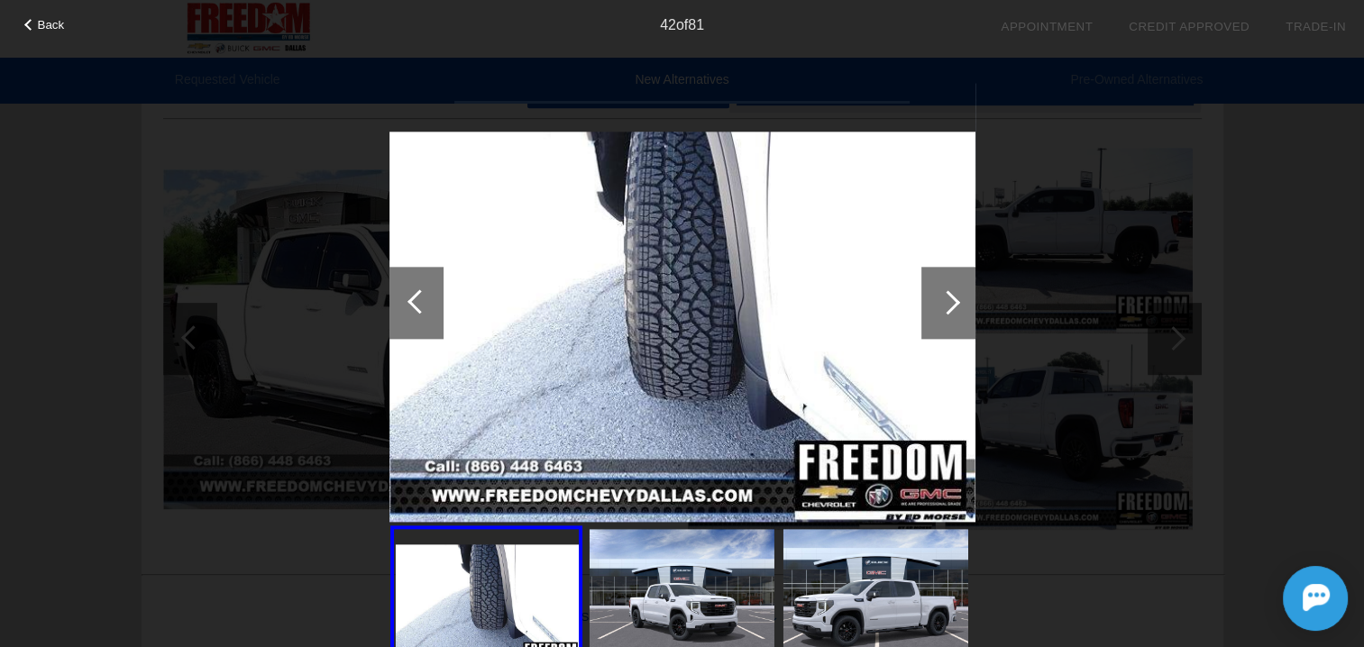
click at [427, 306] on div at bounding box center [416, 303] width 54 height 72
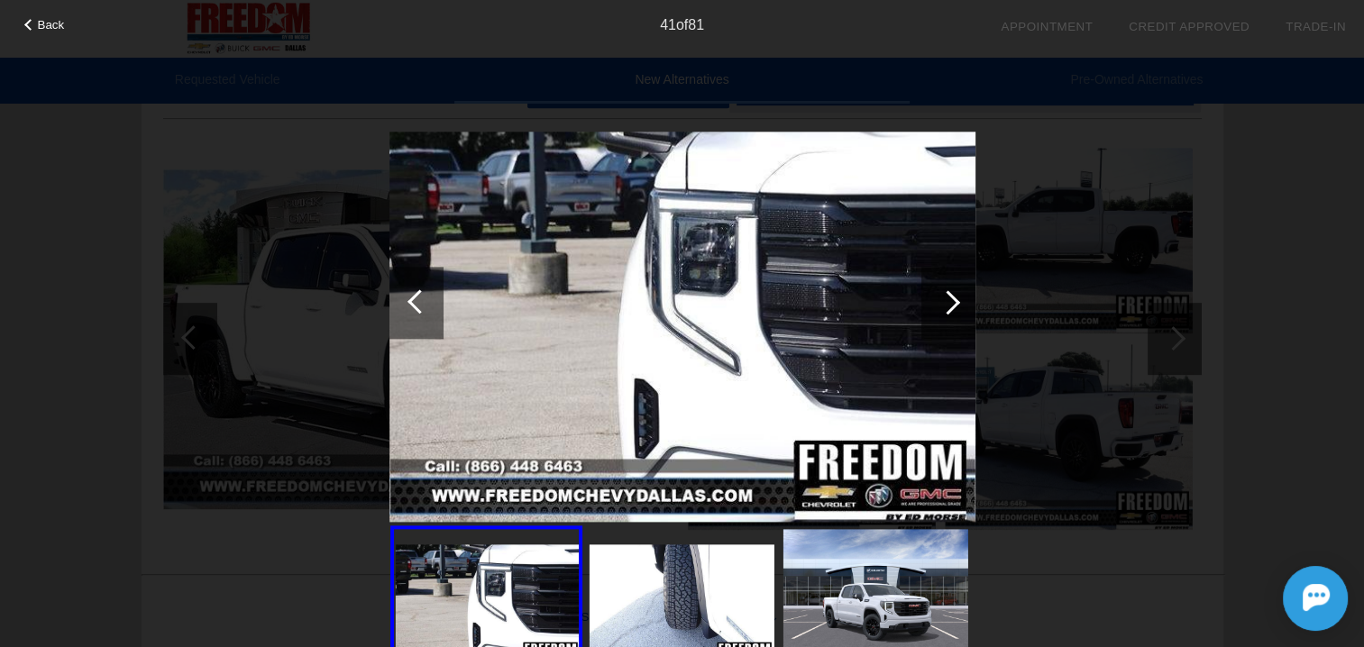
click at [427, 306] on div at bounding box center [416, 303] width 54 height 72
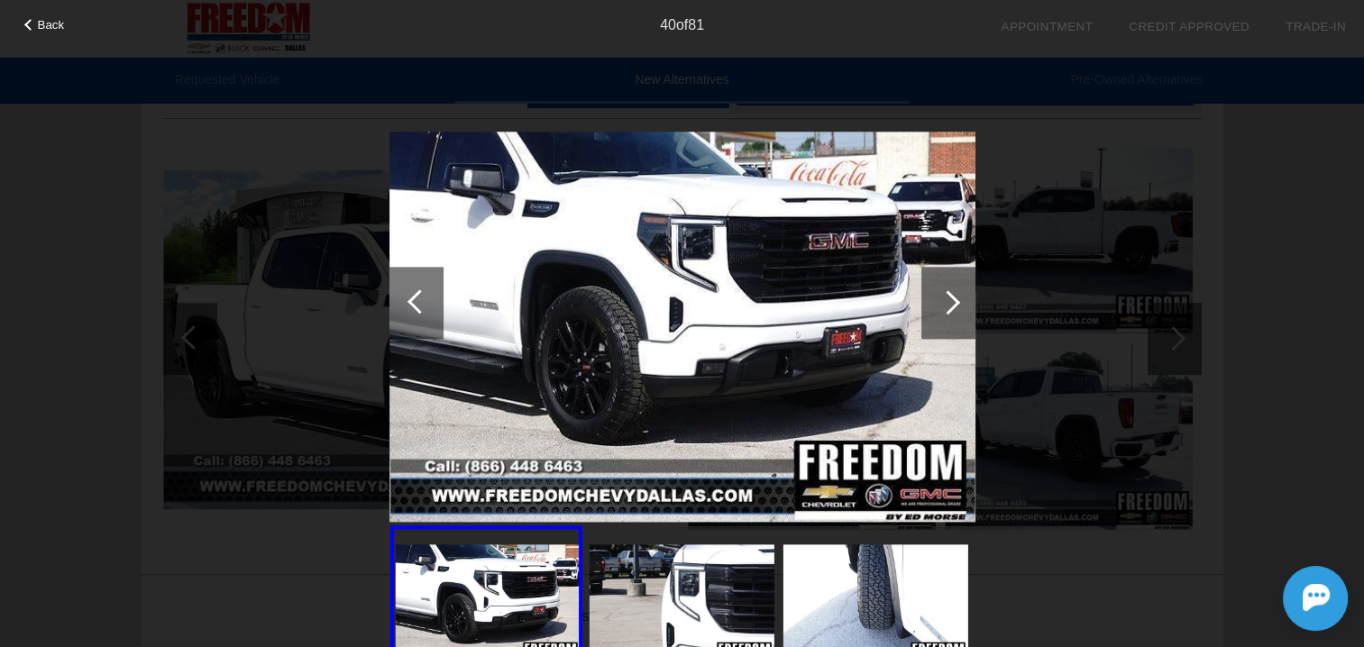
click at [427, 306] on div at bounding box center [416, 303] width 54 height 72
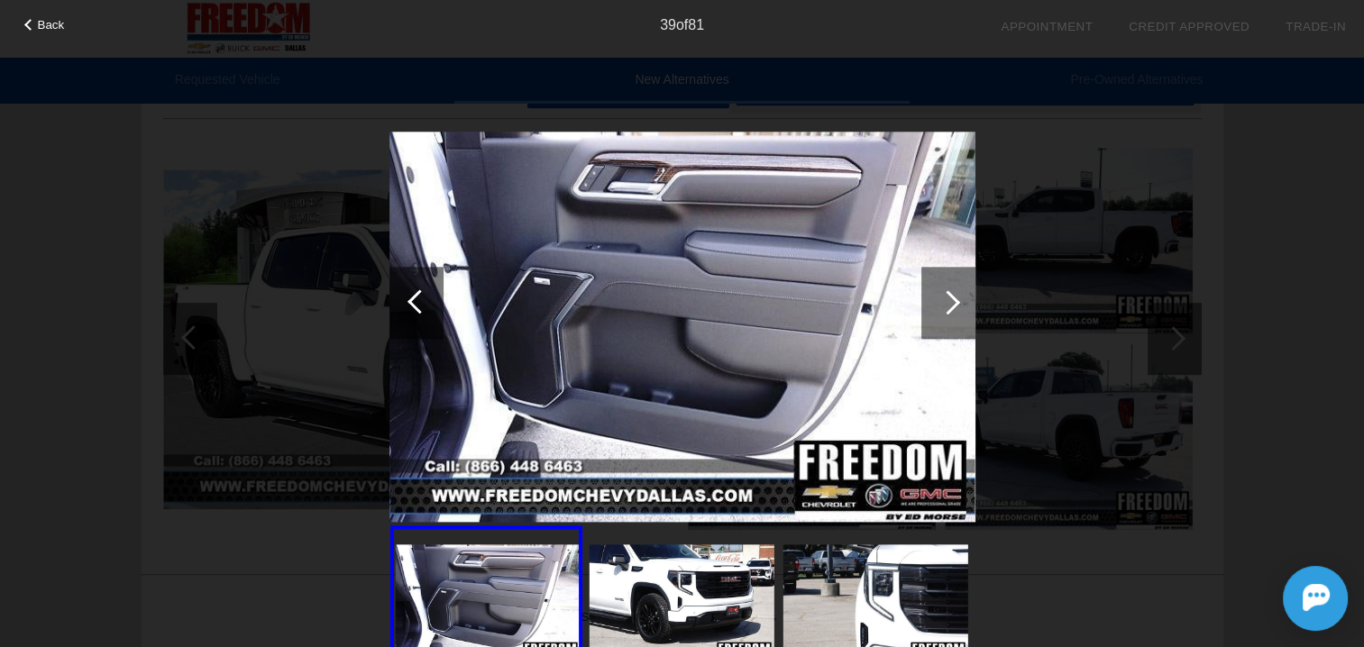
click at [418, 299] on div at bounding box center [419, 301] width 24 height 24
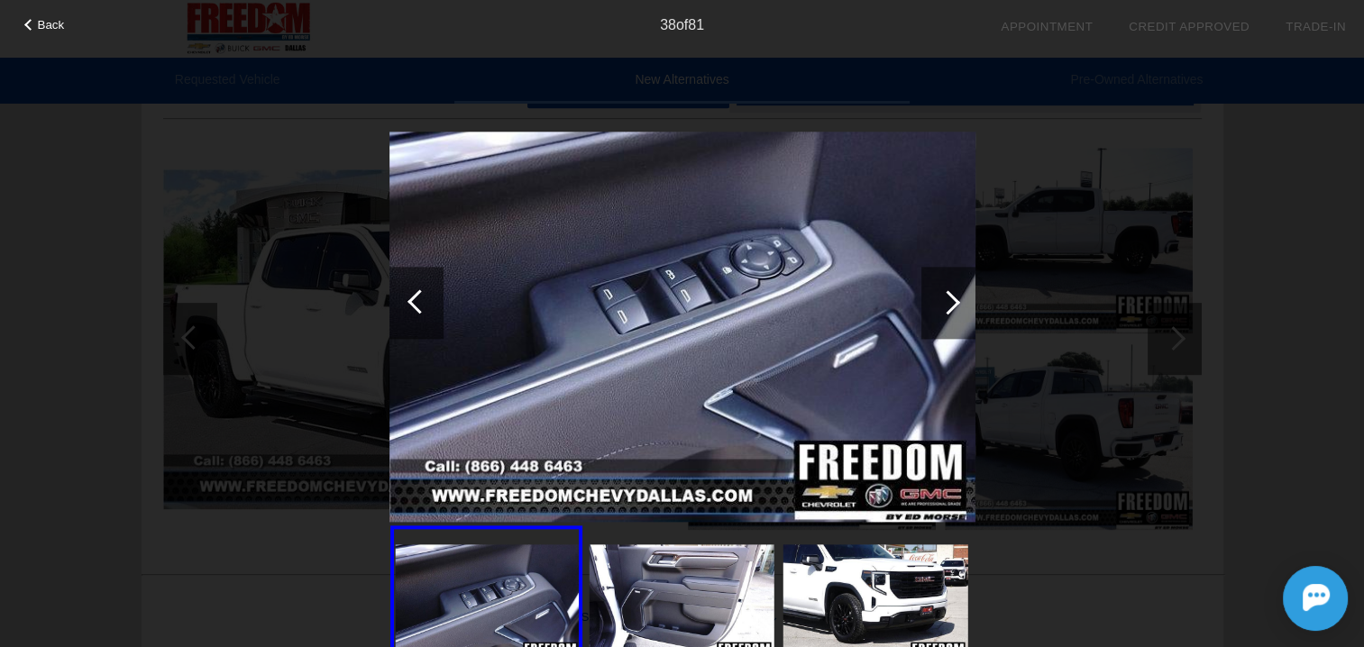
click at [418, 299] on div at bounding box center [419, 301] width 24 height 24
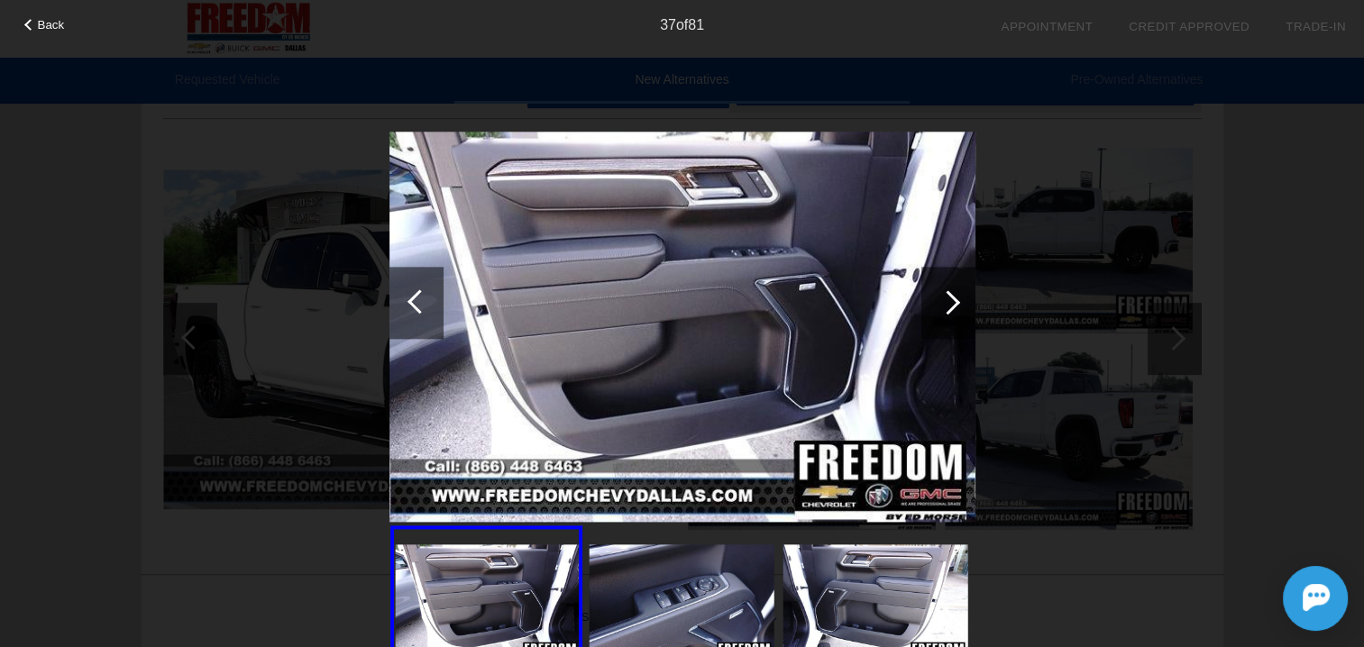
click at [418, 299] on div at bounding box center [419, 301] width 24 height 24
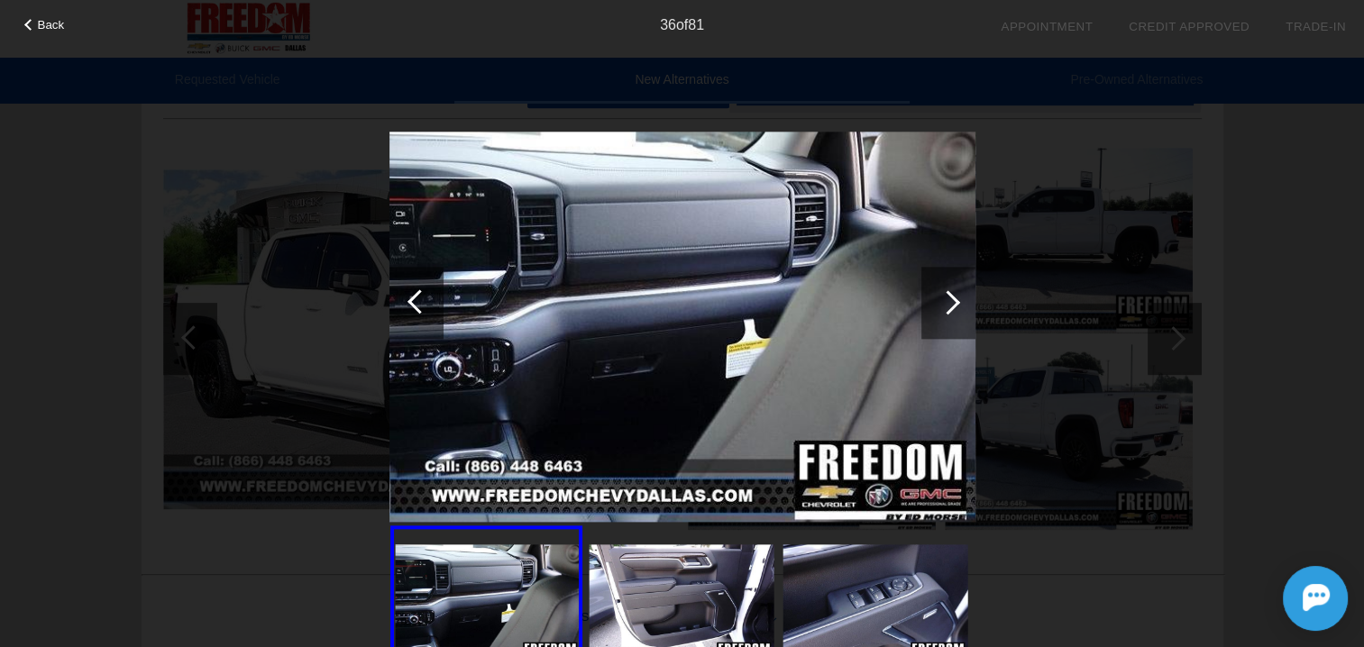
click at [418, 298] on div at bounding box center [419, 301] width 24 height 24
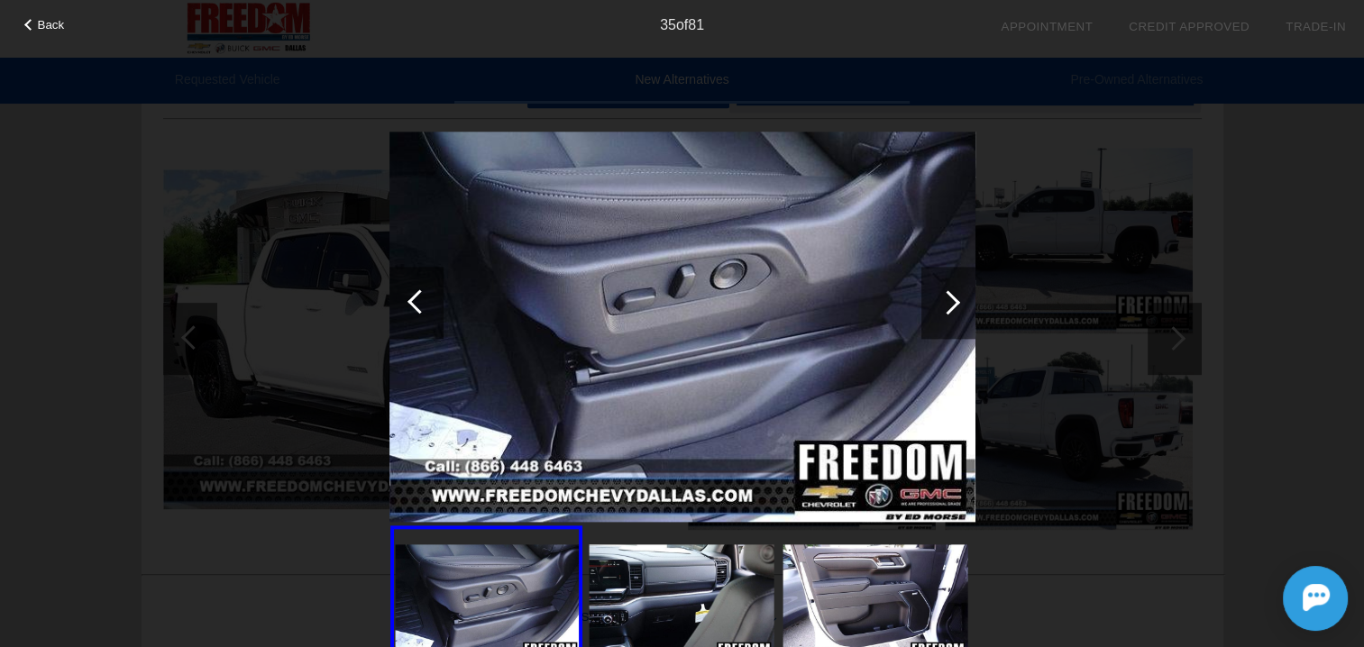
click at [418, 298] on div at bounding box center [419, 301] width 24 height 24
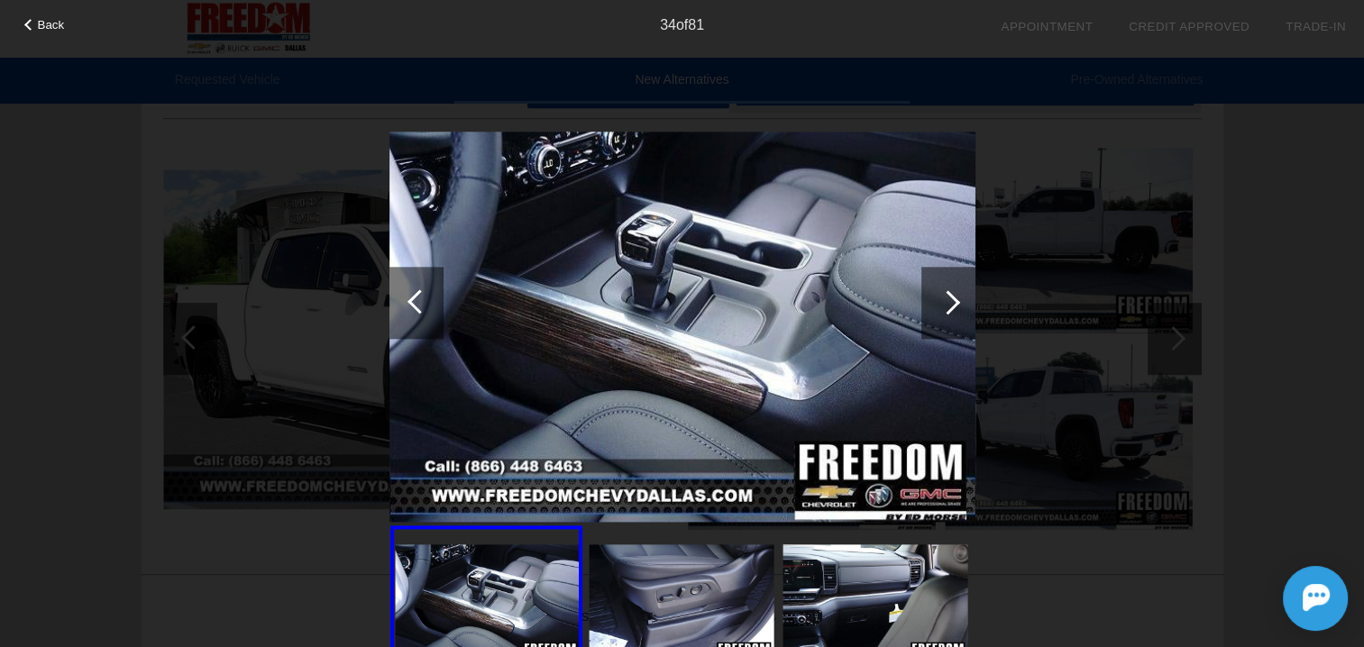
click at [418, 298] on div at bounding box center [419, 301] width 24 height 24
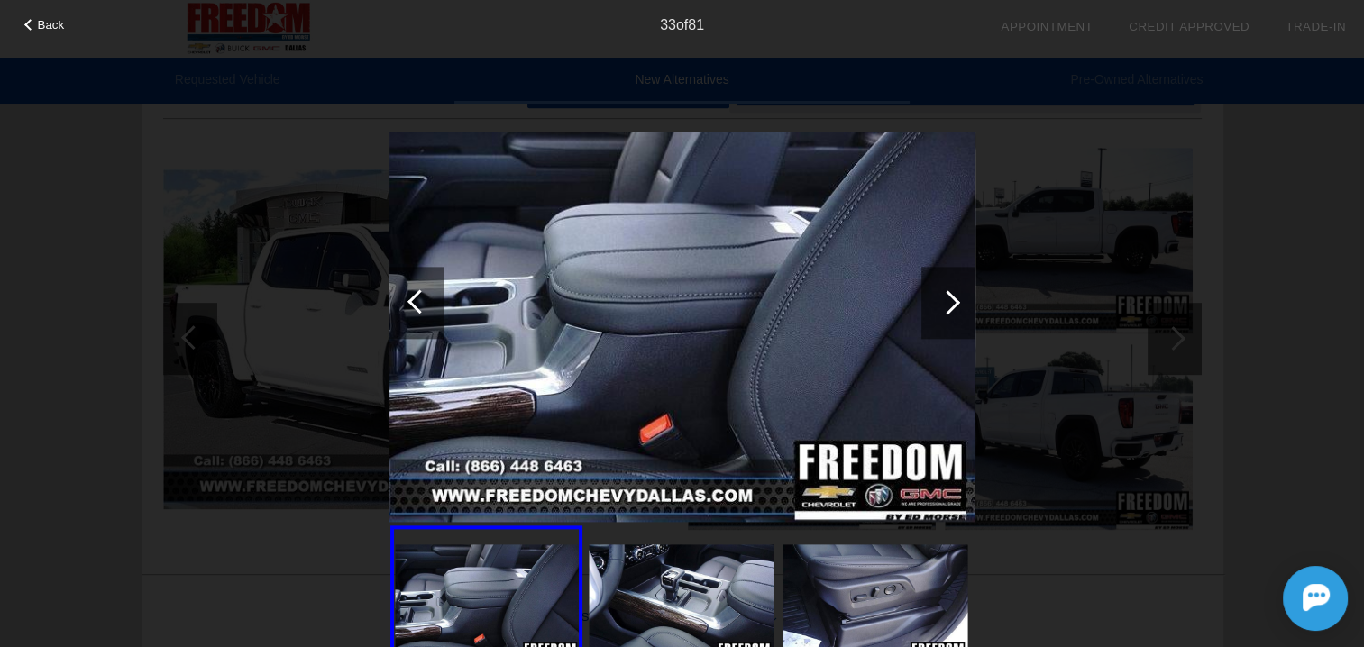
click at [418, 298] on div at bounding box center [419, 301] width 24 height 24
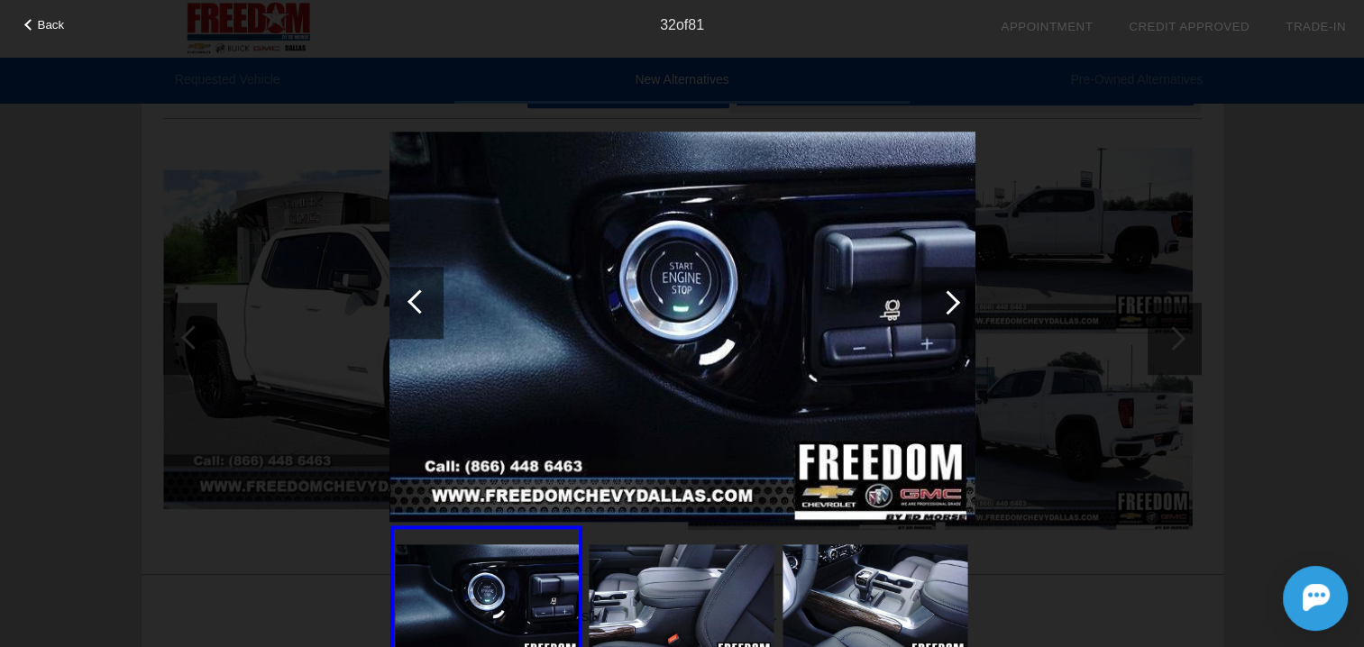
click at [418, 298] on div at bounding box center [419, 301] width 24 height 24
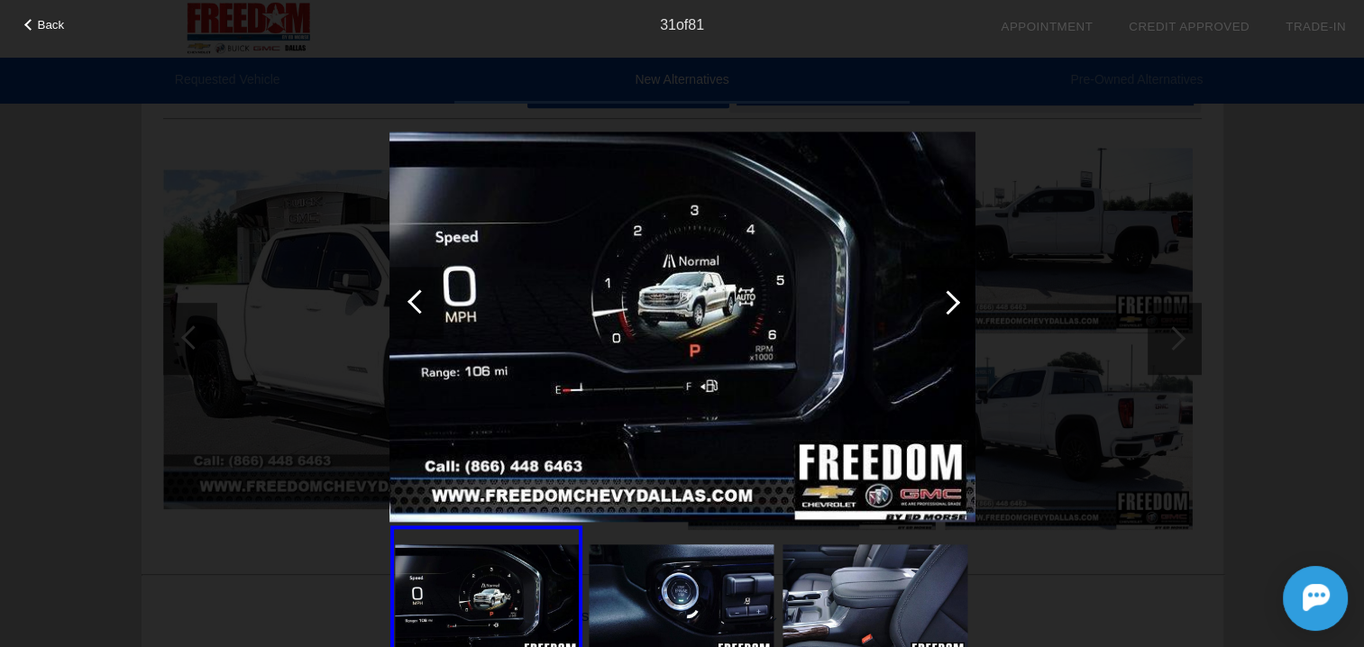
click at [418, 298] on div at bounding box center [419, 301] width 24 height 24
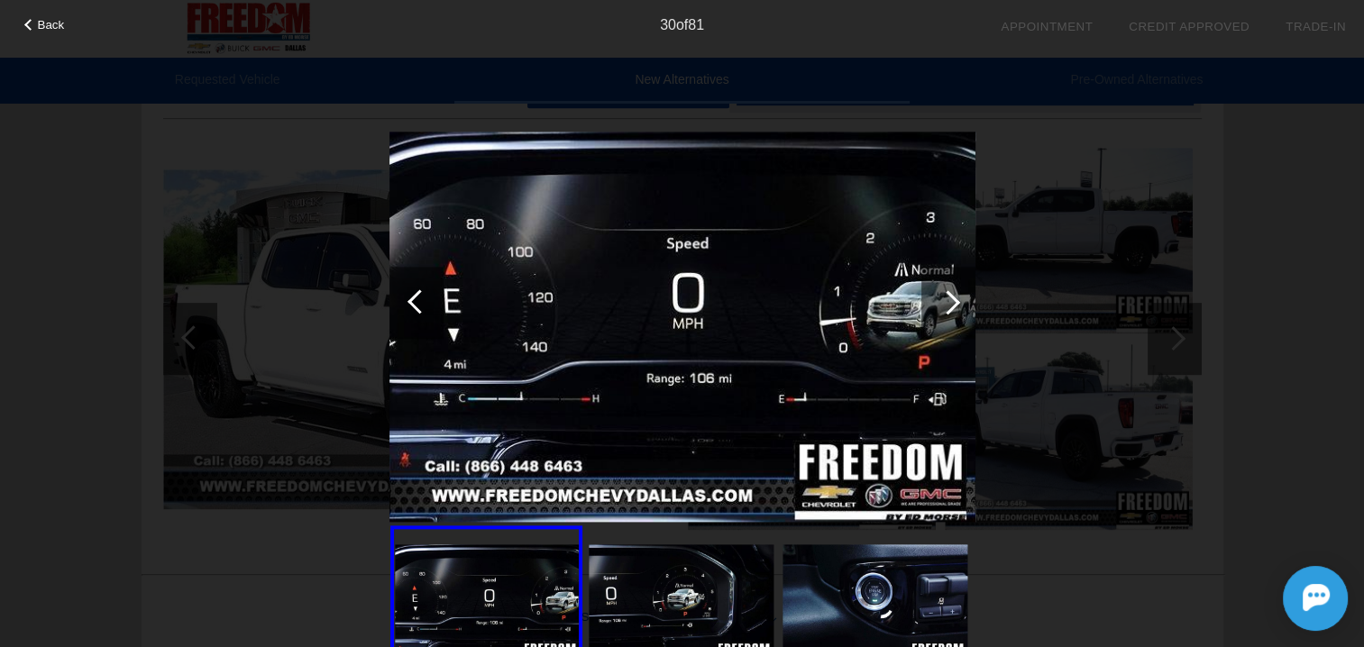
click at [418, 298] on div at bounding box center [419, 301] width 24 height 24
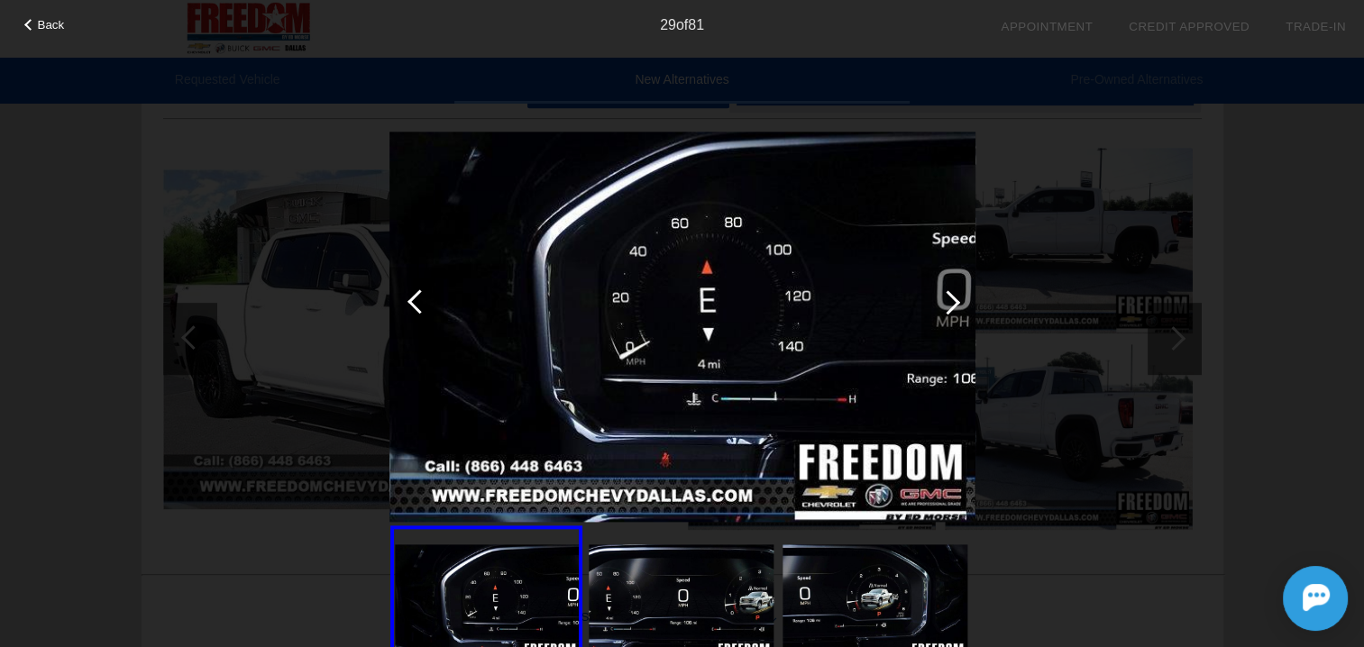
click at [418, 298] on div at bounding box center [419, 301] width 24 height 24
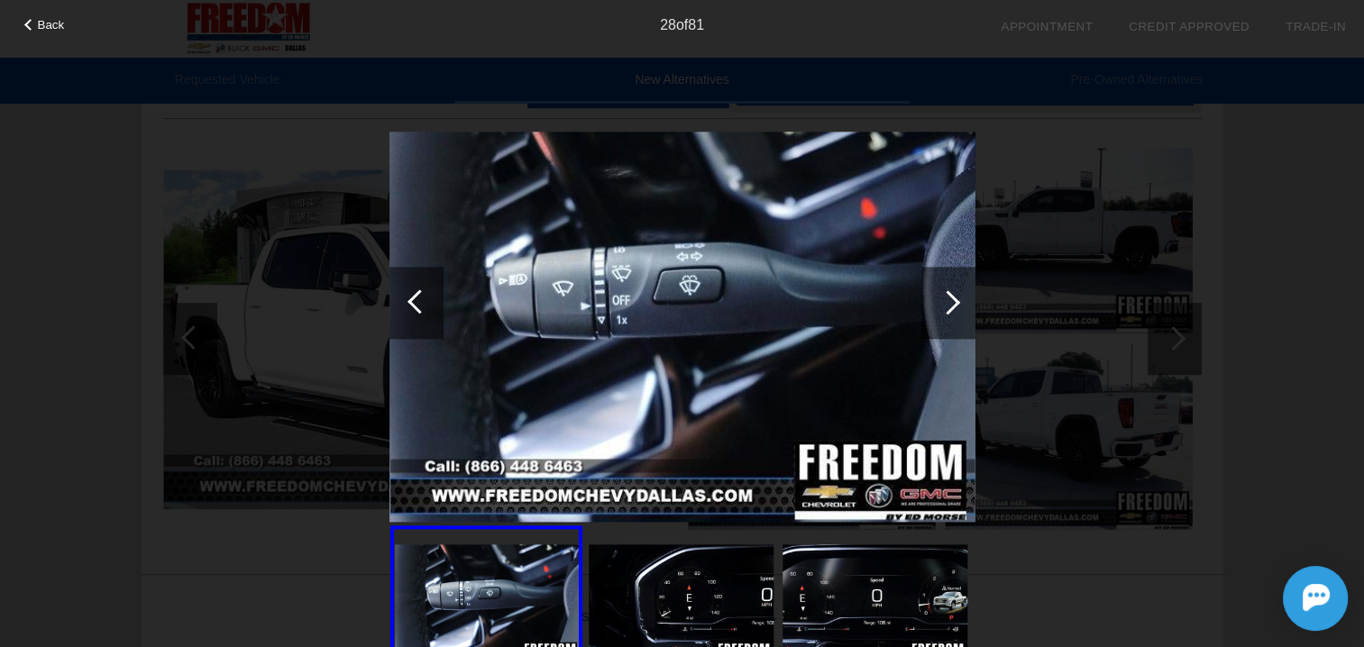
click at [418, 298] on div at bounding box center [419, 301] width 24 height 24
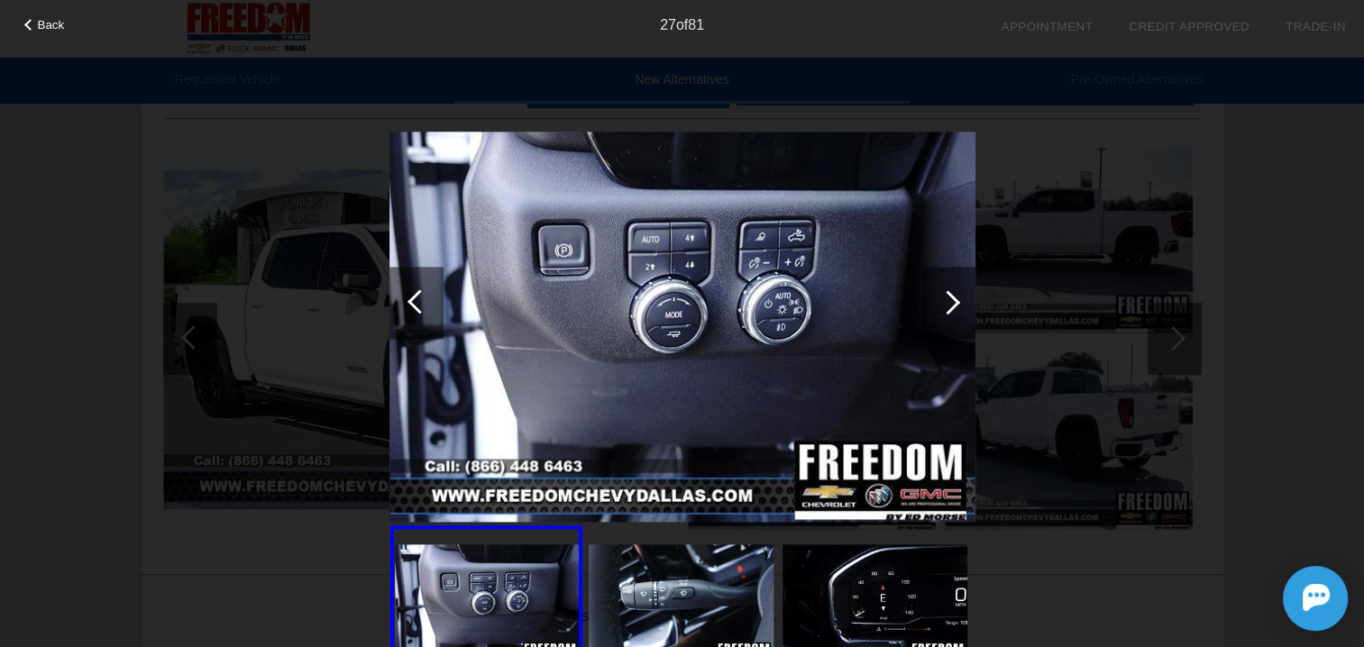
click at [418, 298] on div at bounding box center [419, 301] width 24 height 24
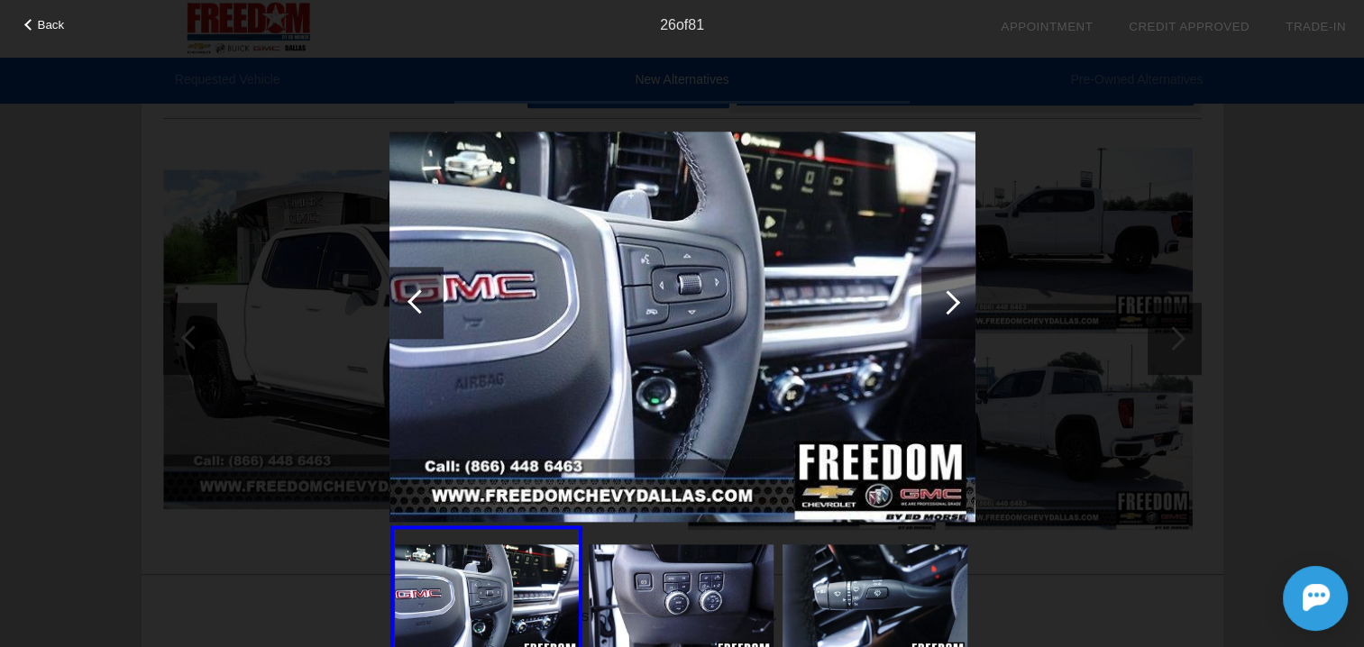
click at [418, 298] on div at bounding box center [419, 301] width 24 height 24
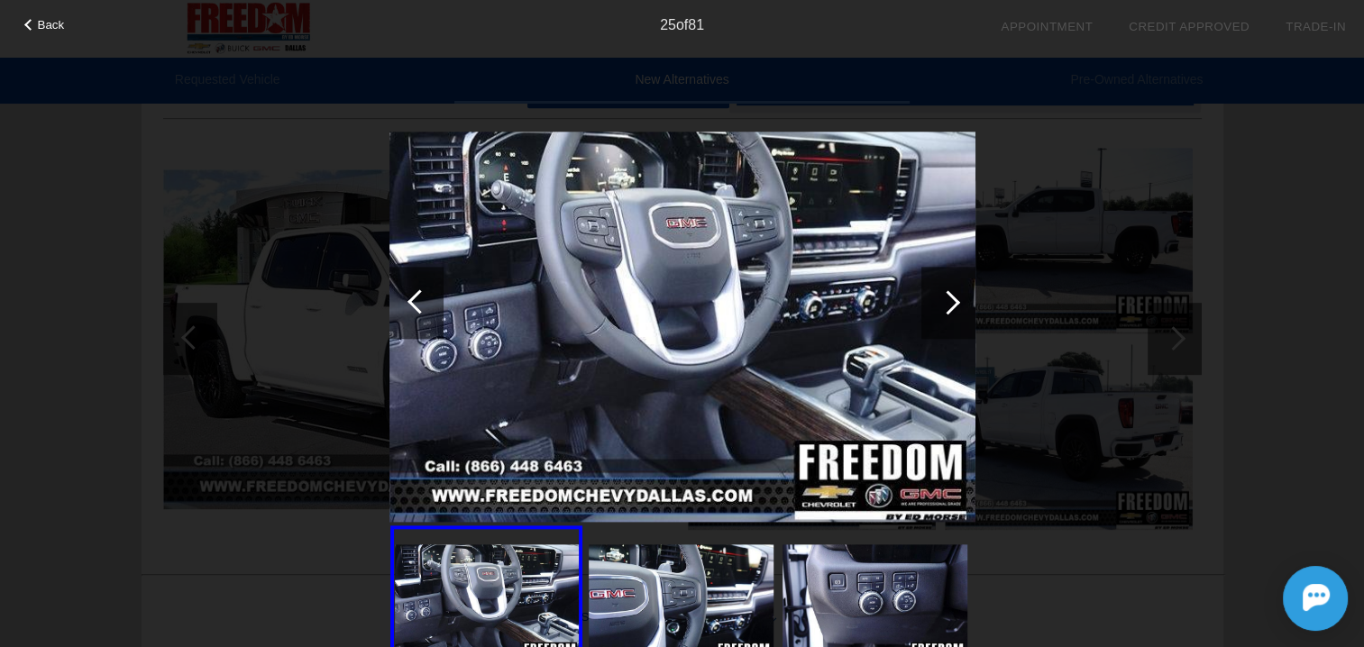
click at [418, 298] on div at bounding box center [419, 301] width 24 height 24
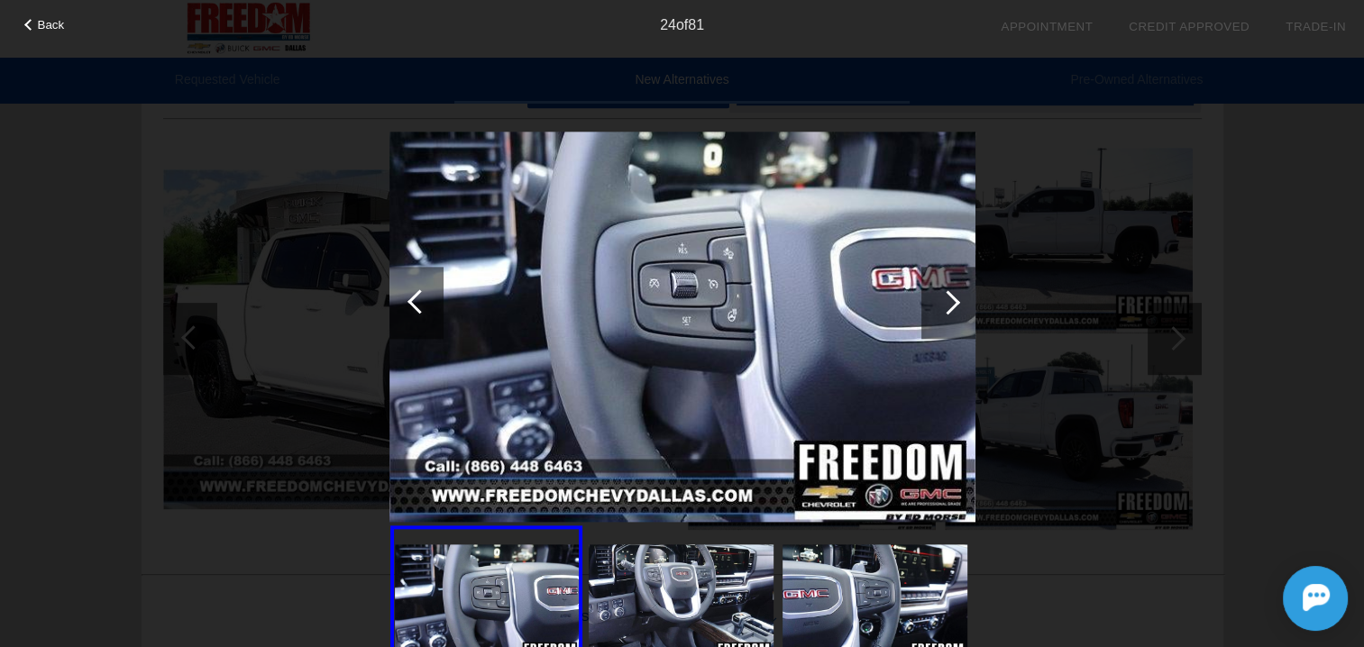
click at [418, 298] on div at bounding box center [419, 301] width 24 height 24
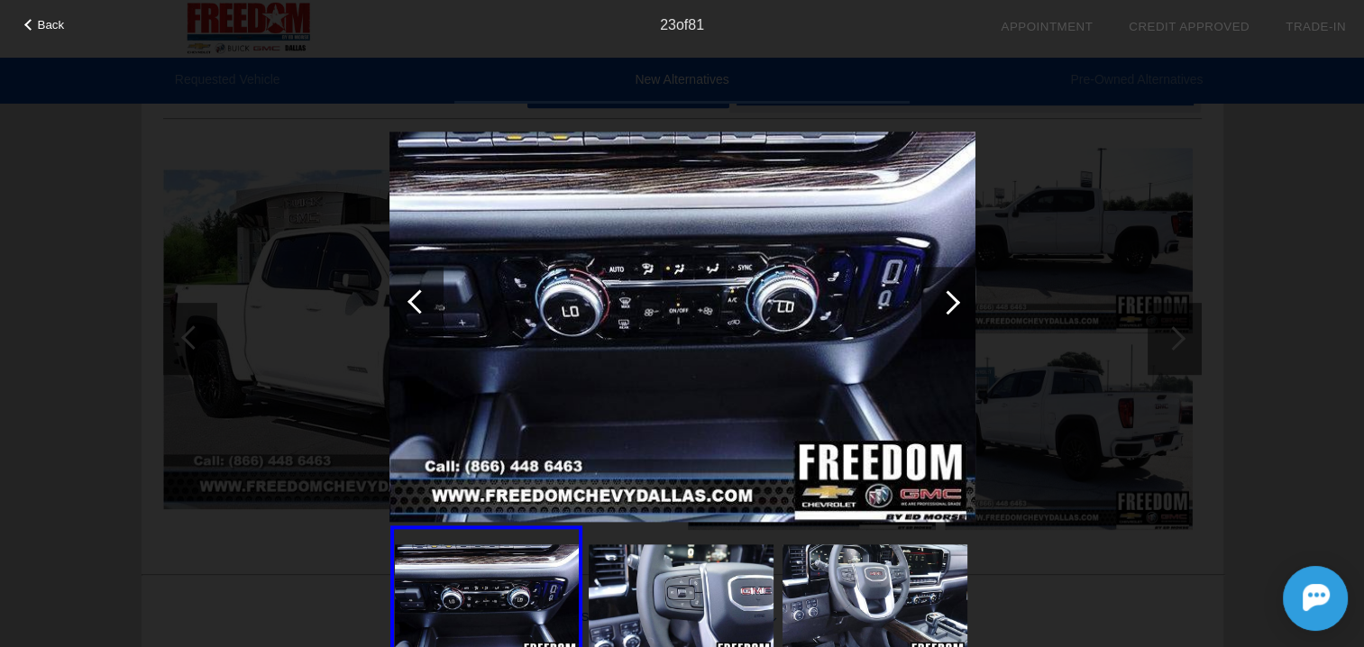
click at [418, 298] on div at bounding box center [419, 301] width 24 height 24
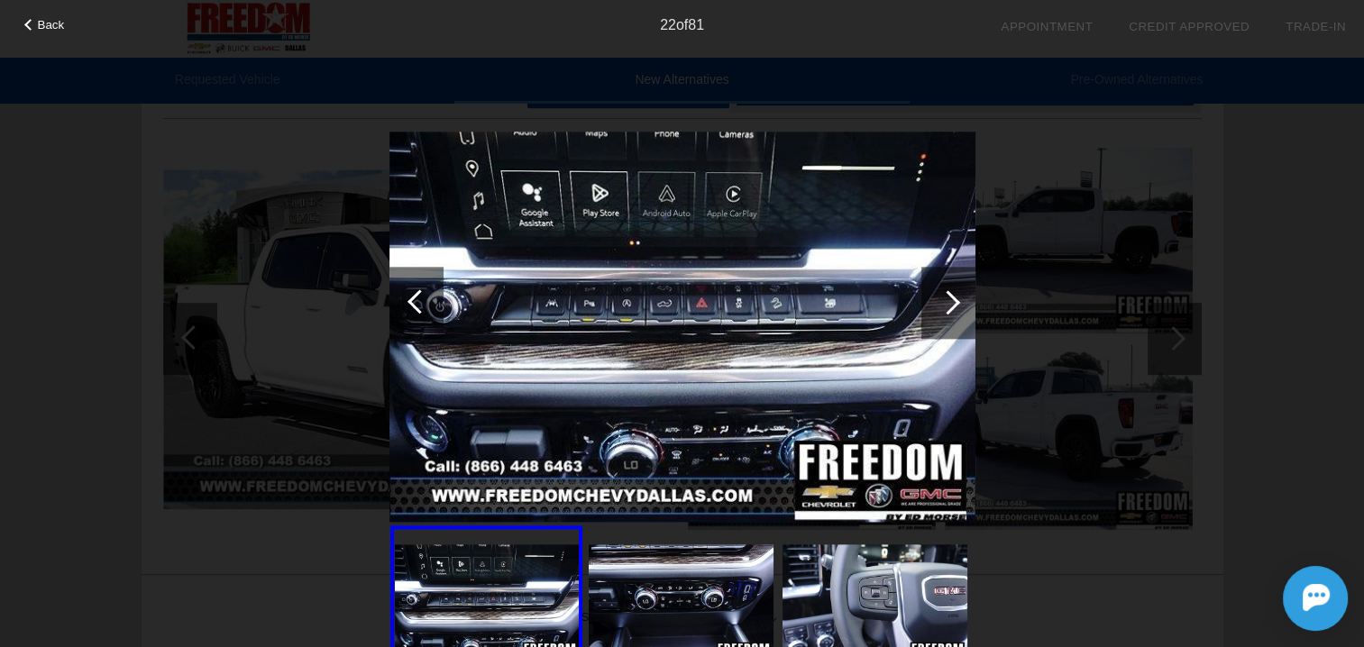
click at [418, 298] on div at bounding box center [419, 301] width 24 height 24
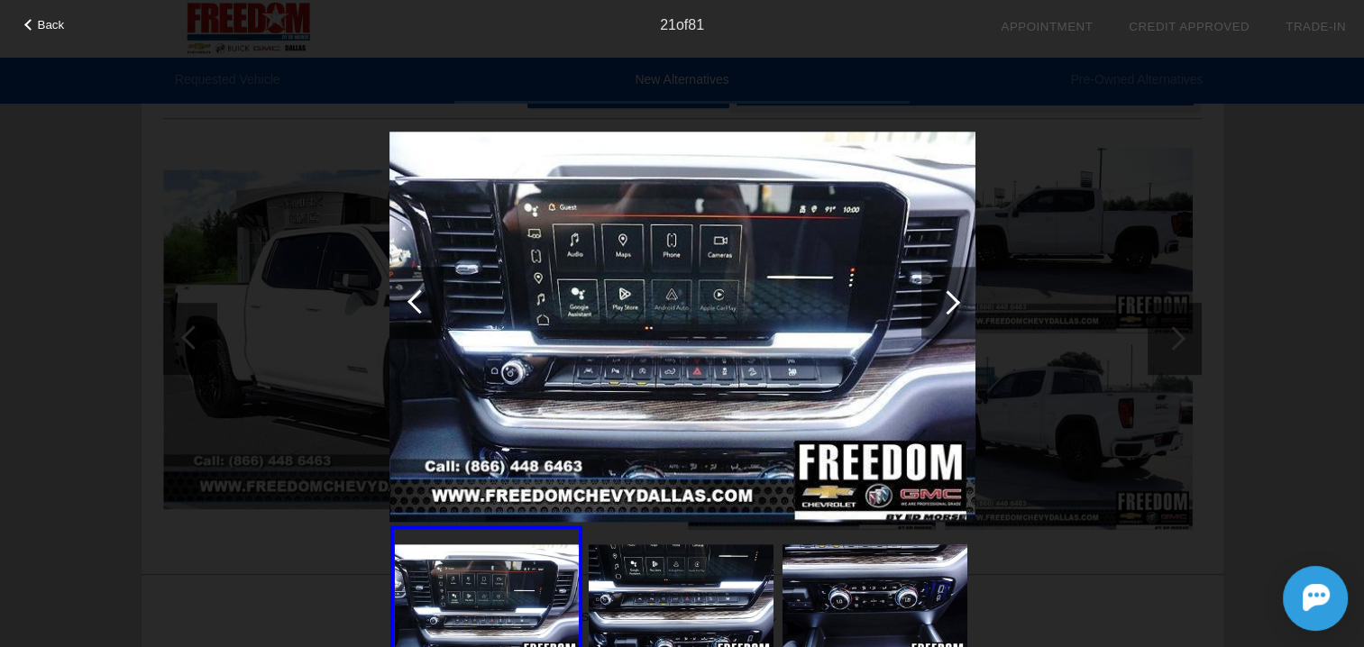
click at [418, 298] on div at bounding box center [419, 301] width 24 height 24
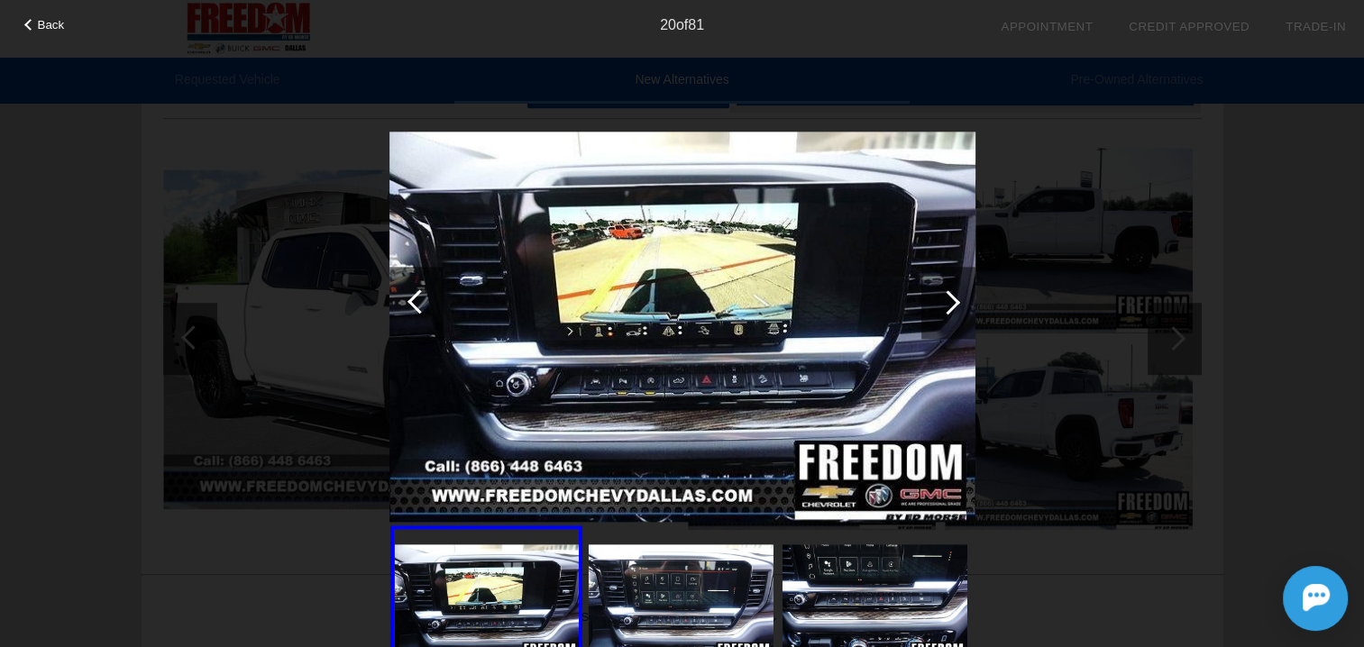
click at [418, 298] on div at bounding box center [419, 301] width 24 height 24
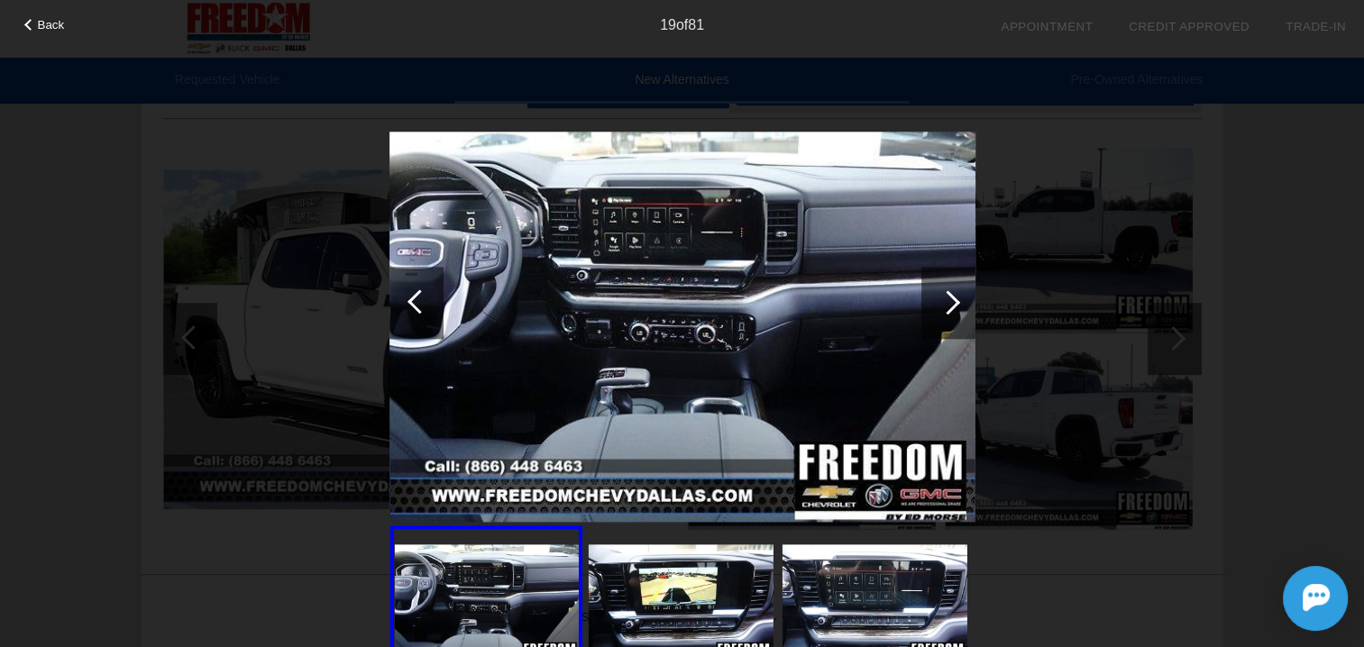
click at [418, 298] on div at bounding box center [419, 301] width 24 height 24
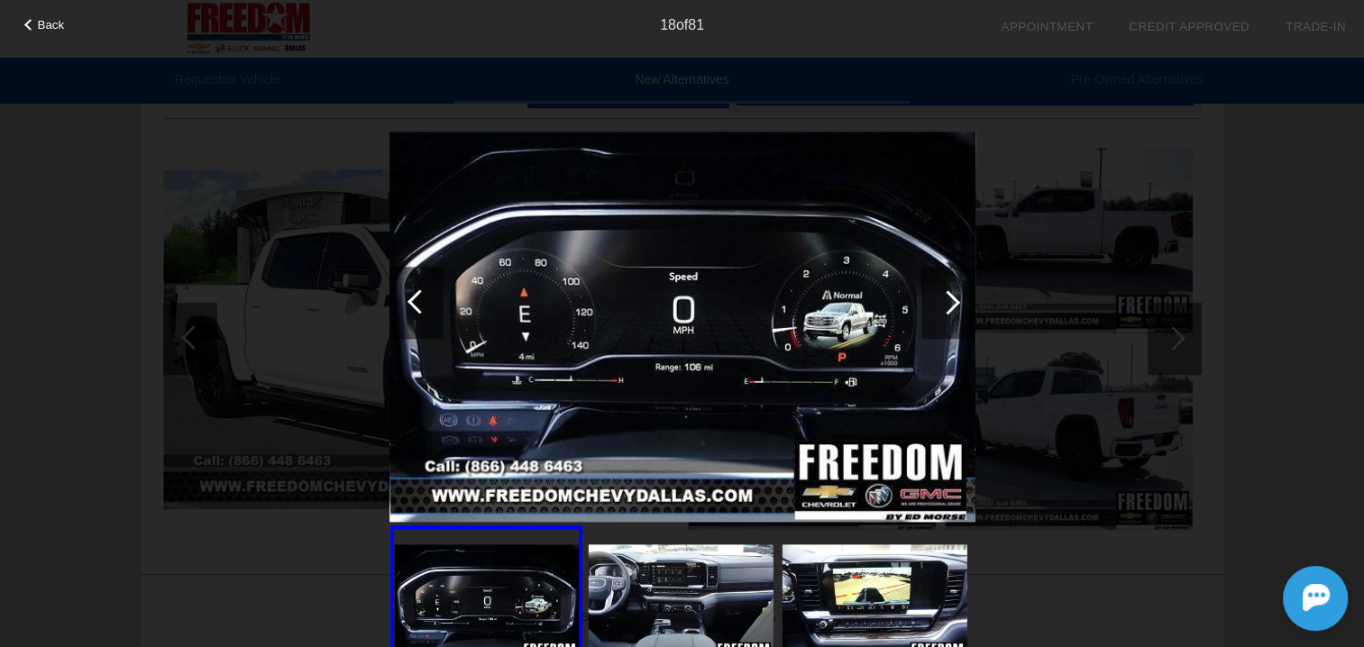
click at [418, 298] on div at bounding box center [419, 301] width 24 height 24
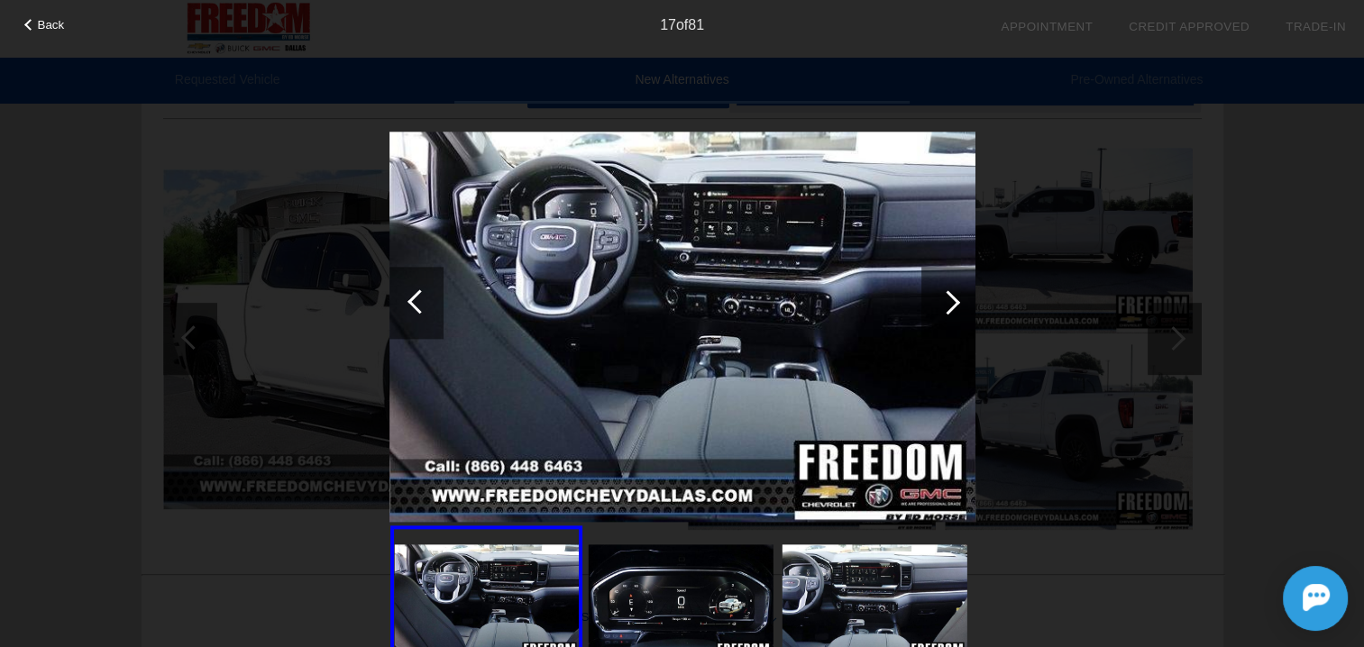
click at [418, 298] on div at bounding box center [419, 301] width 24 height 24
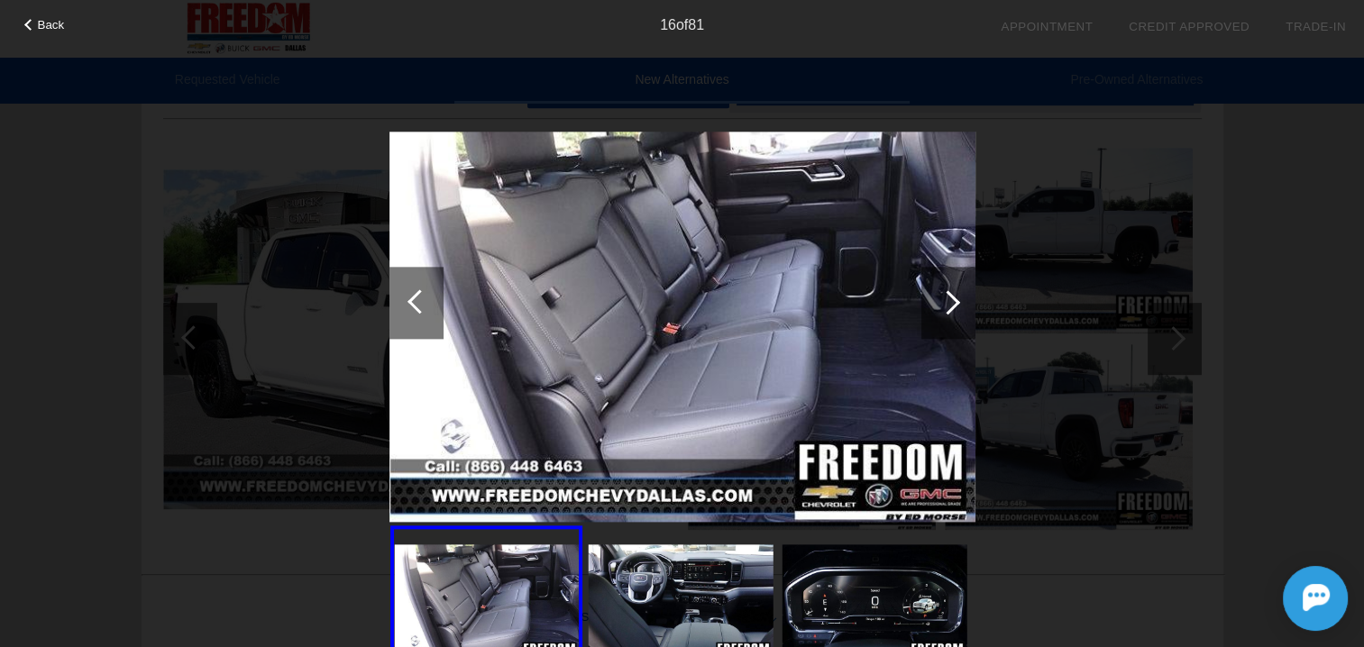
click at [418, 298] on div at bounding box center [419, 301] width 24 height 24
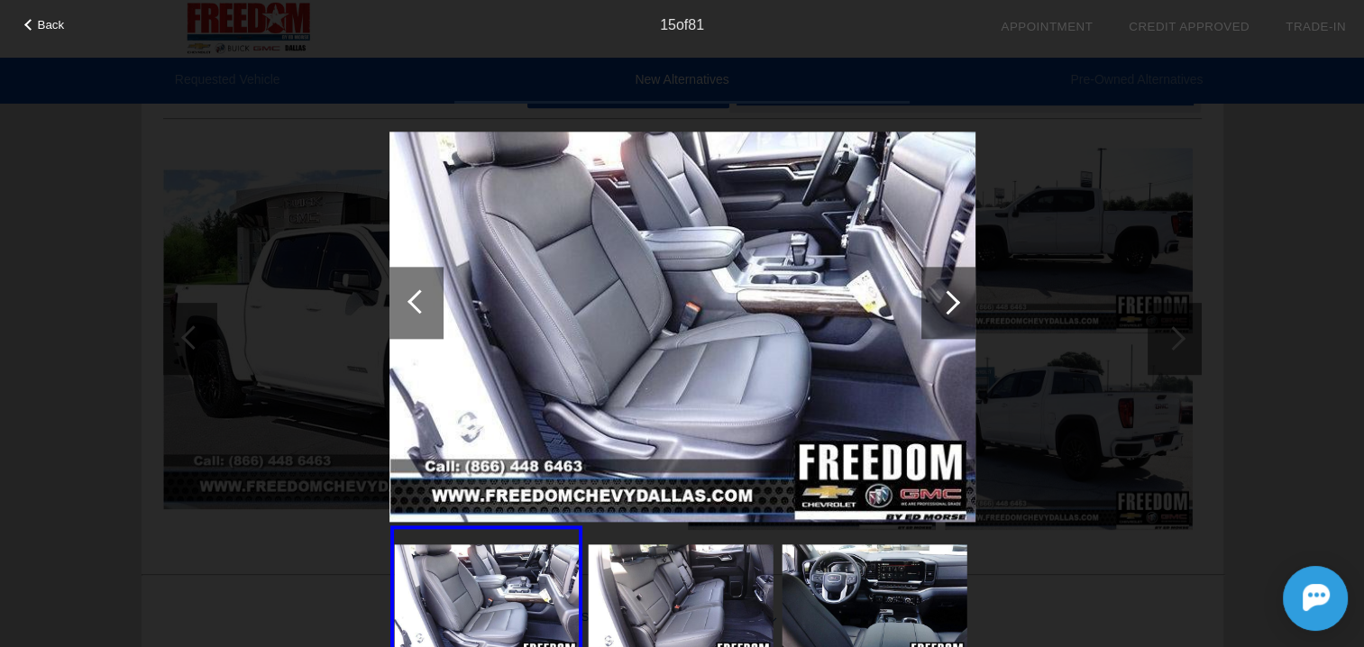
click at [418, 298] on div at bounding box center [419, 301] width 24 height 24
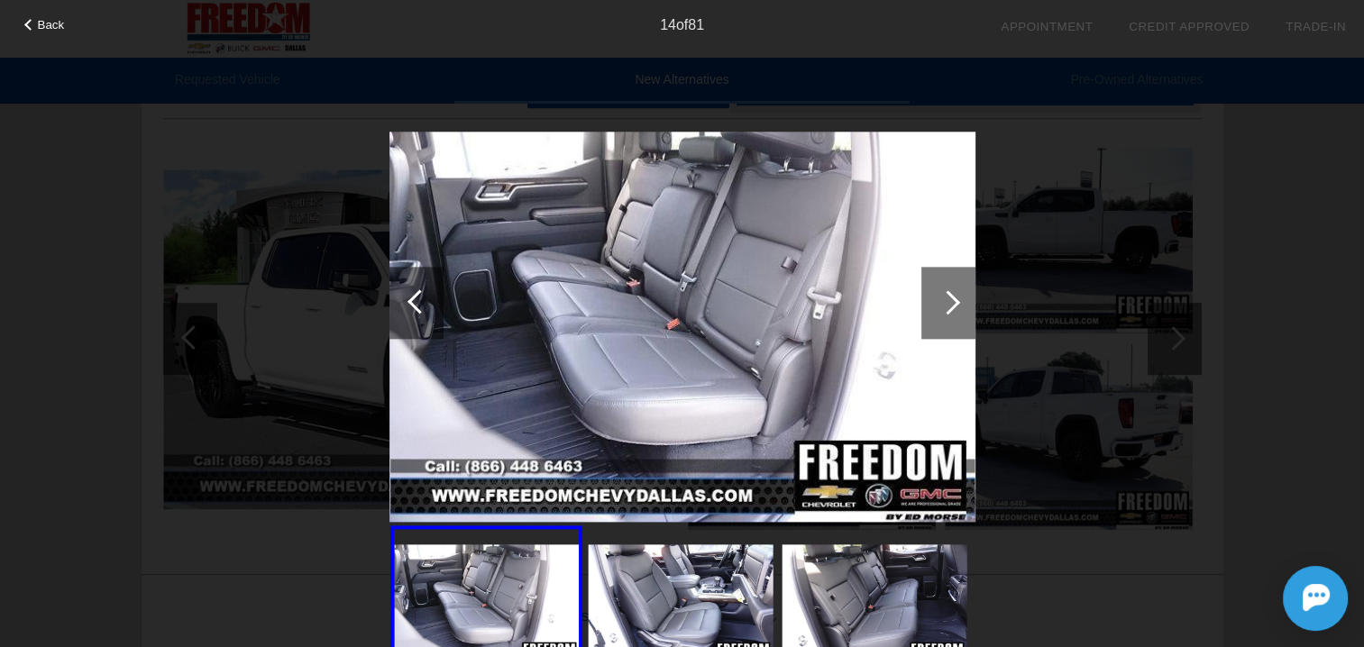
click at [418, 298] on div at bounding box center [419, 301] width 24 height 24
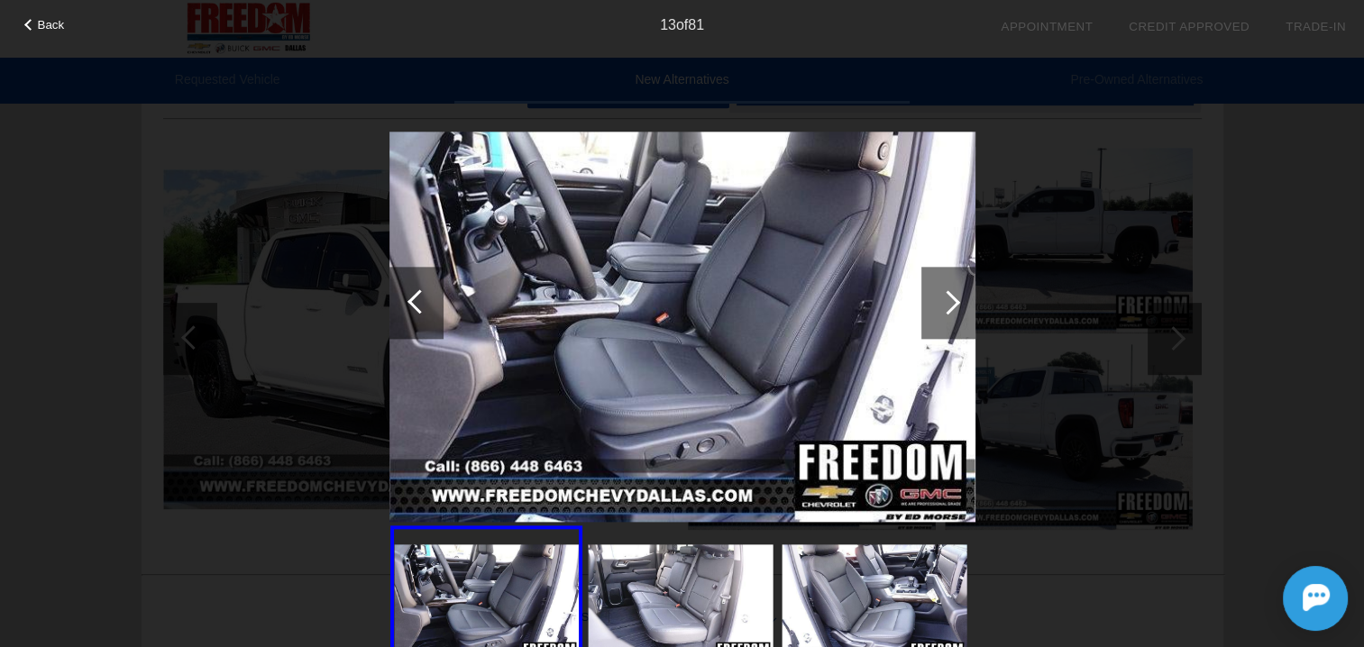
click at [418, 298] on div at bounding box center [419, 301] width 24 height 24
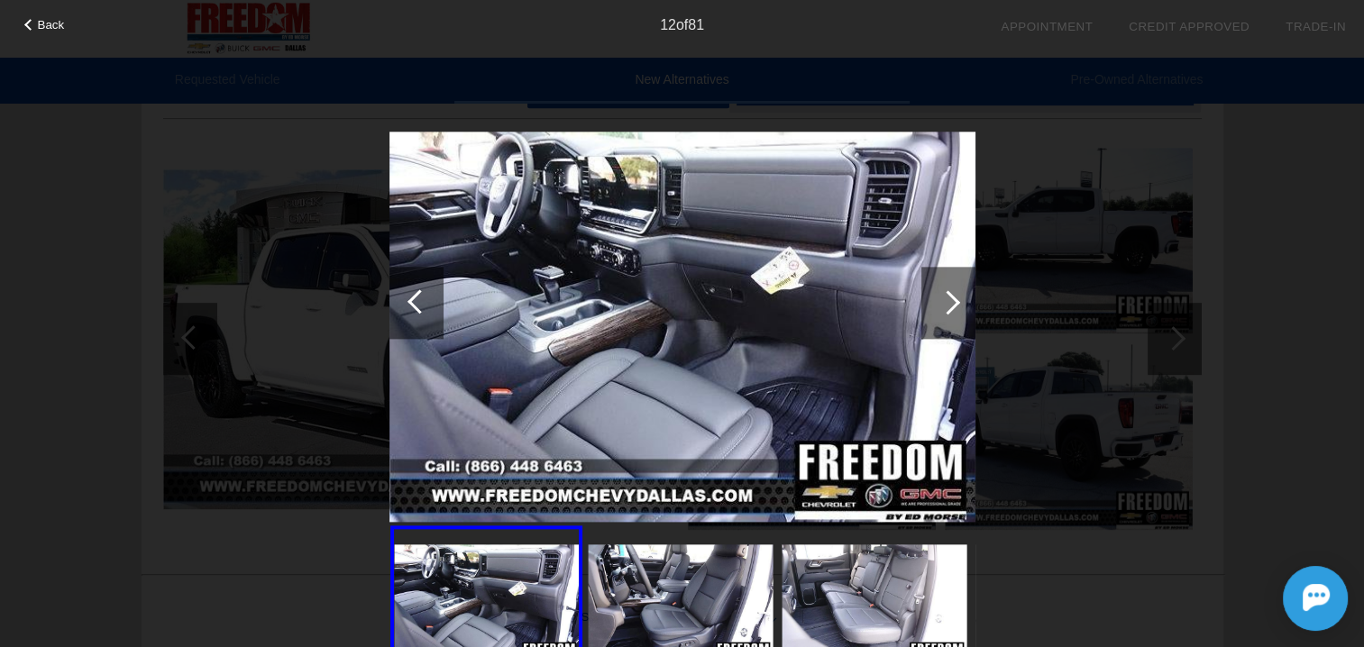
click at [418, 298] on div at bounding box center [419, 301] width 24 height 24
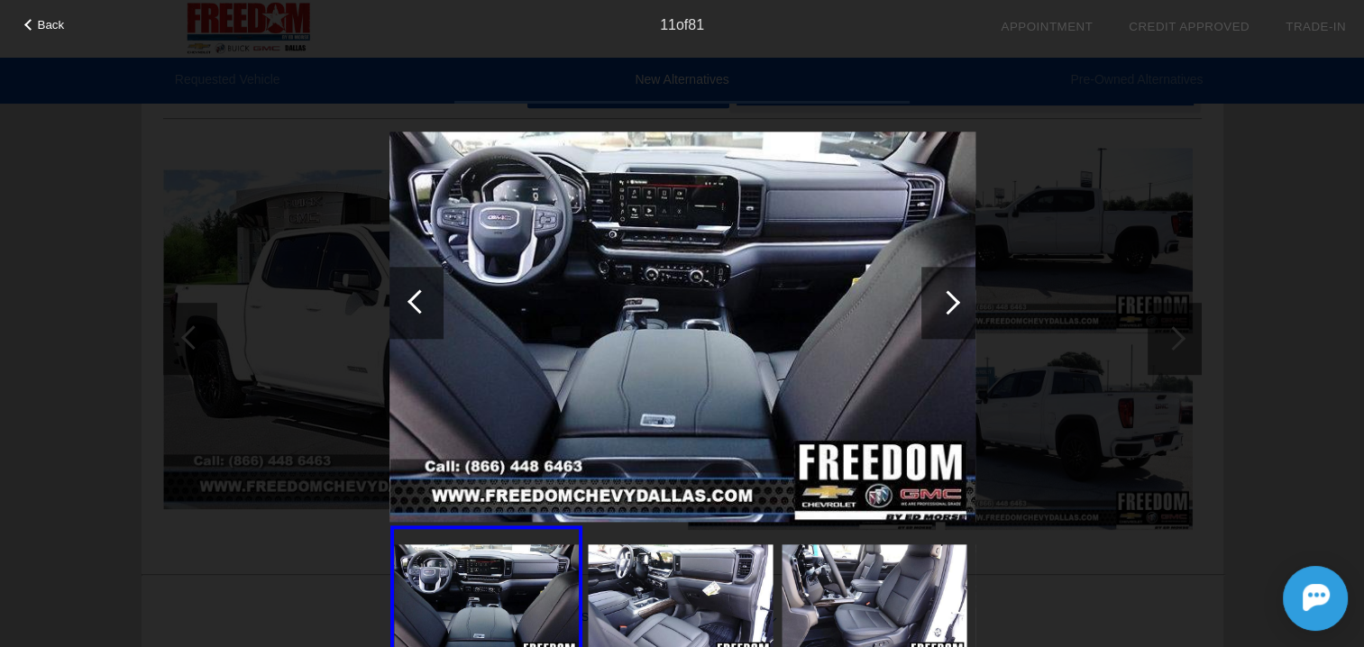
click at [422, 301] on div at bounding box center [419, 301] width 24 height 24
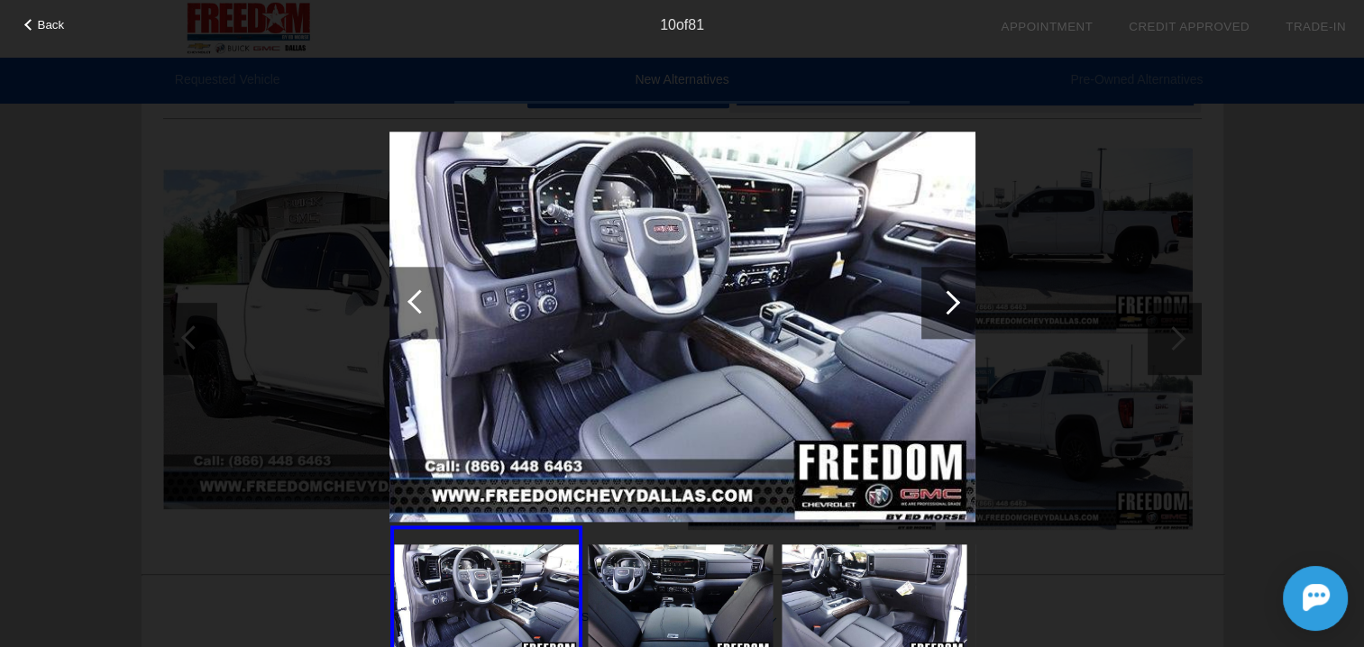
click at [404, 293] on div at bounding box center [416, 303] width 54 height 72
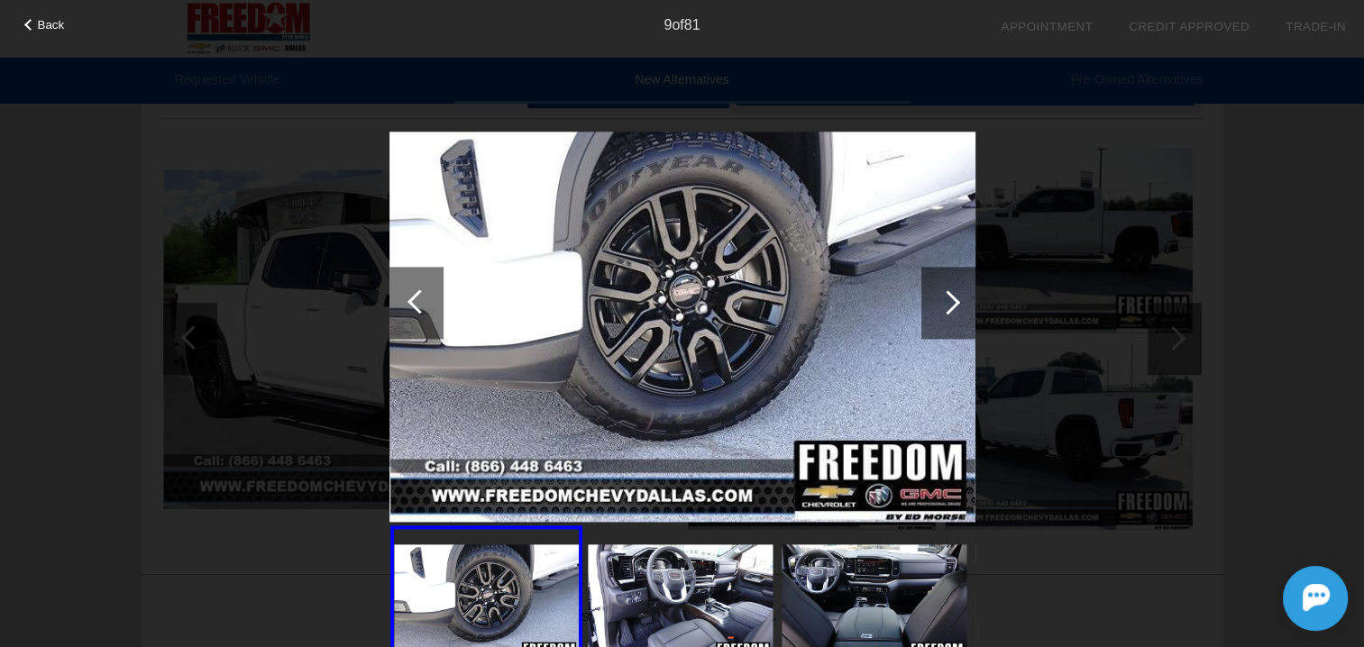
click at [404, 293] on div at bounding box center [416, 303] width 54 height 72
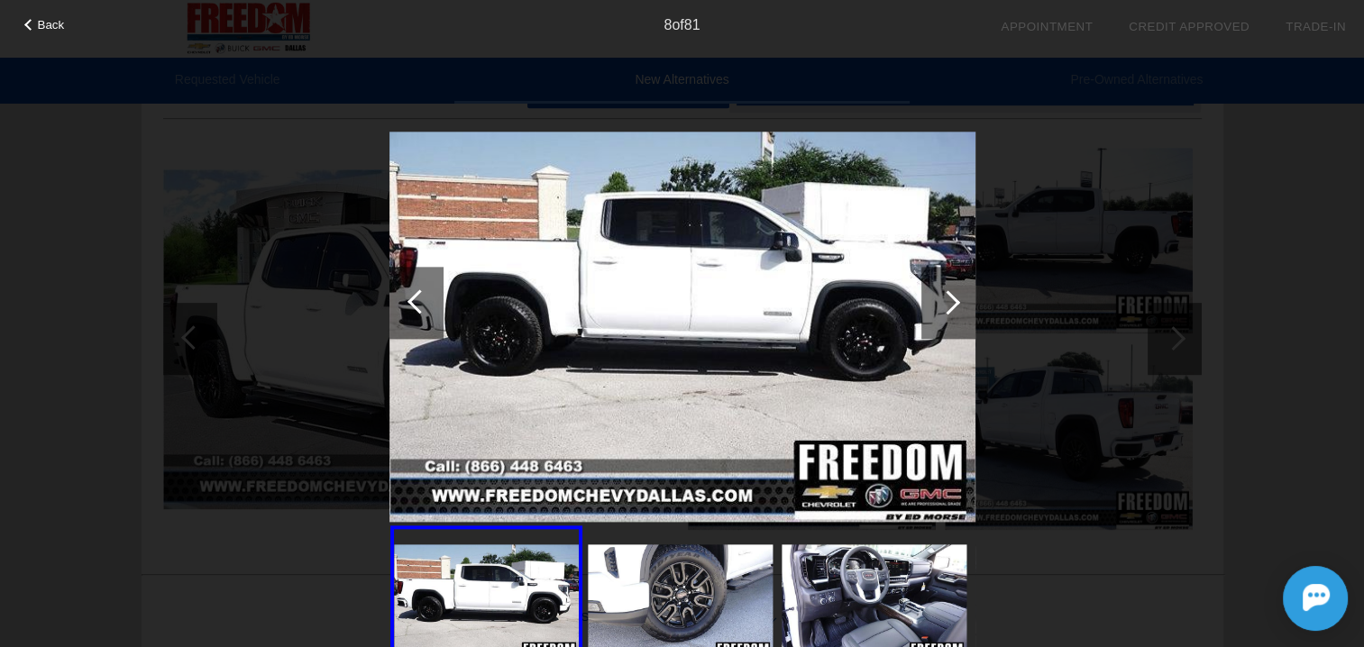
click at [953, 296] on div at bounding box center [948, 302] width 24 height 24
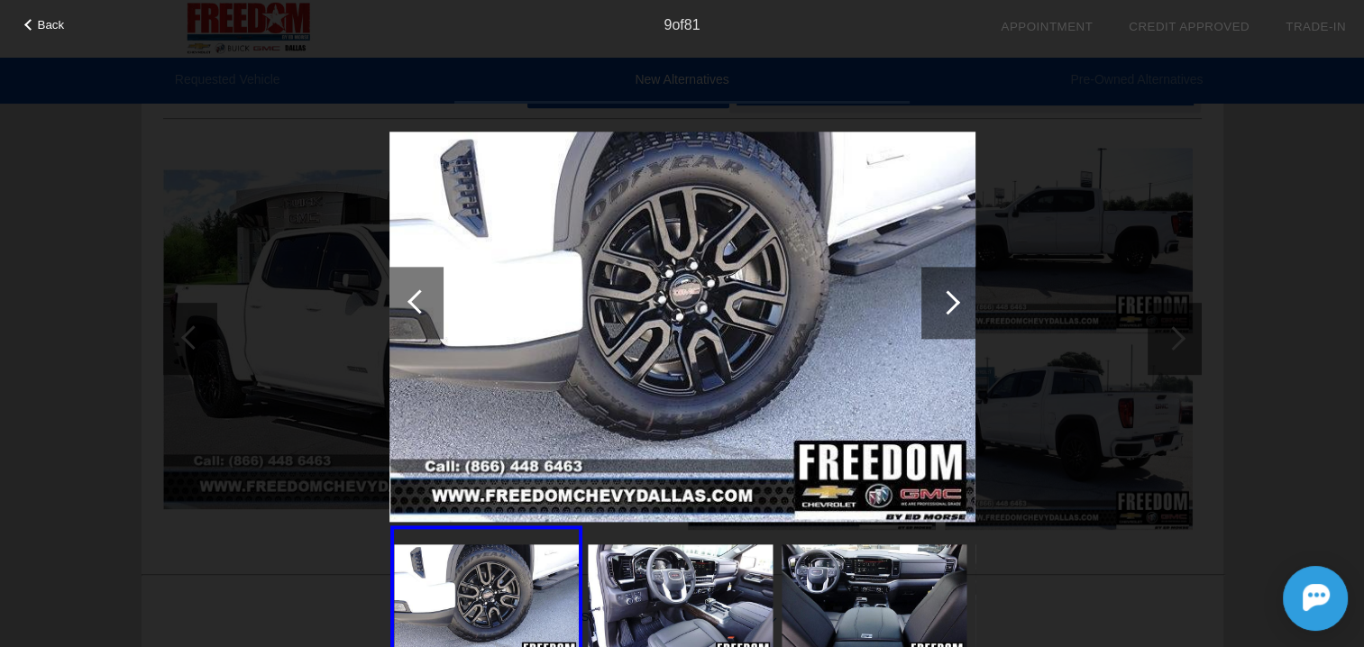
click at [954, 297] on div at bounding box center [948, 302] width 24 height 24
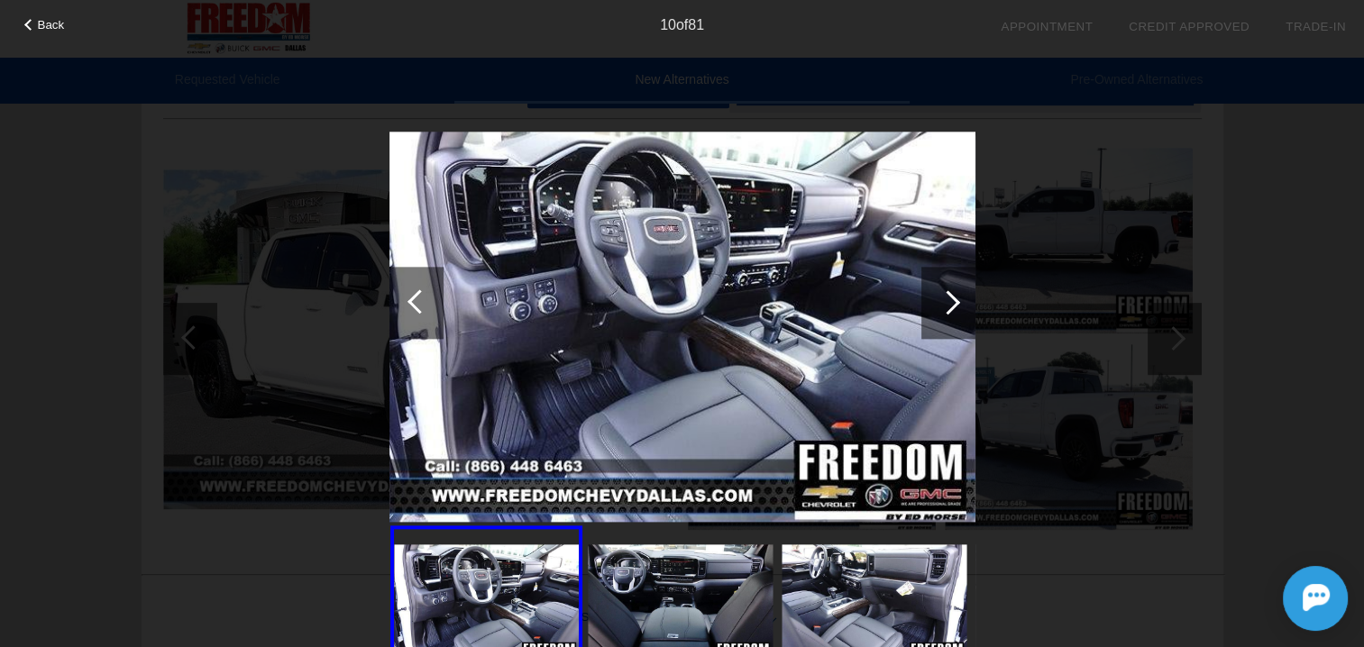
click at [950, 299] on div at bounding box center [948, 302] width 24 height 24
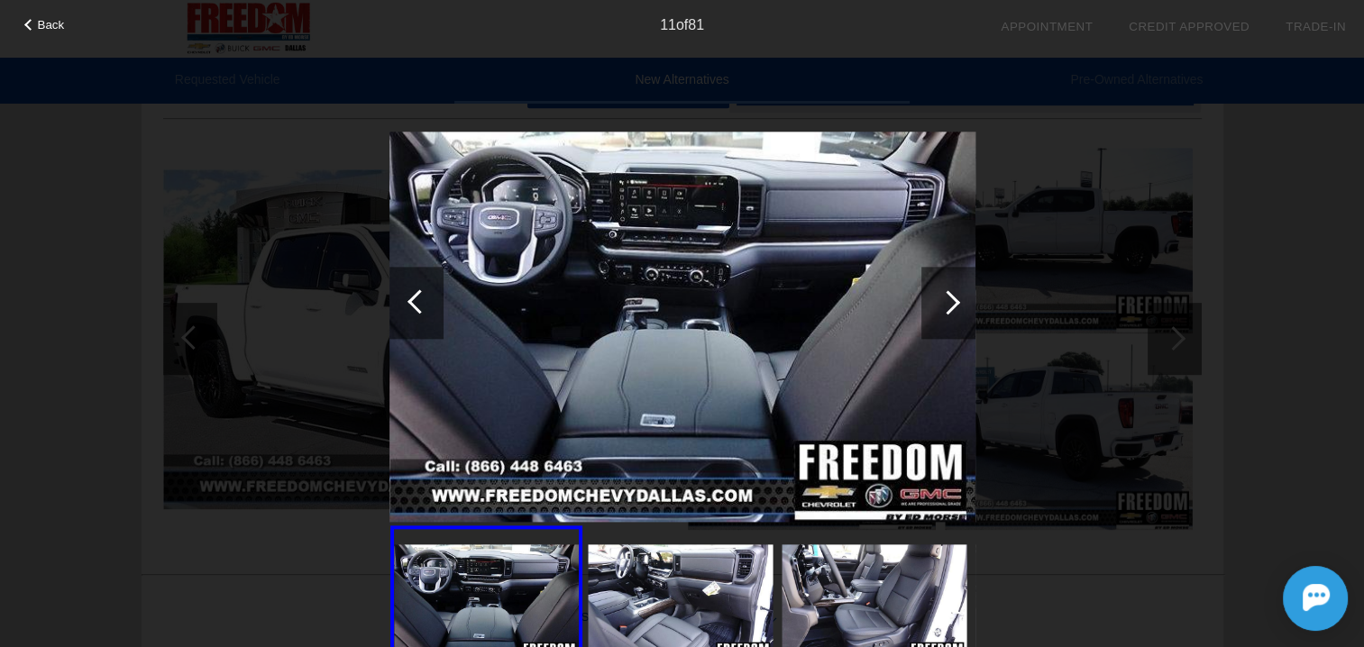
click at [950, 299] on div at bounding box center [948, 302] width 24 height 24
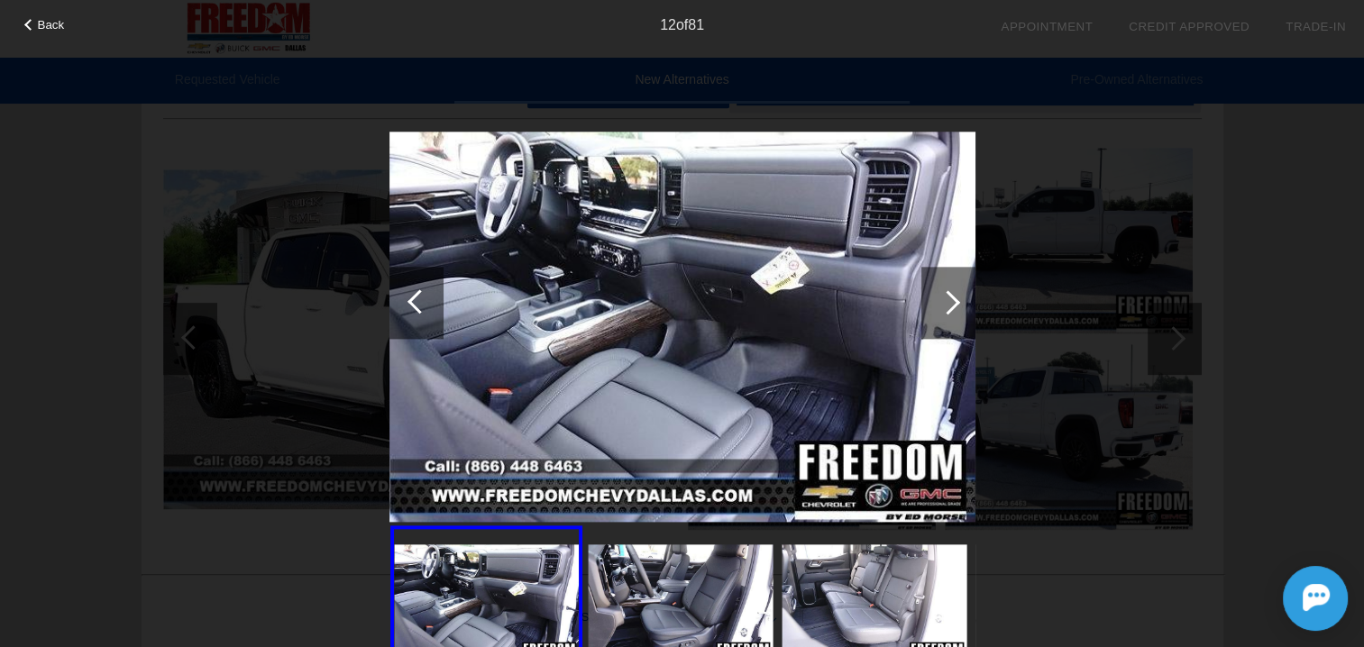
click at [404, 296] on div at bounding box center [416, 303] width 54 height 72
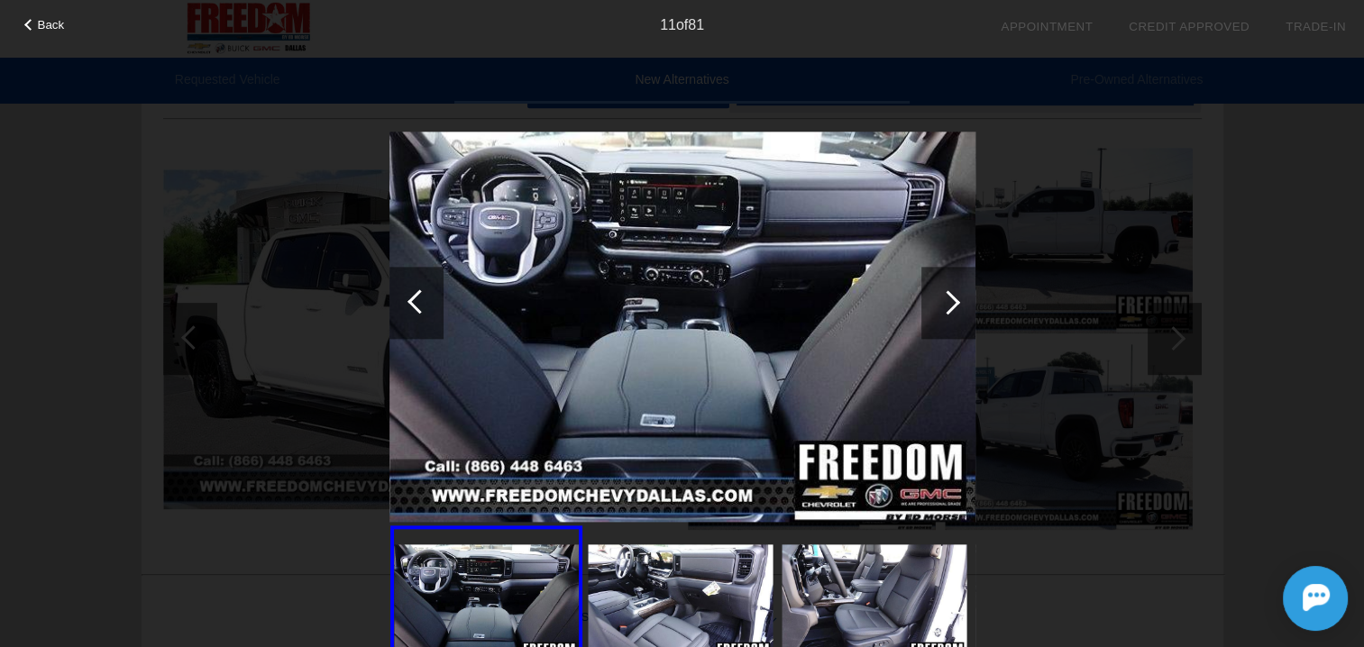
click at [404, 296] on div at bounding box center [416, 303] width 54 height 72
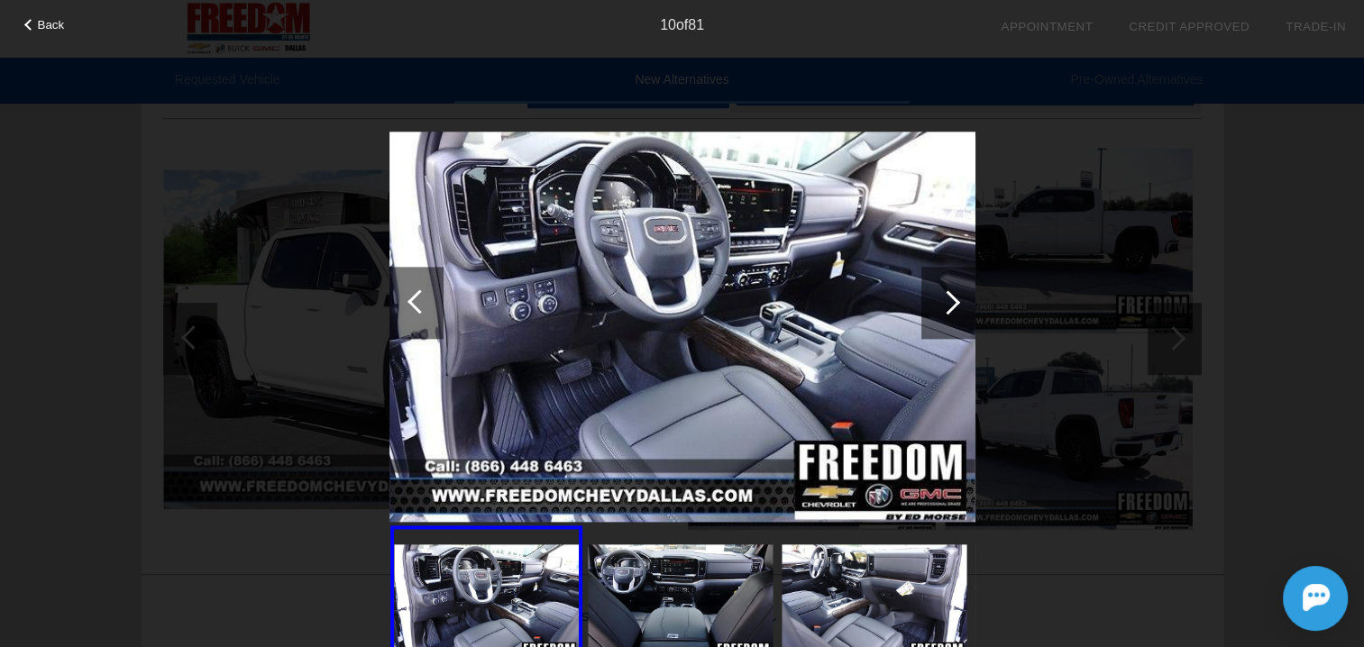
click at [404, 296] on div at bounding box center [416, 303] width 54 height 72
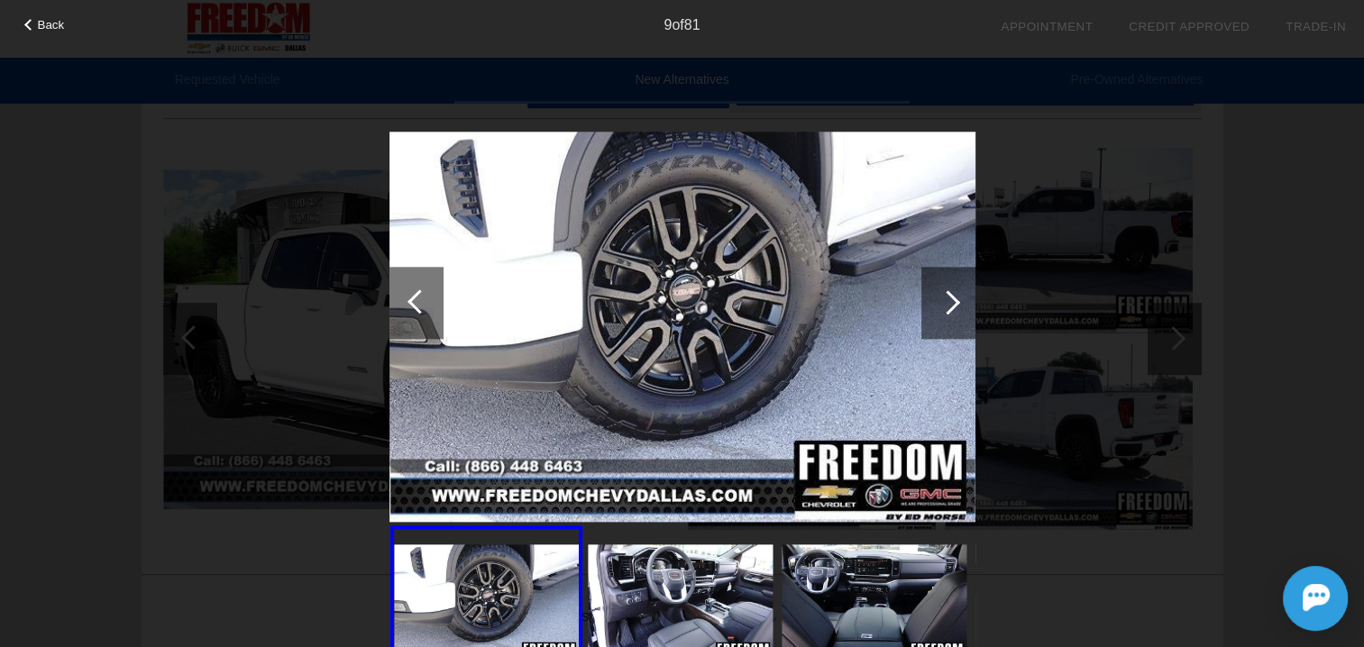
click at [404, 296] on div at bounding box center [416, 303] width 54 height 72
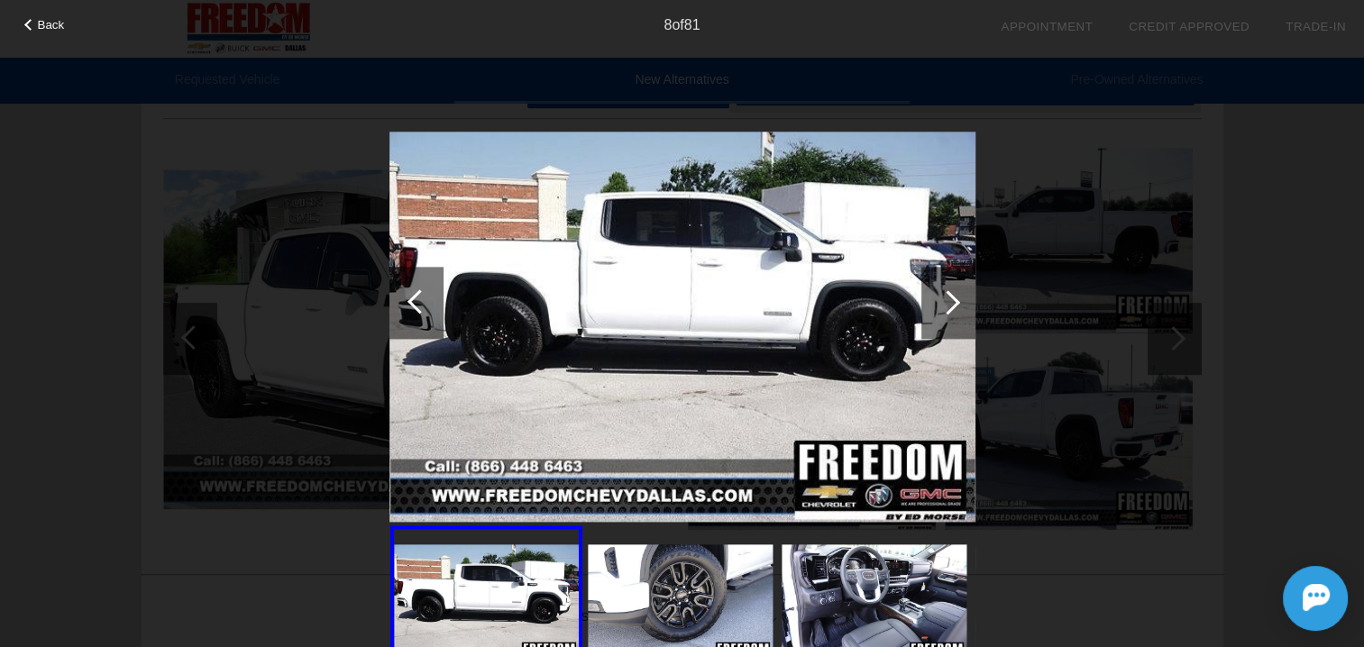
click at [404, 296] on div at bounding box center [416, 303] width 54 height 72
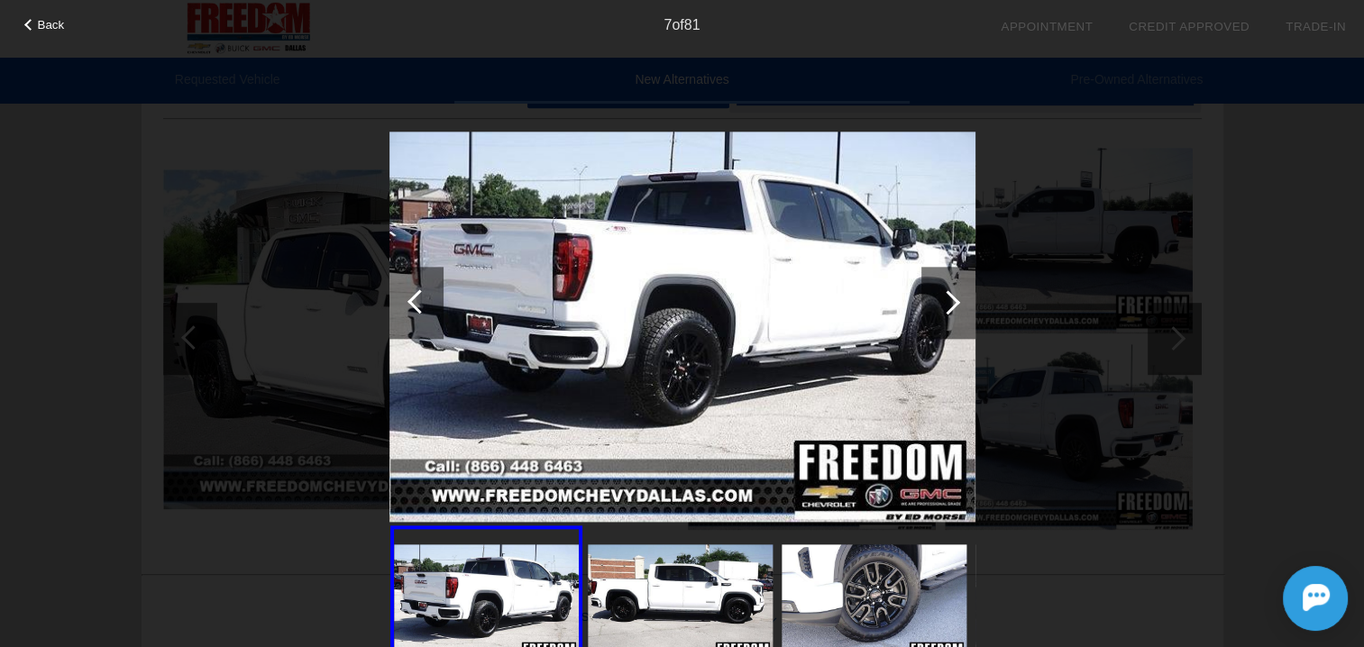
click at [404, 296] on div at bounding box center [416, 303] width 54 height 72
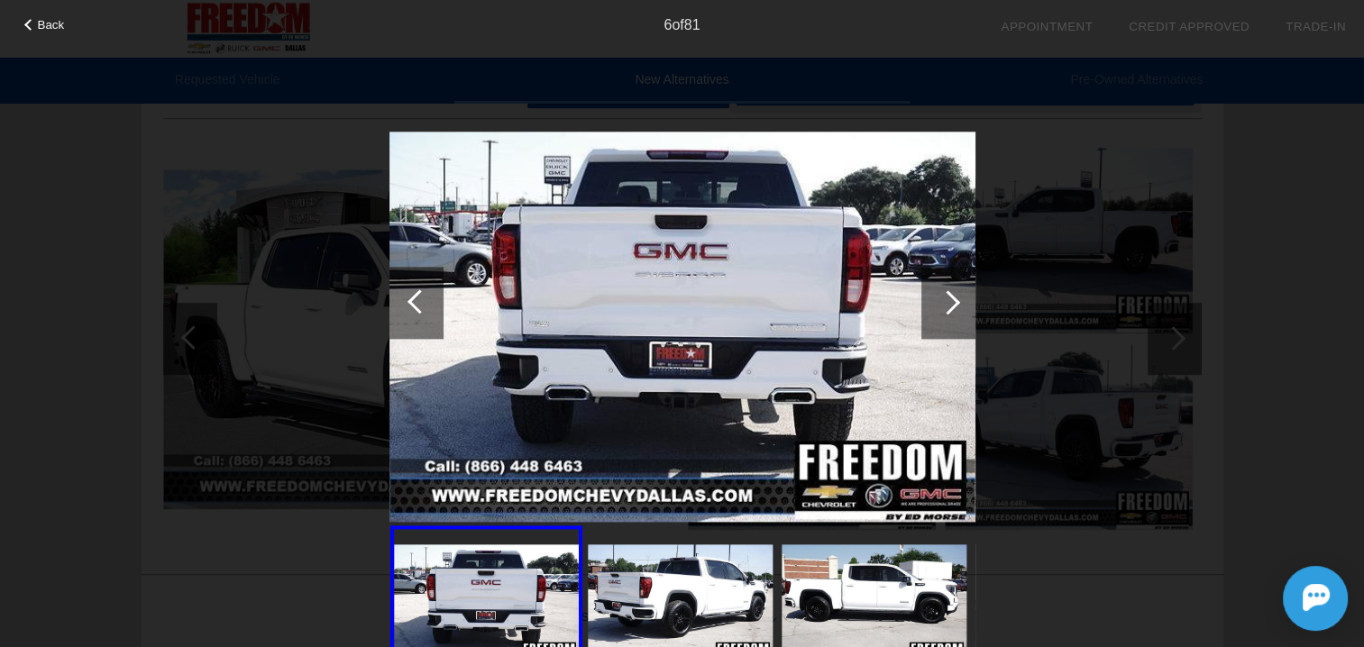
click at [404, 293] on div at bounding box center [416, 303] width 54 height 72
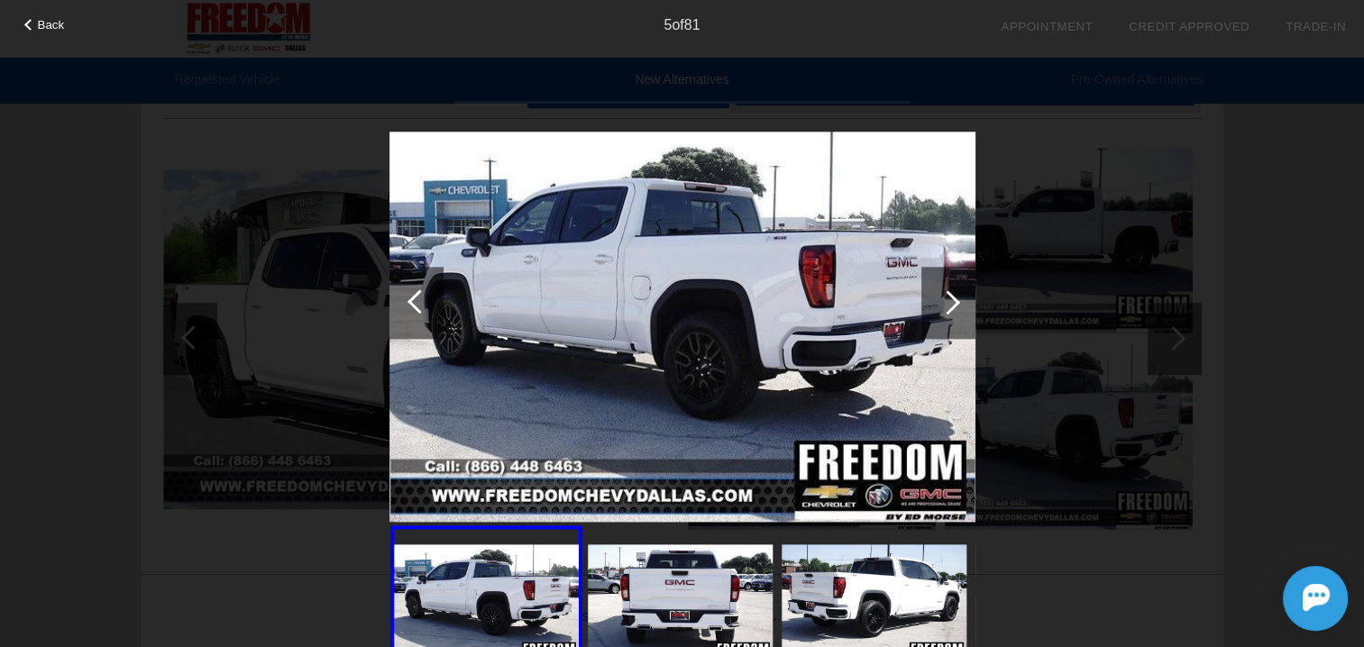
click at [404, 293] on div at bounding box center [416, 303] width 54 height 72
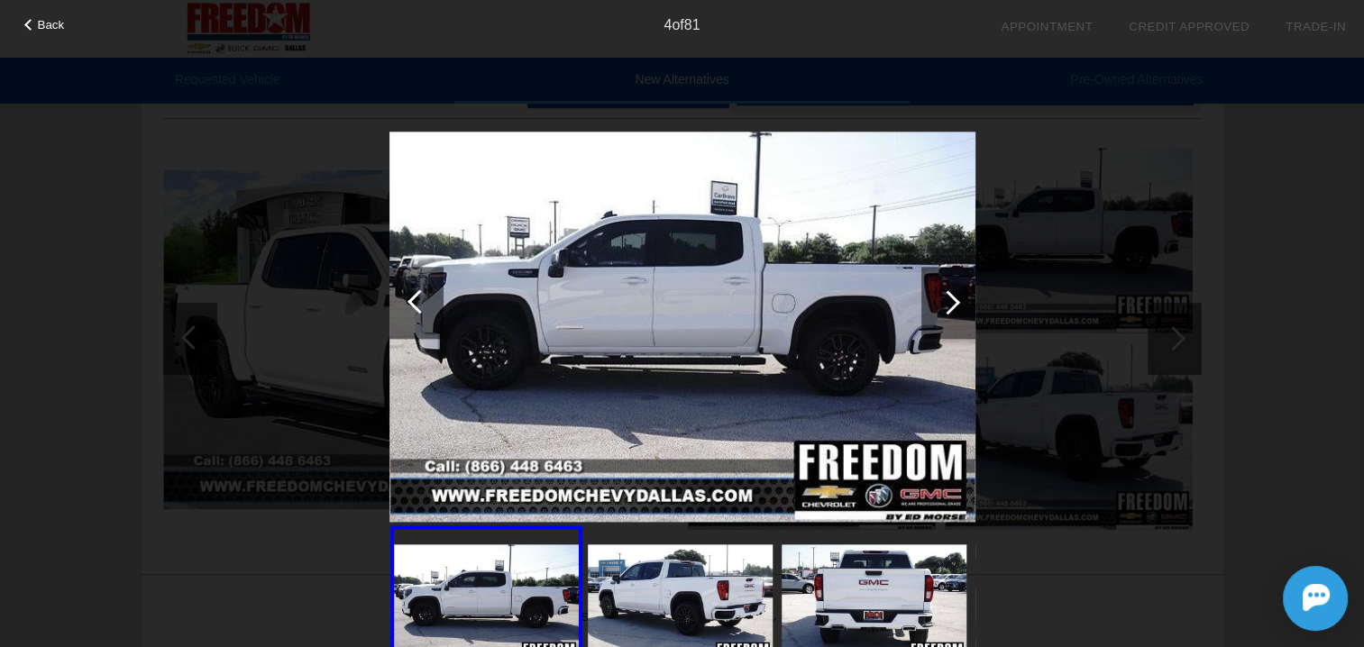
click at [404, 293] on div at bounding box center [416, 303] width 54 height 72
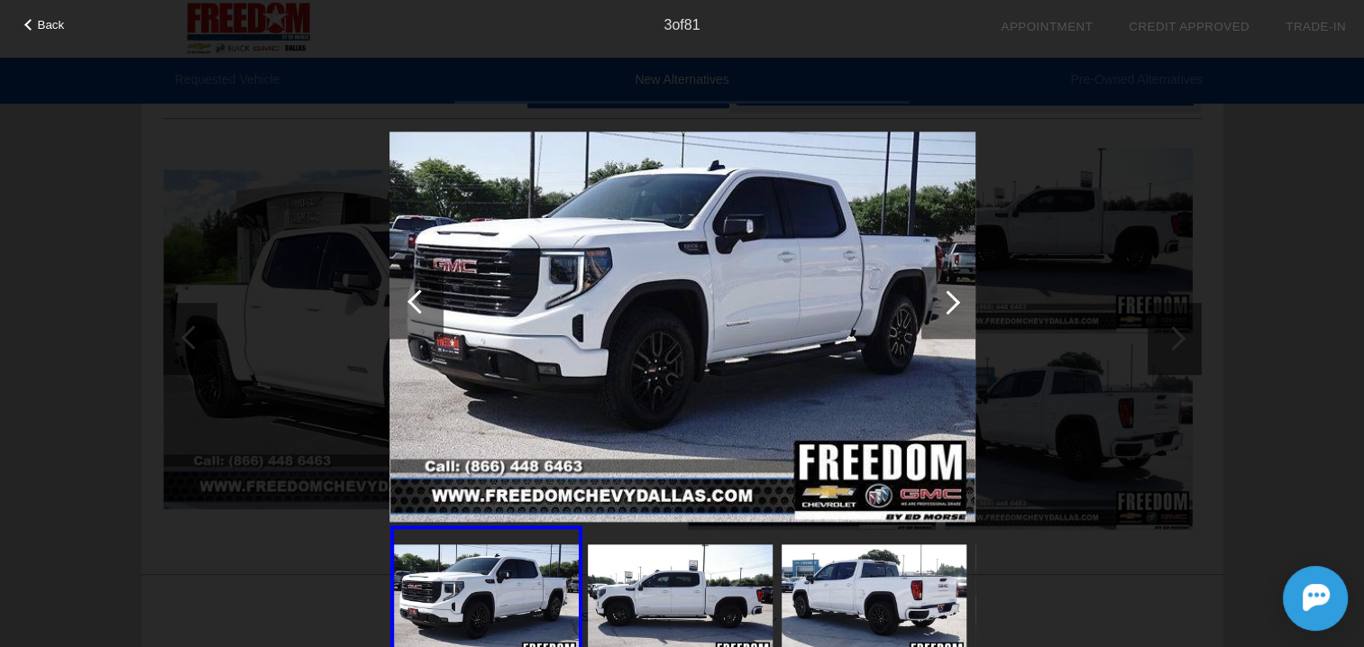
click at [414, 296] on div at bounding box center [419, 301] width 24 height 24
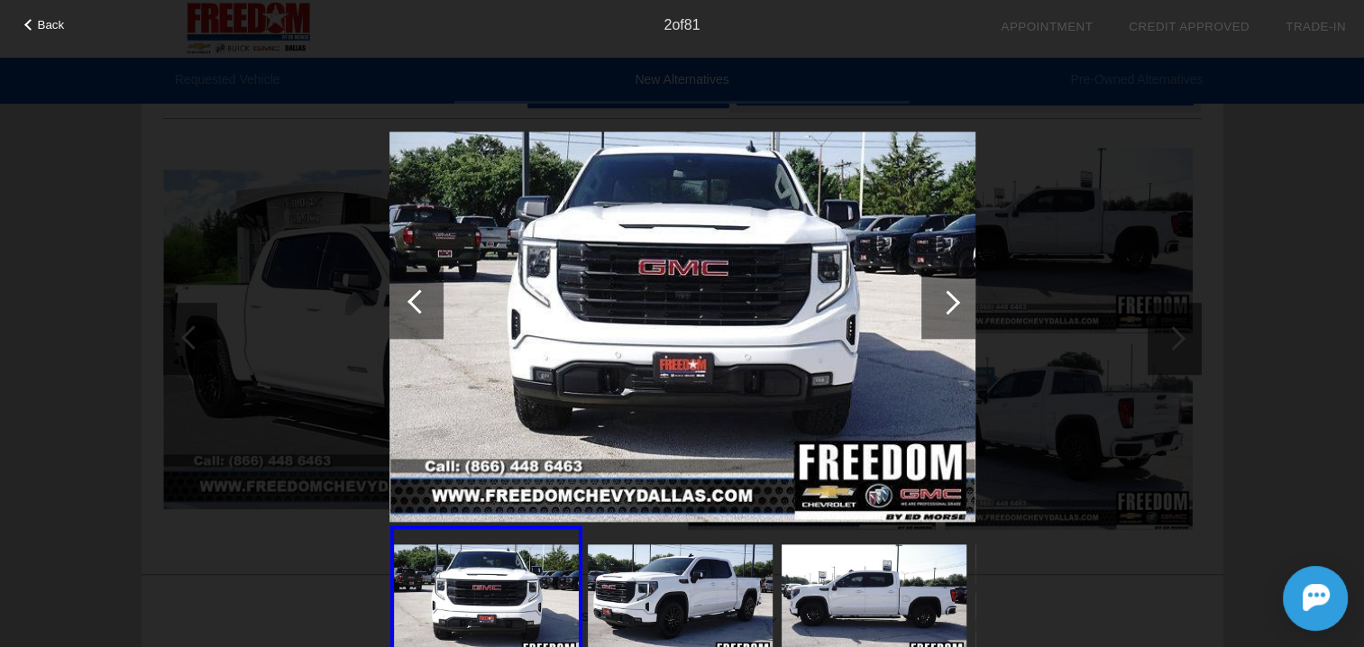
click at [414, 296] on div at bounding box center [419, 301] width 24 height 24
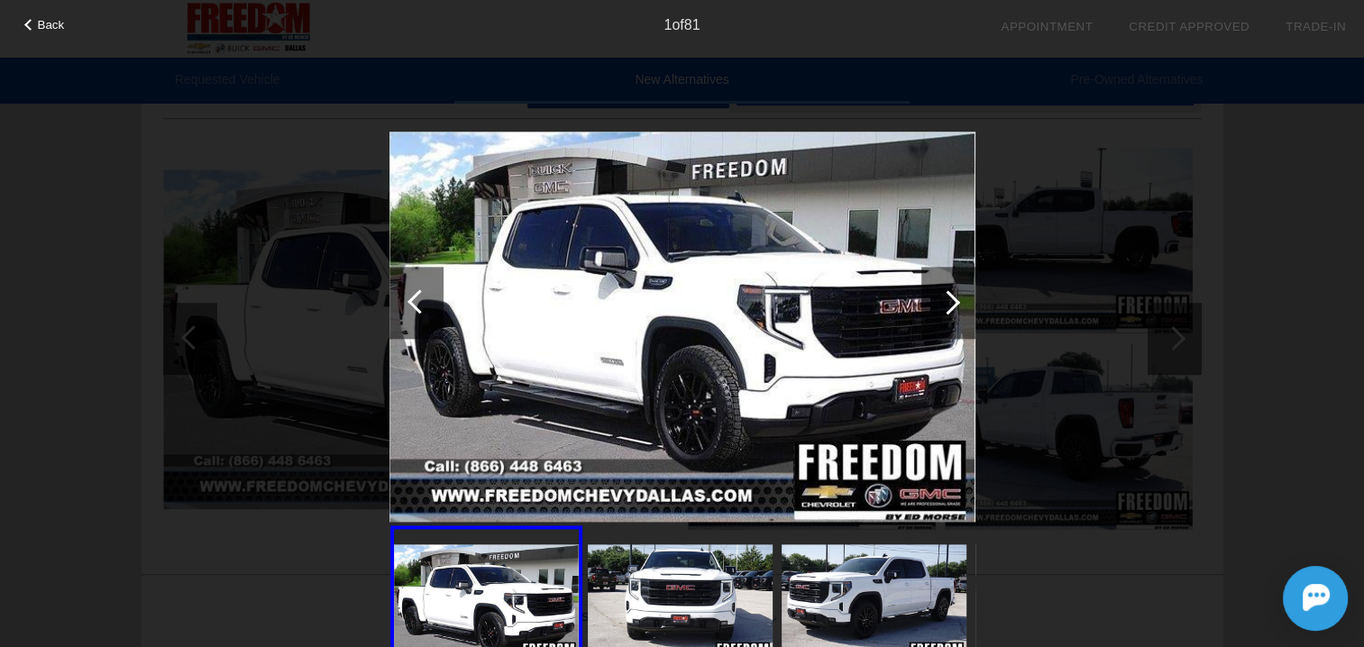
drag, startPoint x: 1293, startPoint y: 224, endPoint x: 1280, endPoint y: 224, distance: 12.7
click at [1291, 224] on div "Back 1 of 81" at bounding box center [682, 323] width 1364 height 647
click at [40, 23] on span "Back" at bounding box center [51, 25] width 27 height 14
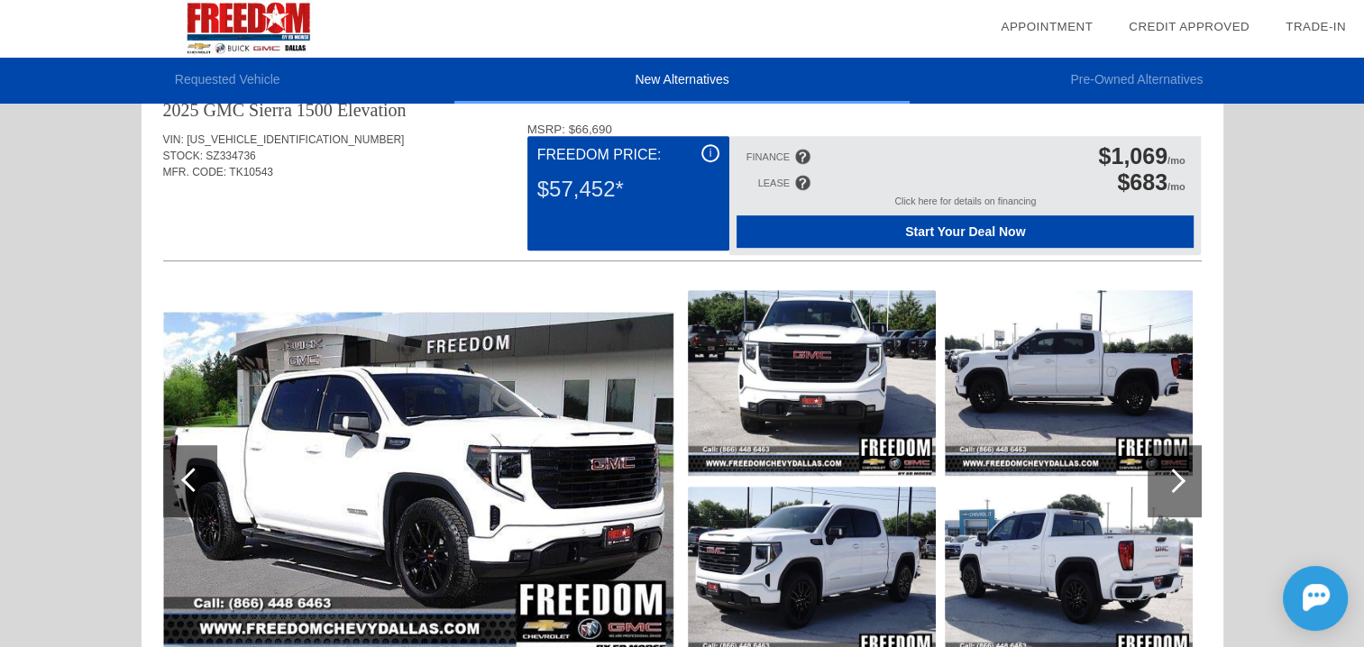
scroll to position [768, 0]
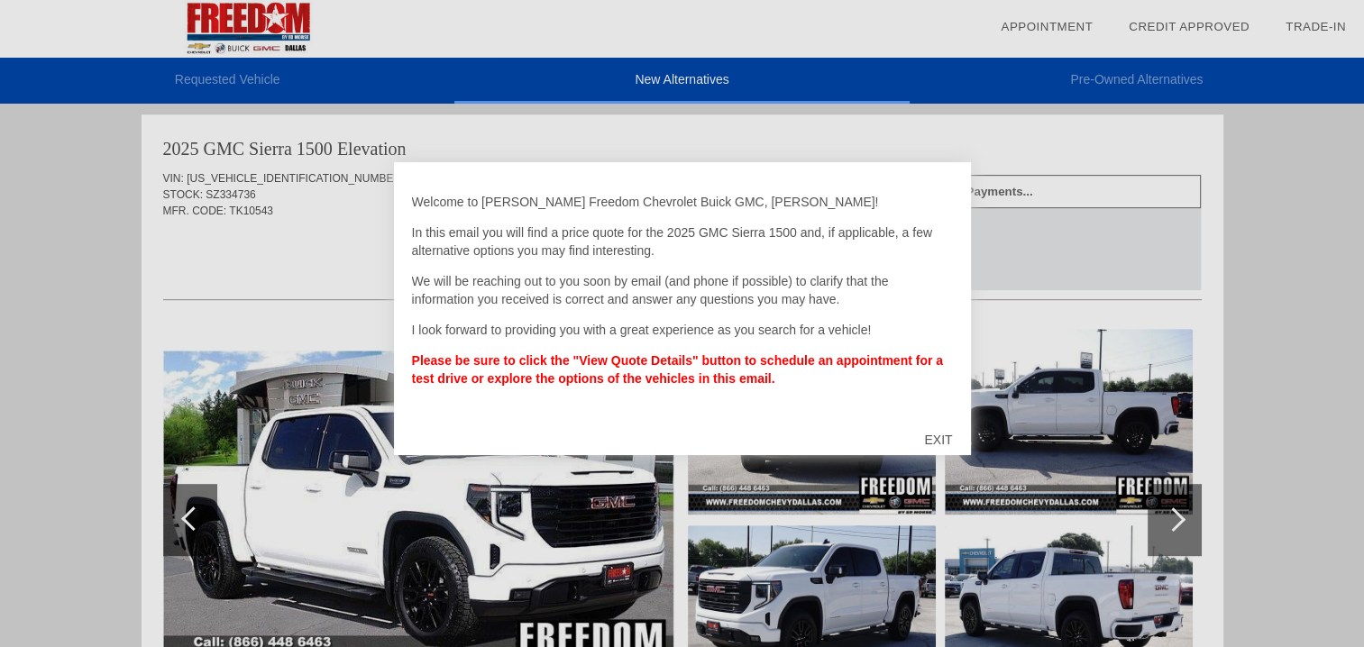
click at [935, 440] on div "EXIT" at bounding box center [938, 440] width 64 height 54
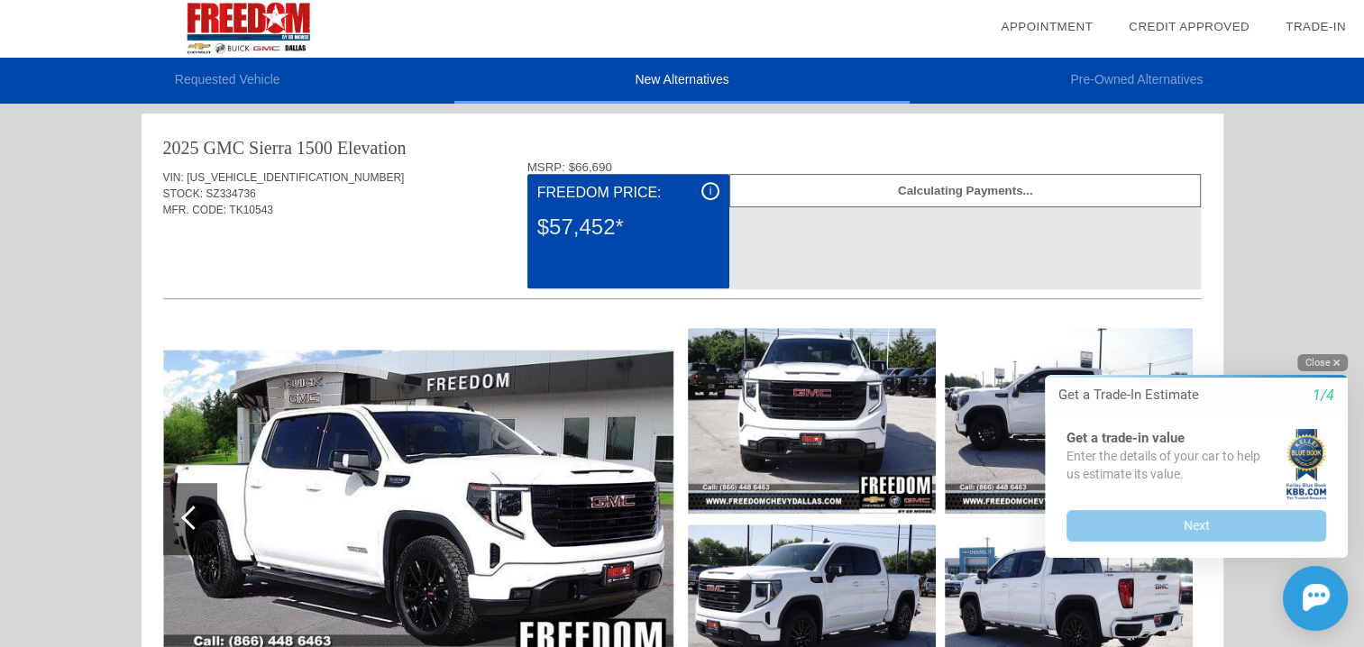
drag, startPoint x: 1327, startPoint y: 364, endPoint x: 2272, endPoint y: 702, distance: 1004.1
click at [1327, 364] on button "Close" at bounding box center [1322, 362] width 50 height 17
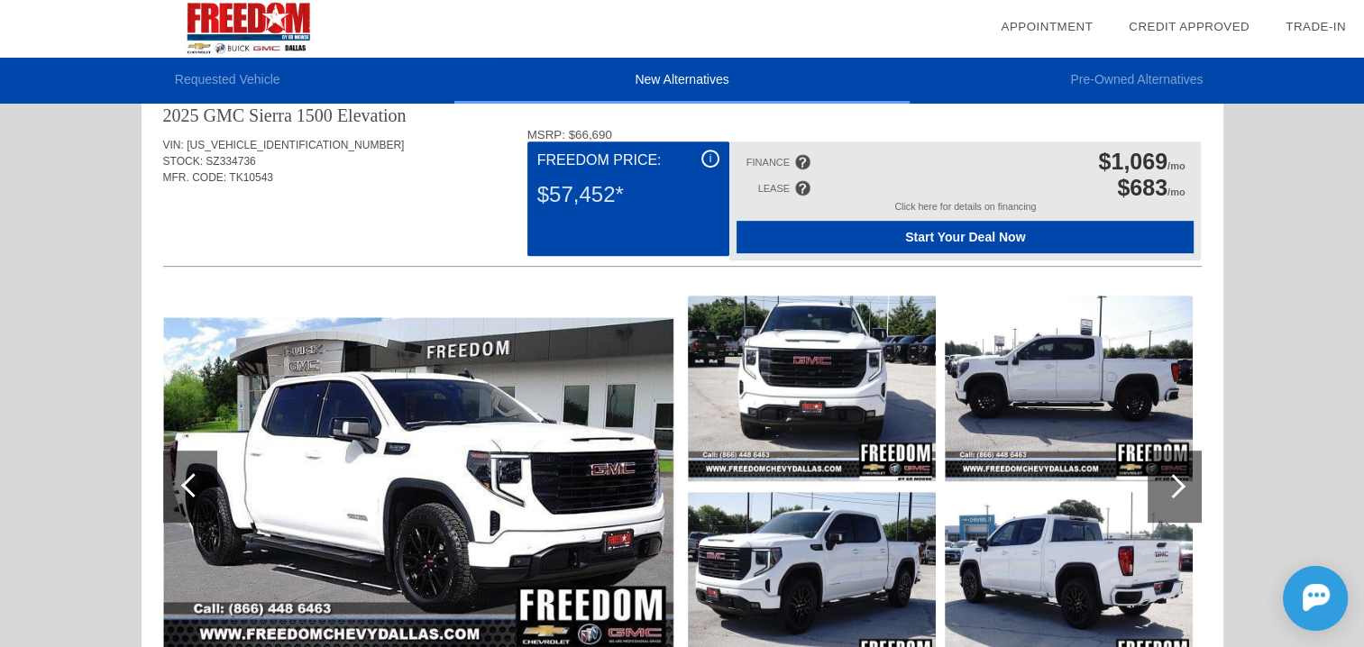
scroll to position [829, 0]
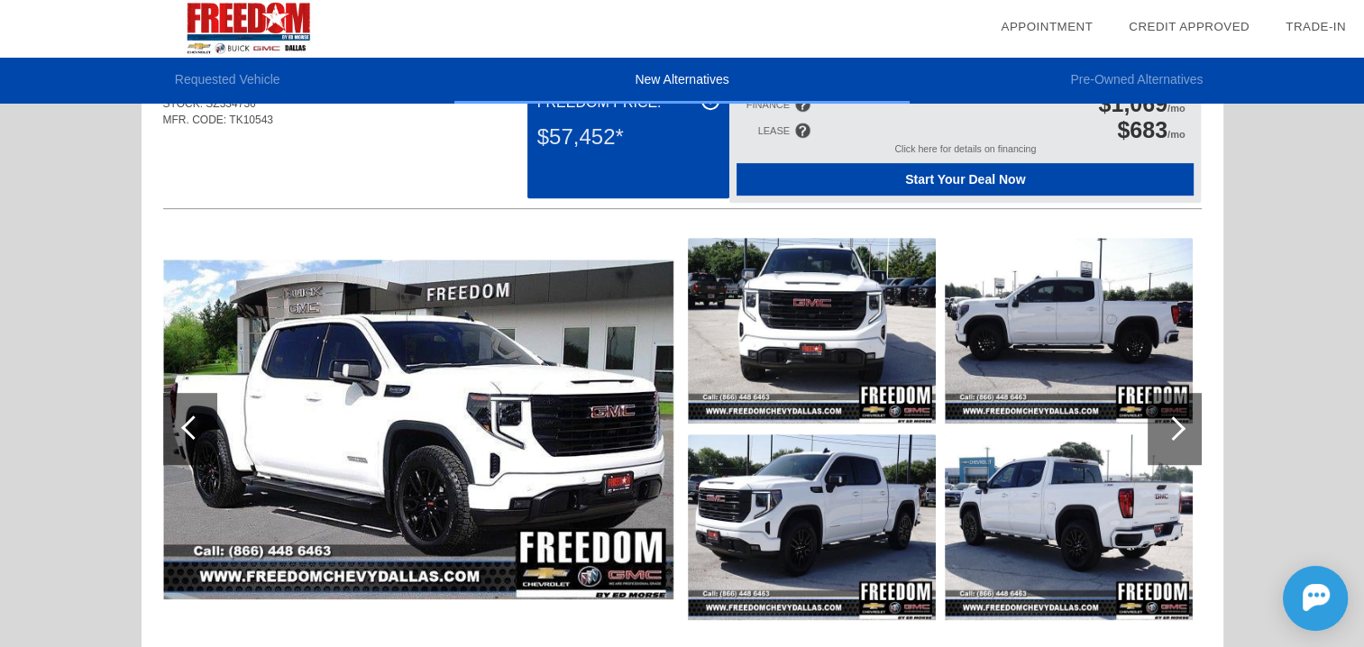
drag, startPoint x: 369, startPoint y: 300, endPoint x: 361, endPoint y: 305, distance: 9.3
